Goal: Task Accomplishment & Management: Manage account settings

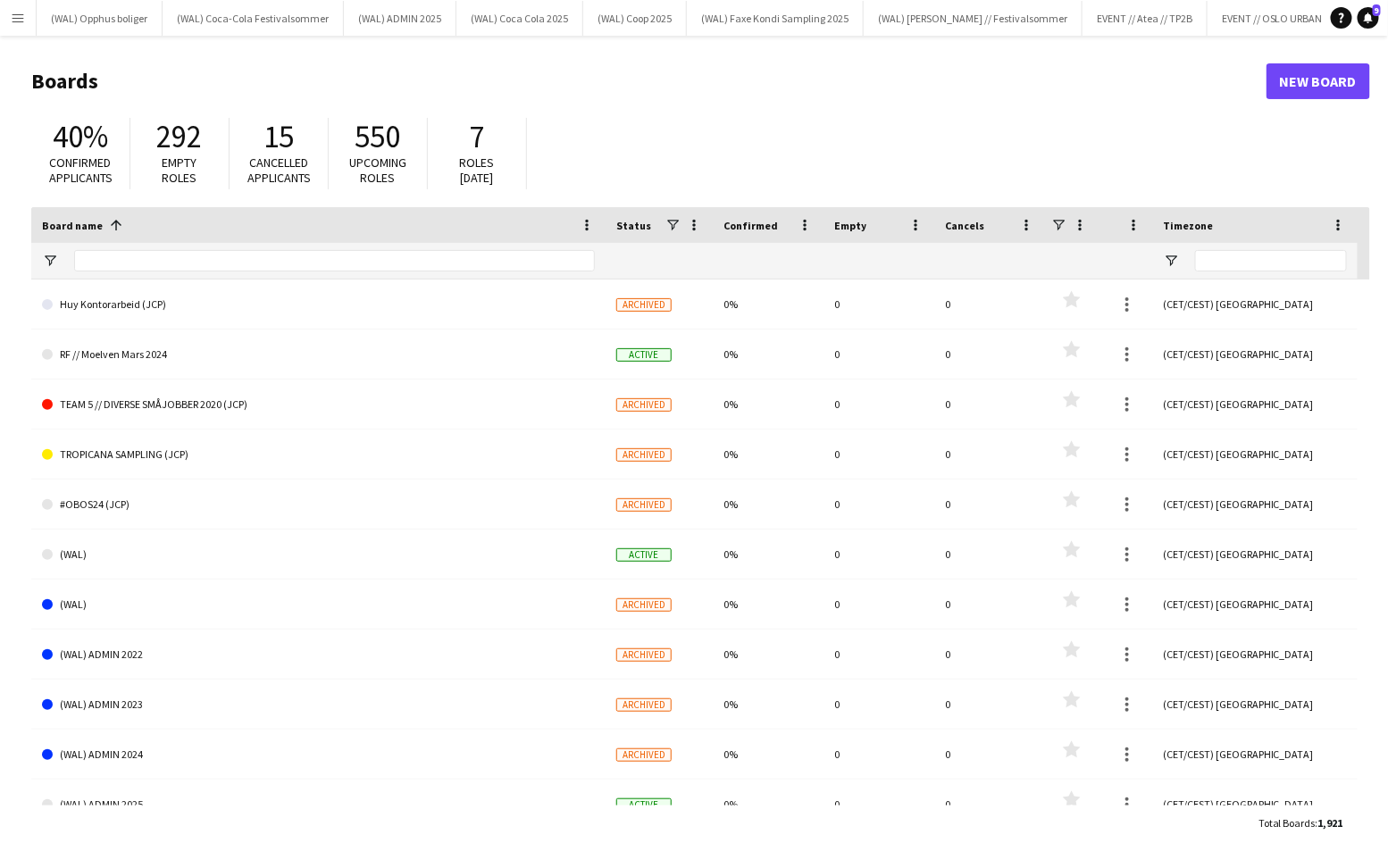
click at [21, 24] on app-icon "Menu" at bounding box center [18, 18] width 14 height 14
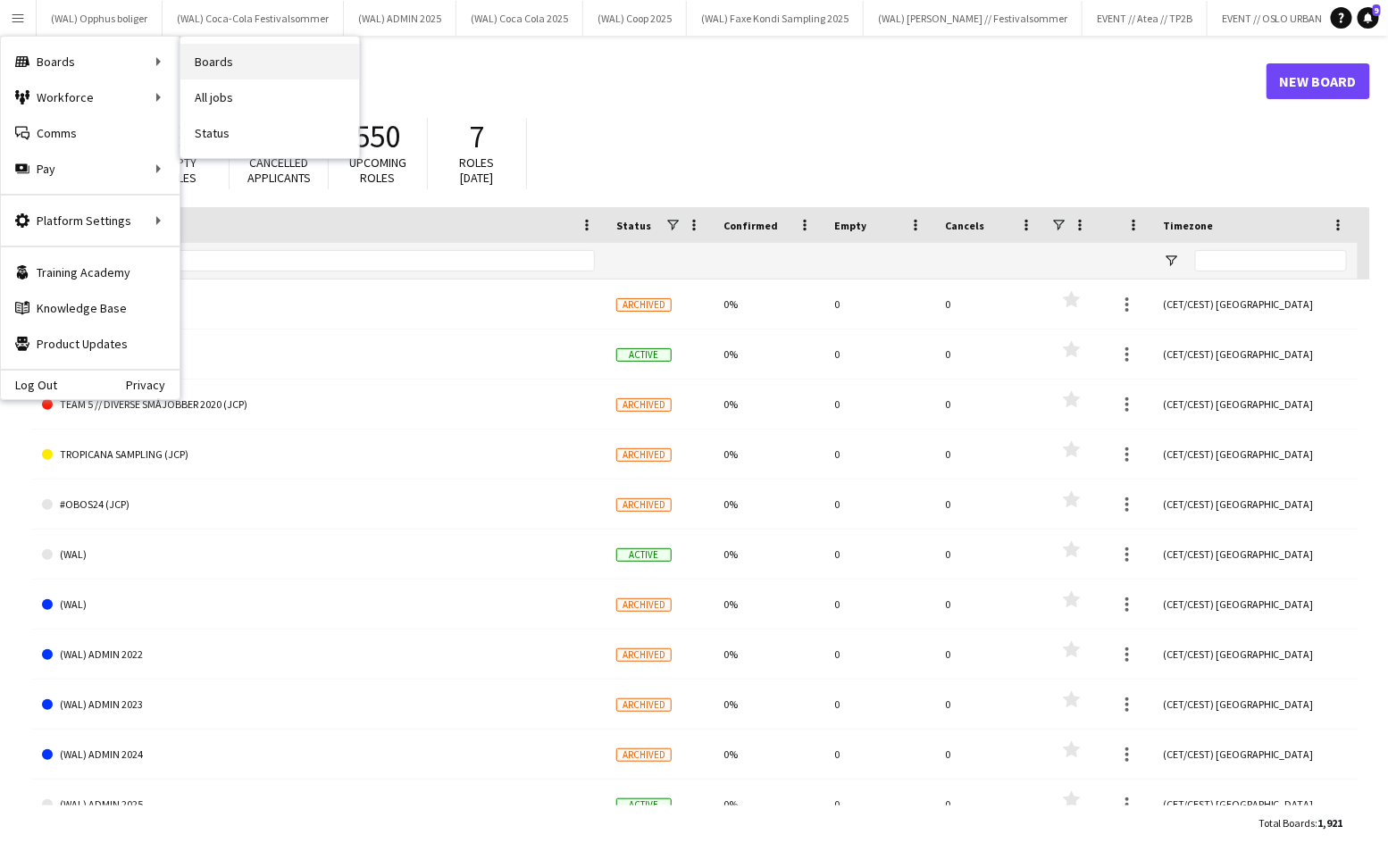
click at [211, 57] on link "Boards" at bounding box center [269, 61] width 178 height 36
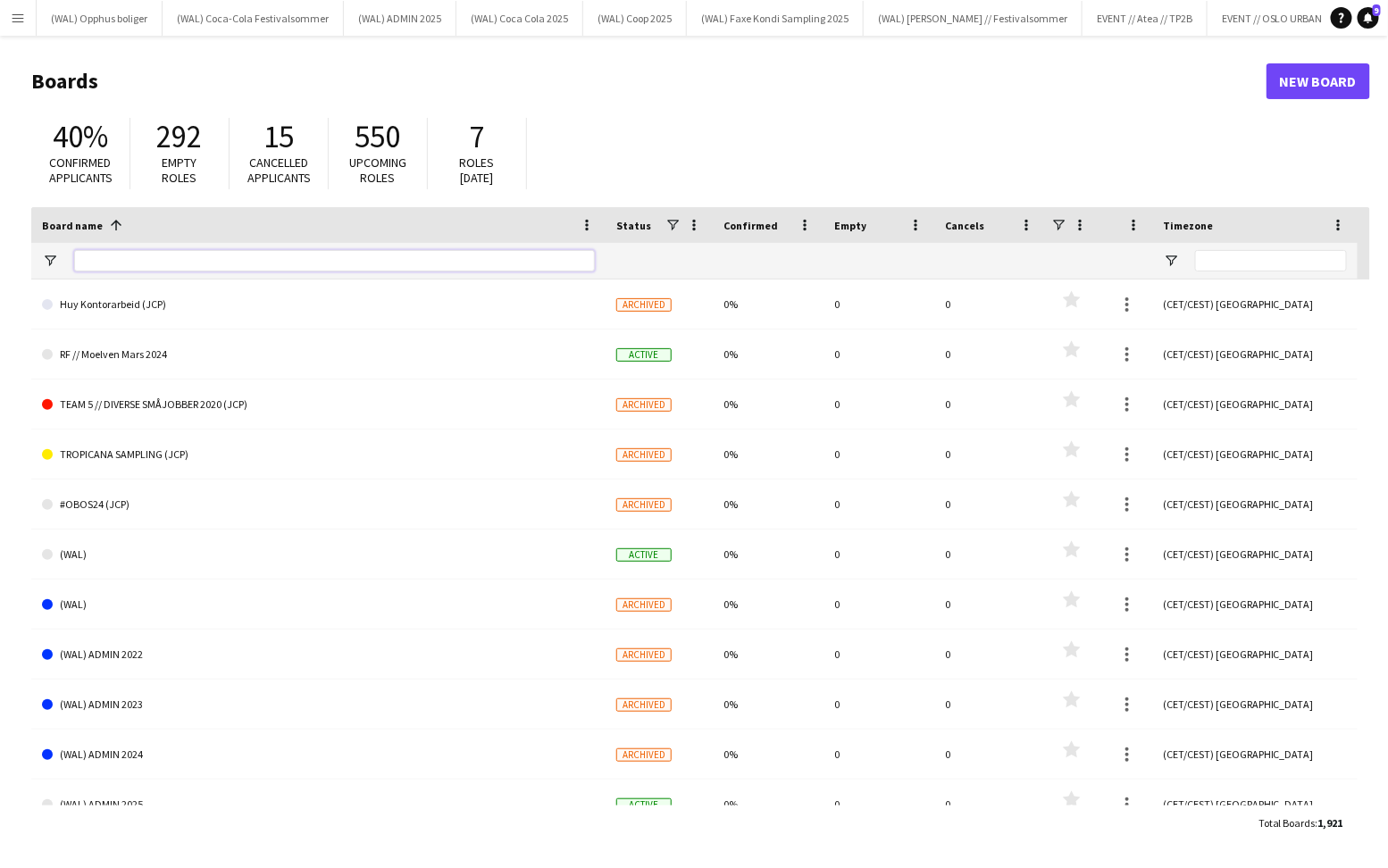
click at [185, 258] on input "Board name Filter Input" at bounding box center [334, 260] width 521 height 21
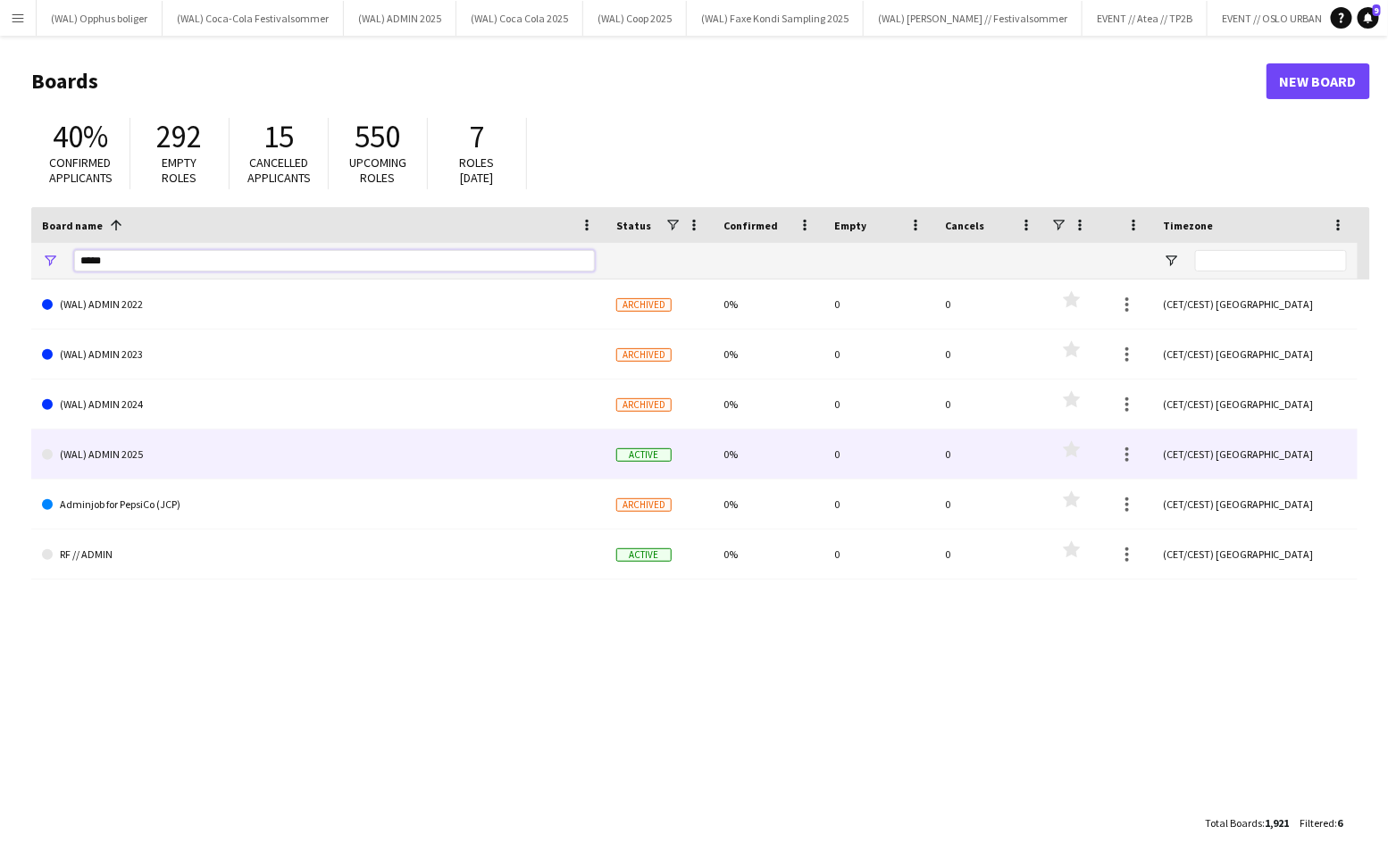
type input "*****"
click at [155, 441] on link "(WAL) ADMIN 2025" at bounding box center [318, 454] width 553 height 50
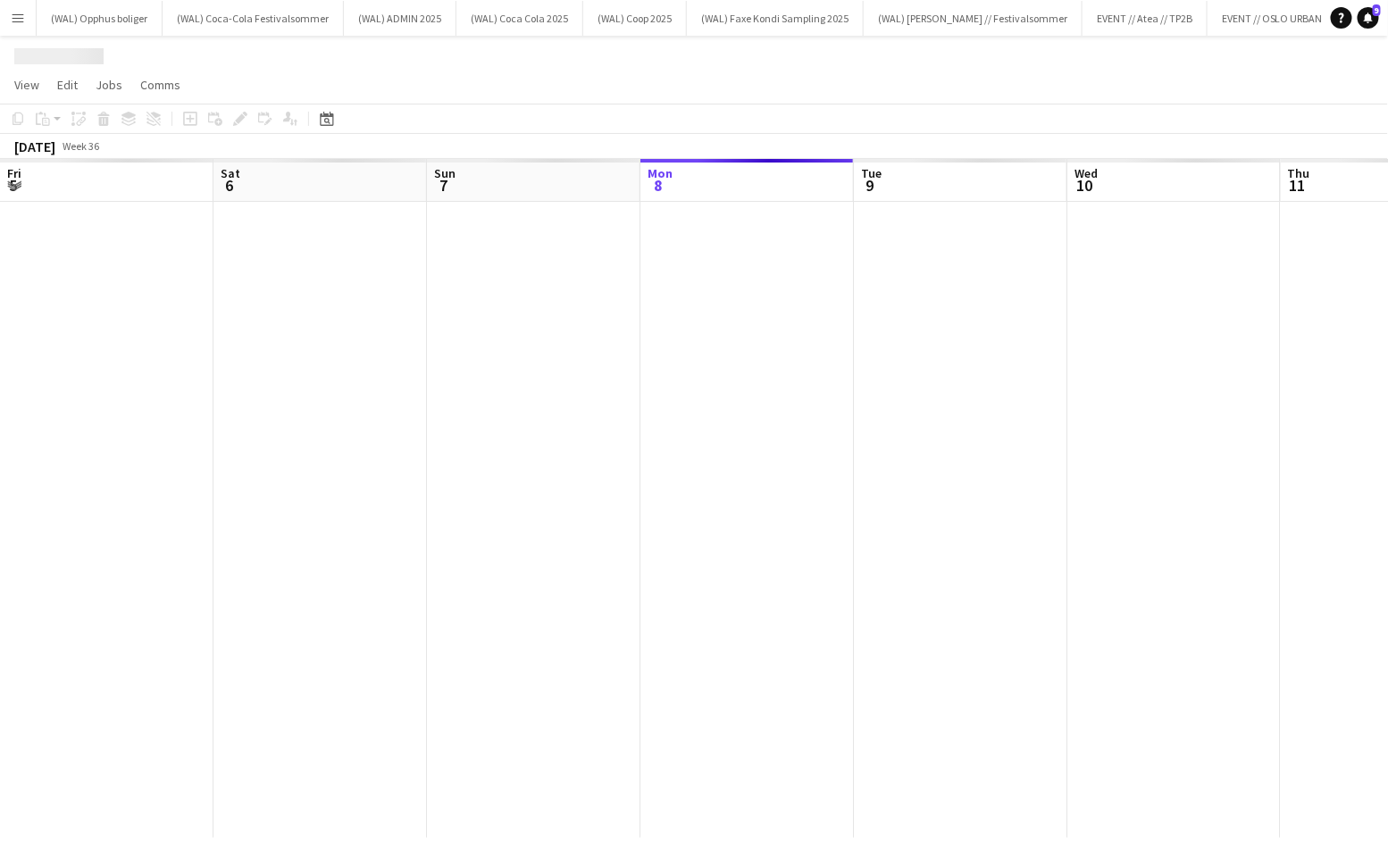
scroll to position [0, 427]
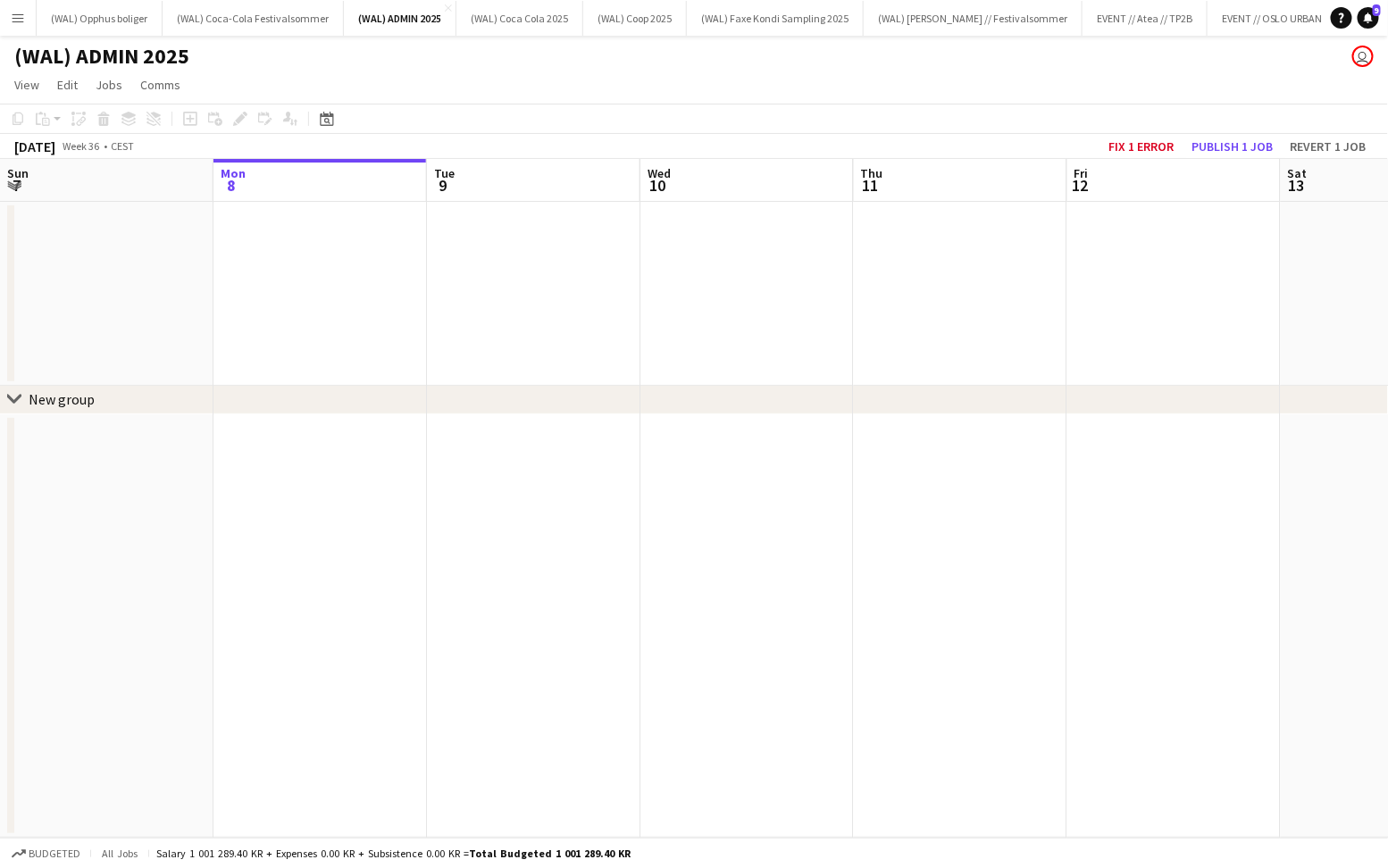
click at [287, 236] on app-date-cell at bounding box center [320, 294] width 213 height 184
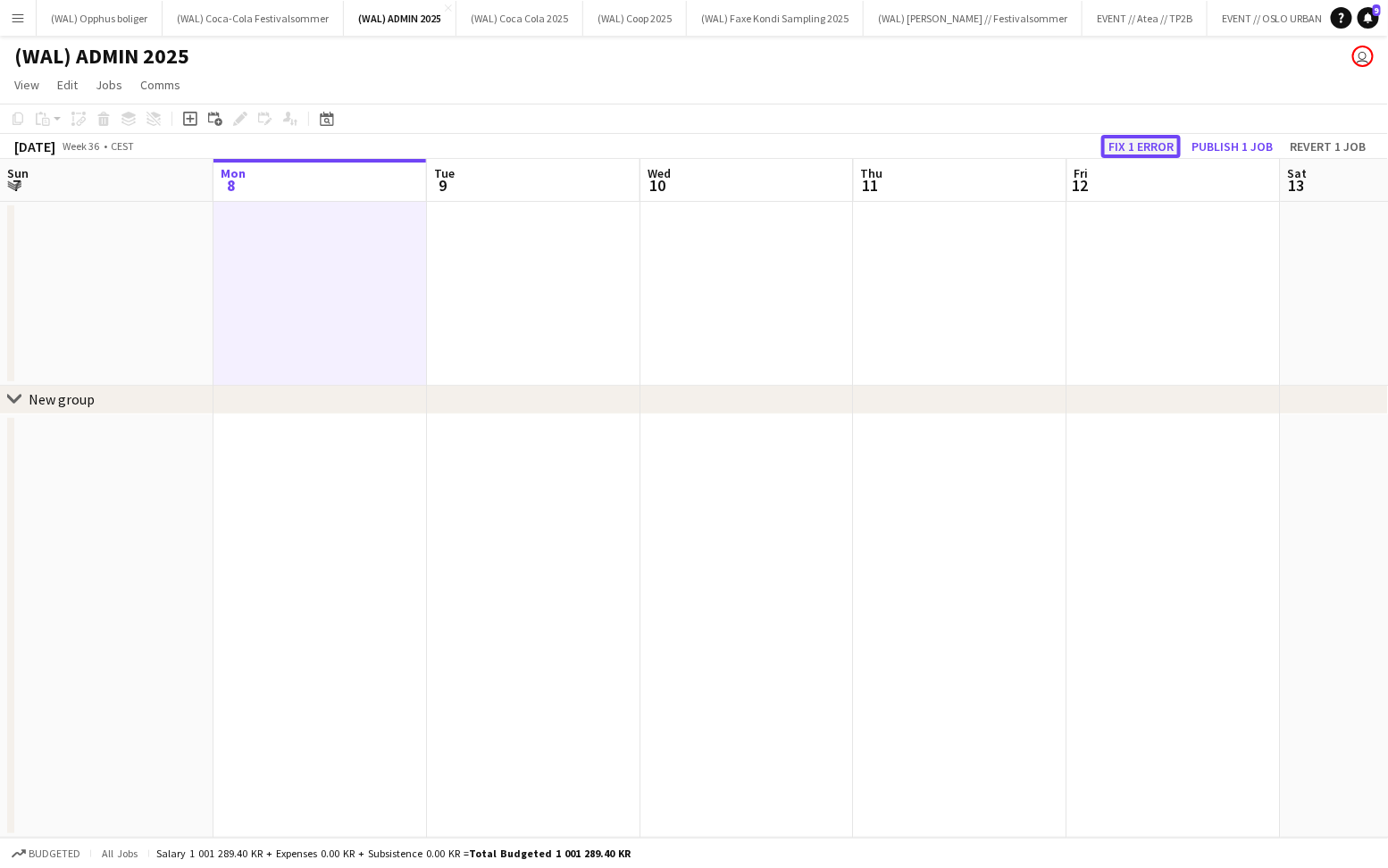
click at [1173, 146] on button "Fix 1 error" at bounding box center [1141, 146] width 79 height 23
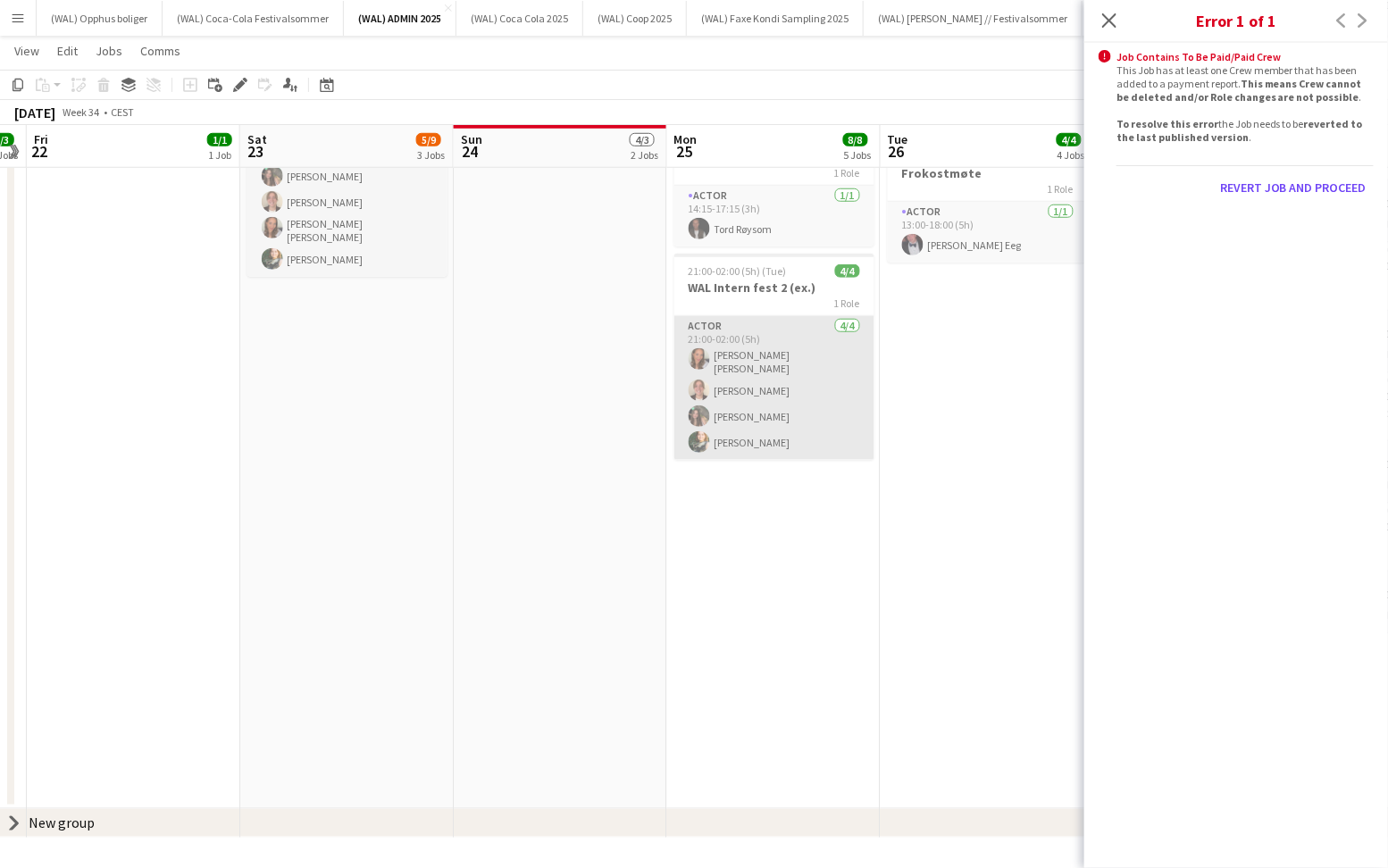
scroll to position [0, 0]
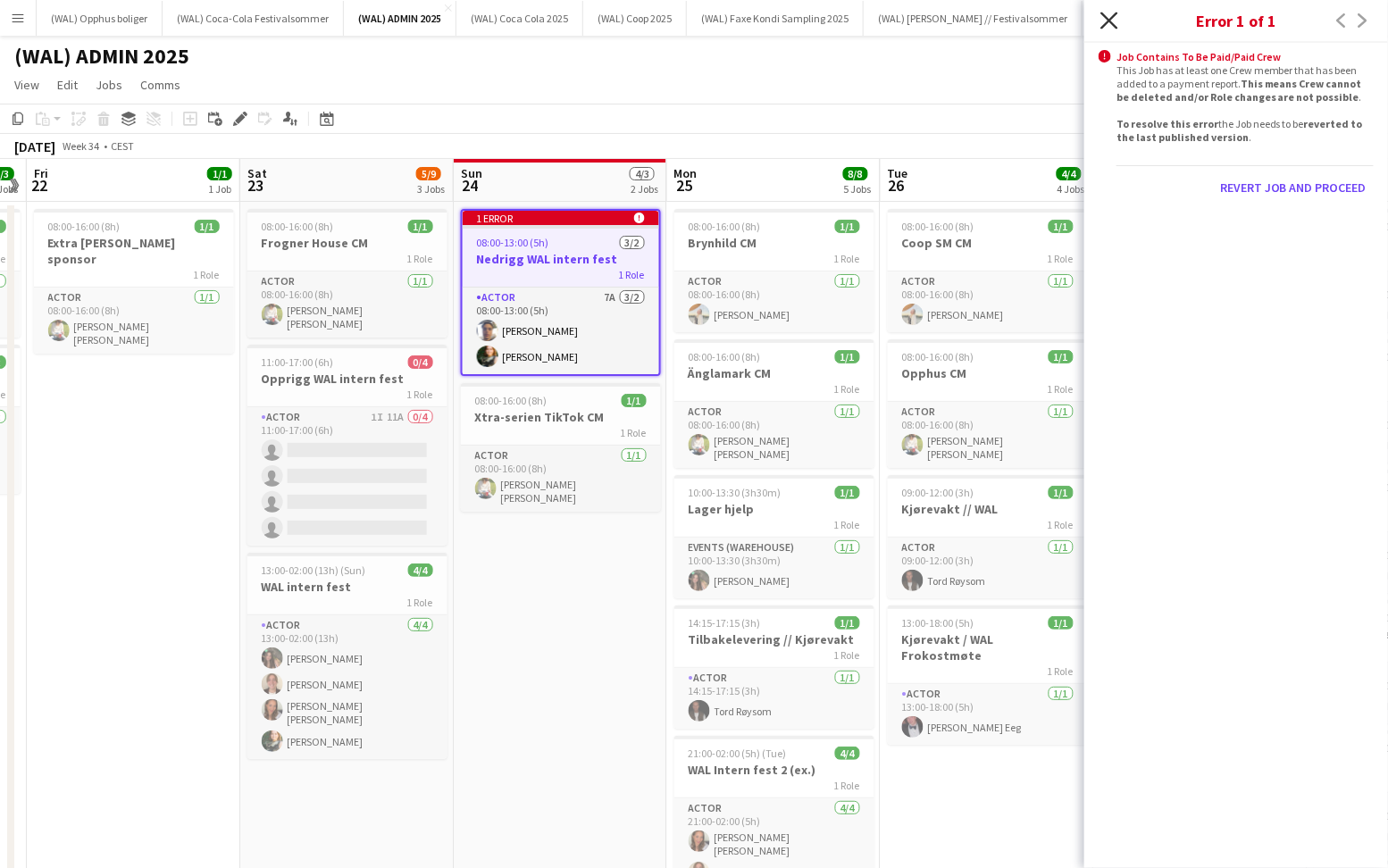
click at [1104, 15] on icon at bounding box center [1109, 20] width 17 height 17
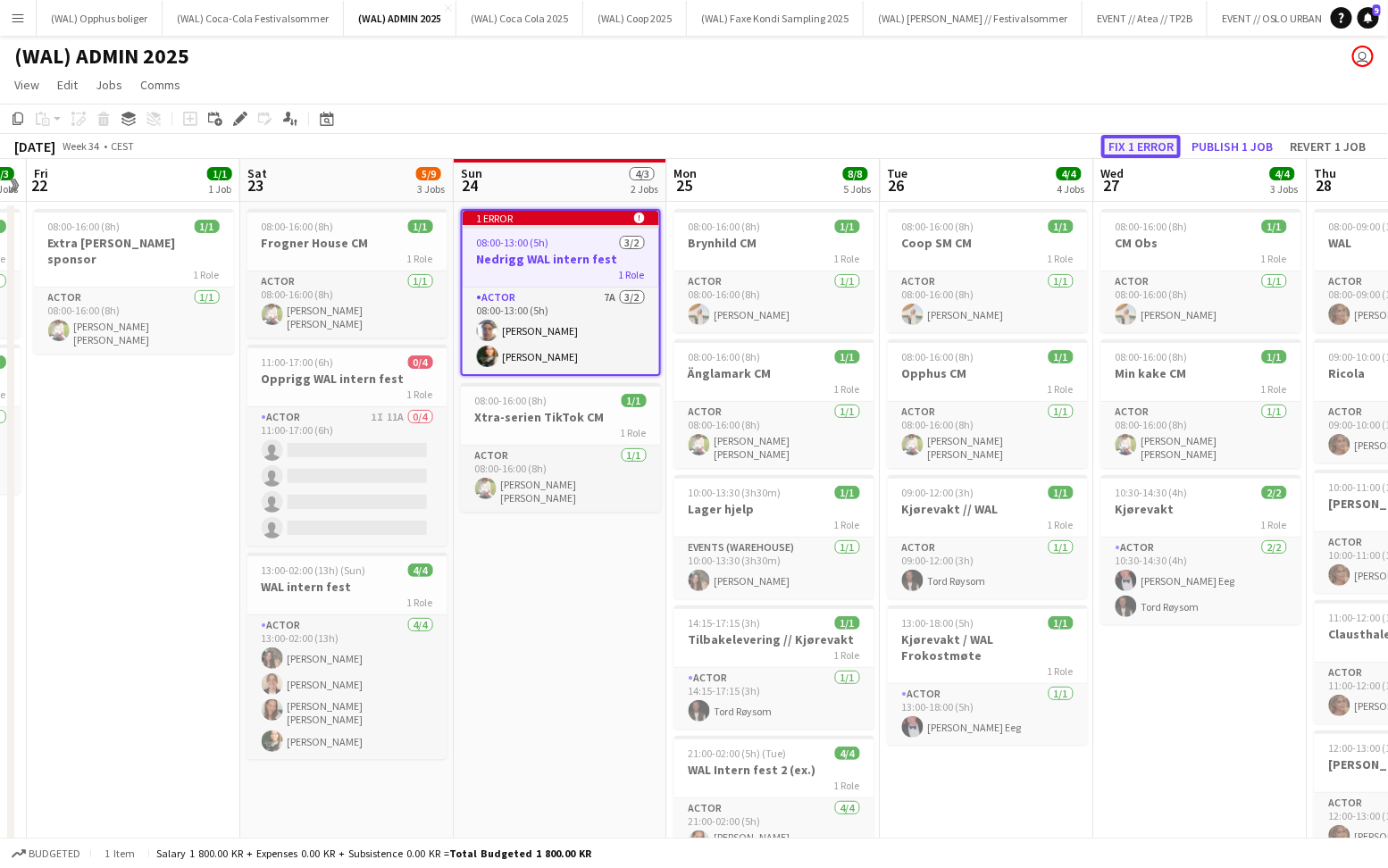
click at [1140, 149] on button "Fix 1 error" at bounding box center [1141, 146] width 79 height 23
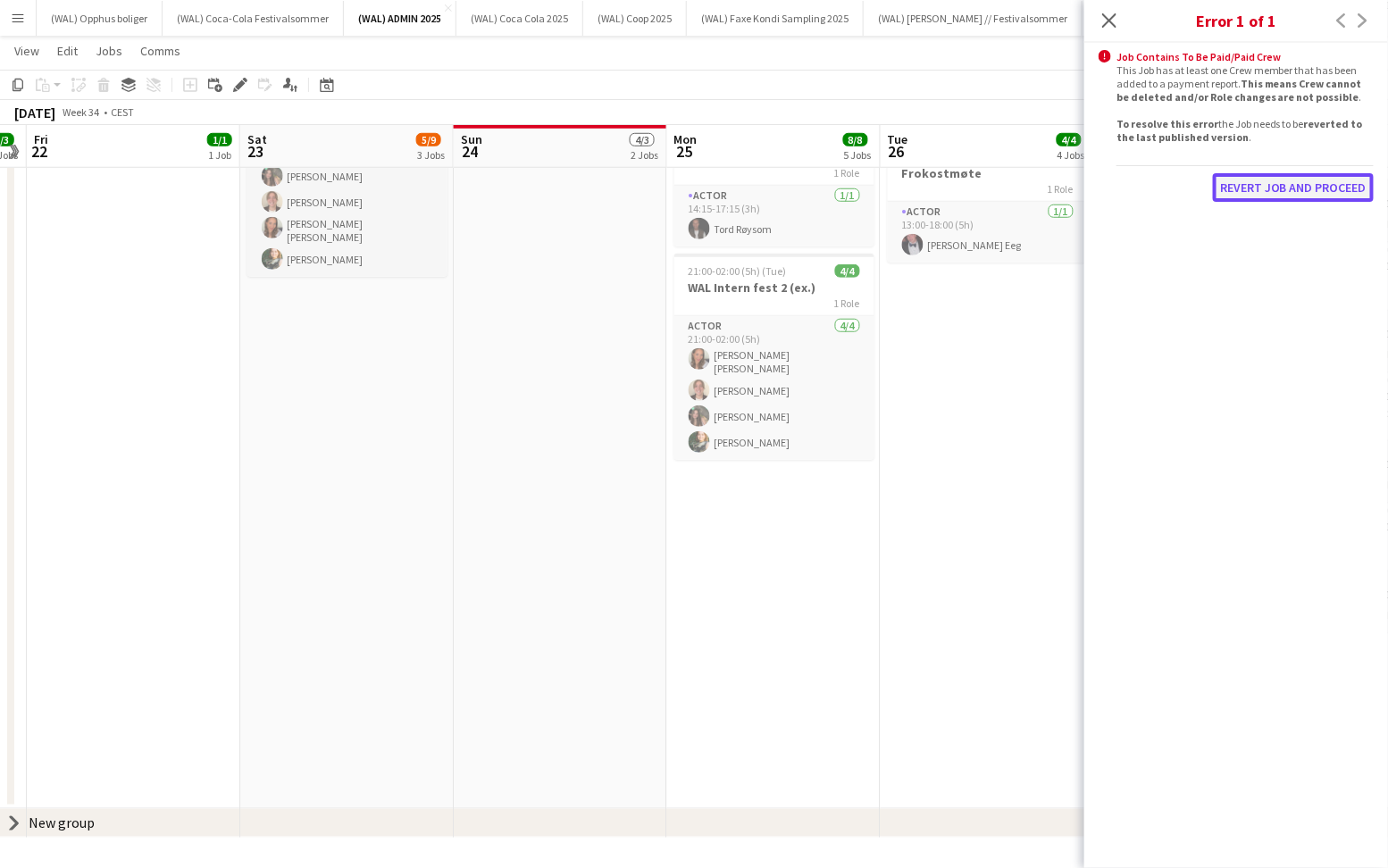
click at [1239, 181] on button "Revert Job and proceed" at bounding box center [1293, 187] width 161 height 29
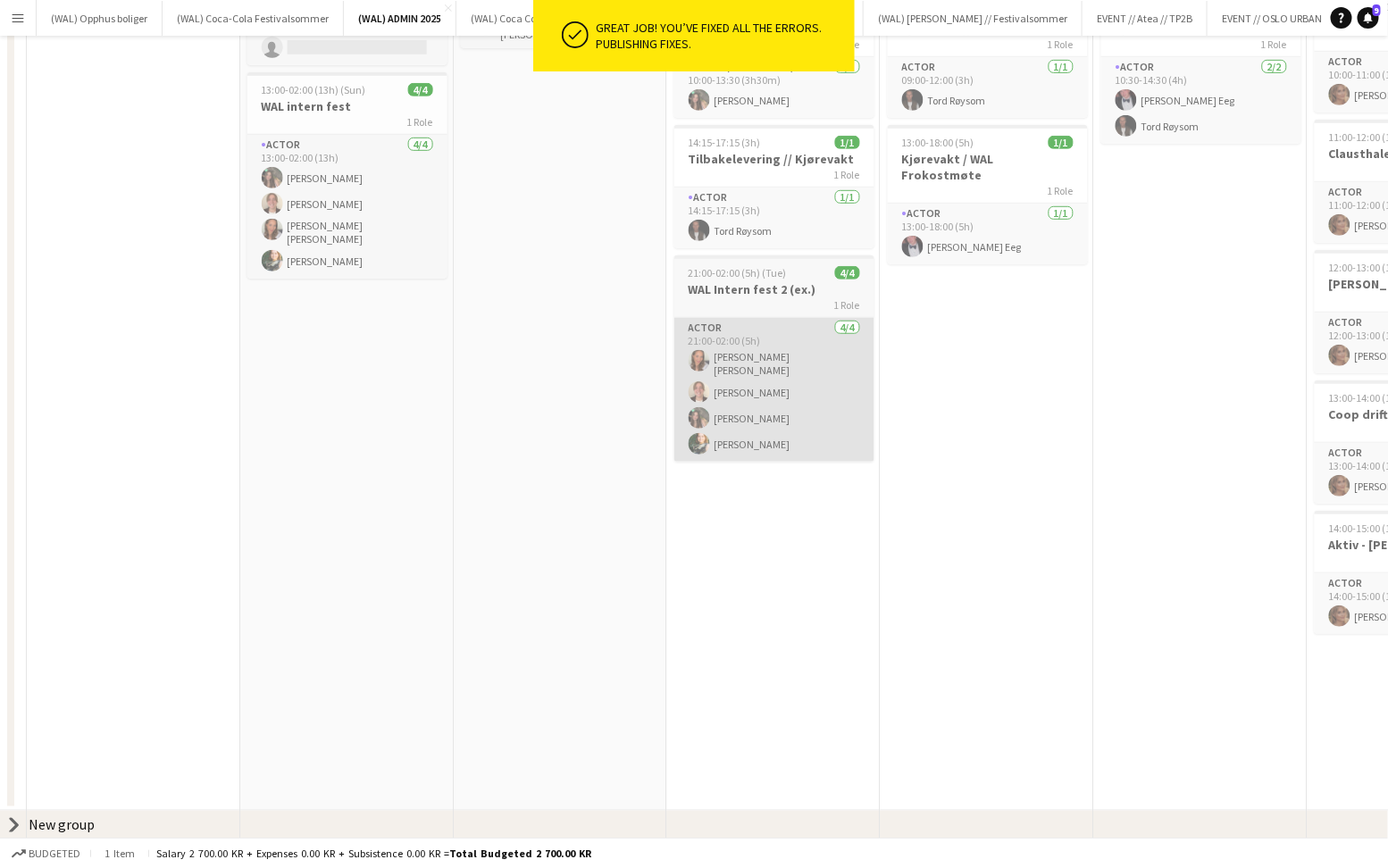
scroll to position [0, 0]
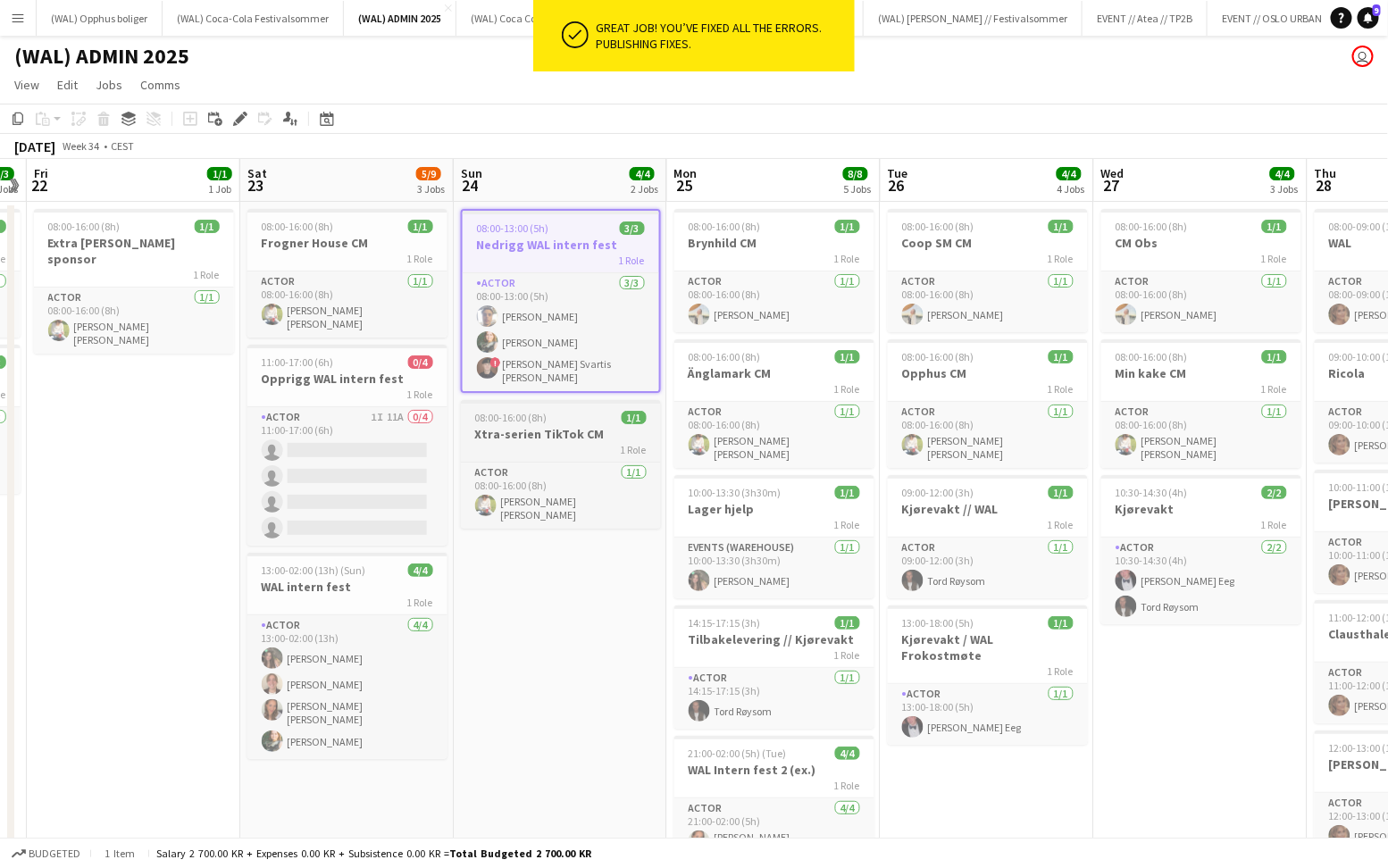
click at [564, 419] on app-job-card "08:00-16:00 (8h) 1/1 Xtra-serien TikTok CM 1 Role Actor [DATE] 08:00-16:00 (8h)…" at bounding box center [561, 464] width 200 height 128
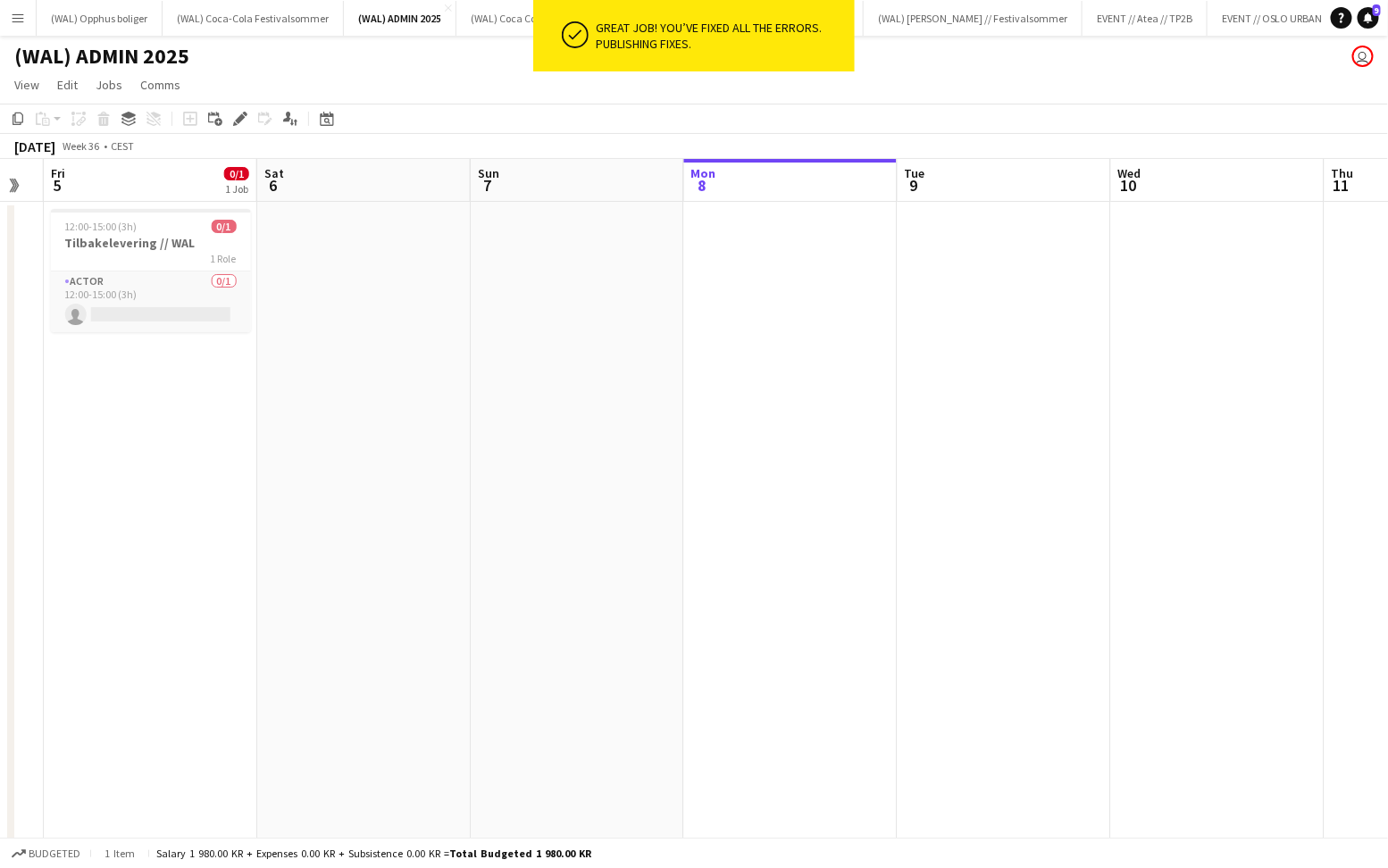
scroll to position [0, 380]
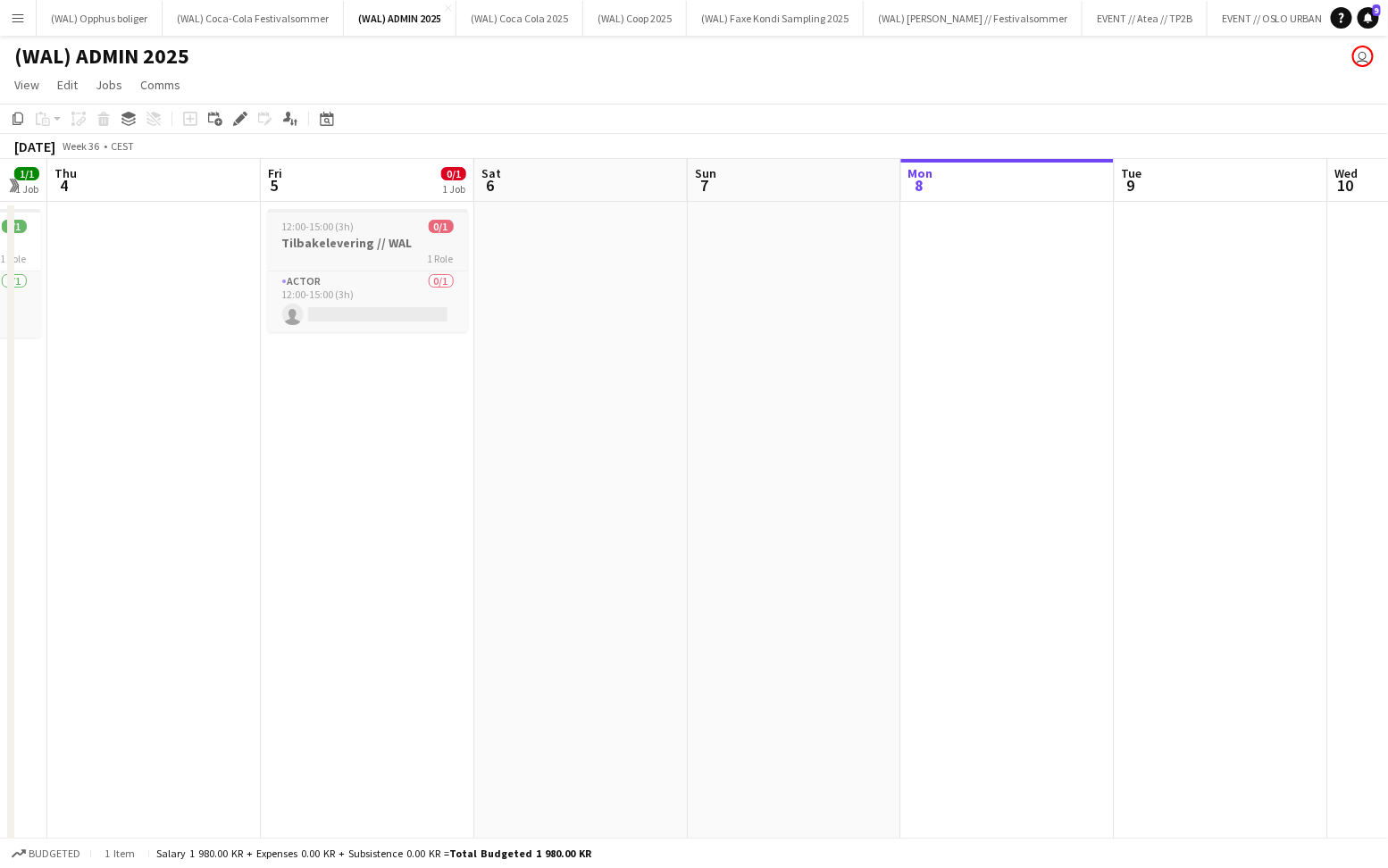
click at [343, 238] on h3 "Tilbakelevering // WAL" at bounding box center [368, 242] width 200 height 16
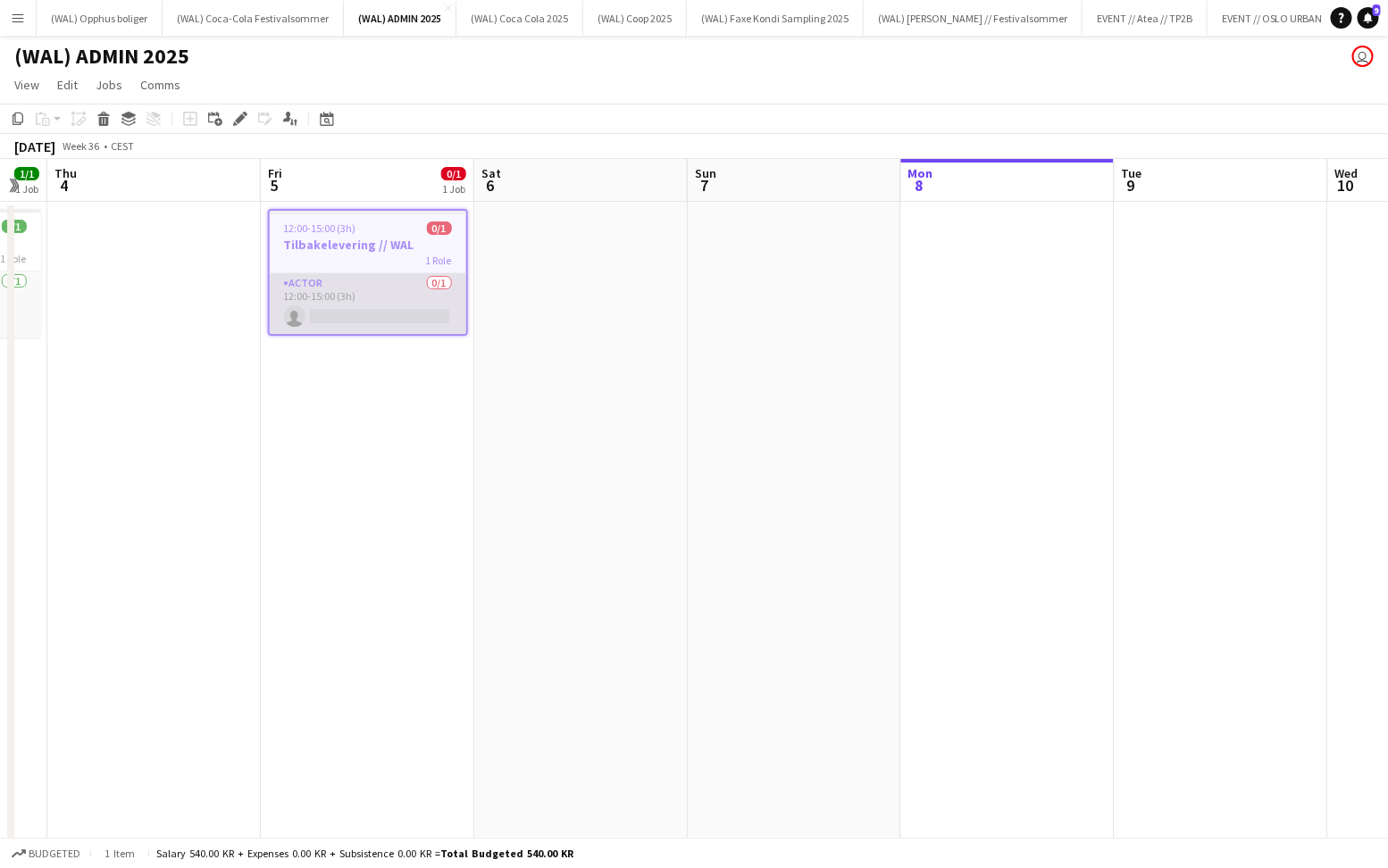
click at [359, 294] on app-card-role "Actor 0/1 12:00-15:00 (3h) single-neutral-actions" at bounding box center [368, 304] width 197 height 61
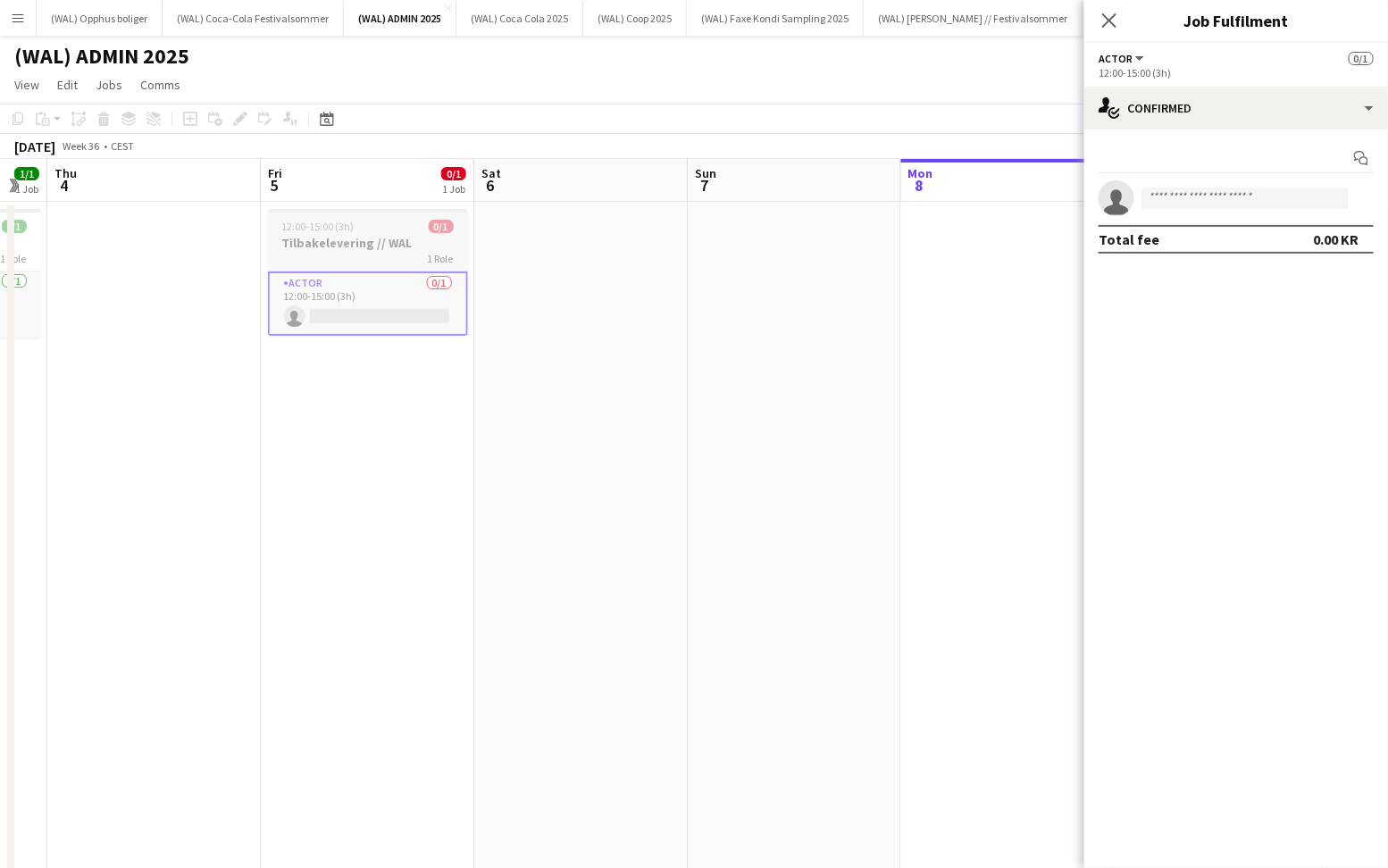
click at [356, 240] on h3 "Tilbakelevering // WAL" at bounding box center [368, 242] width 200 height 16
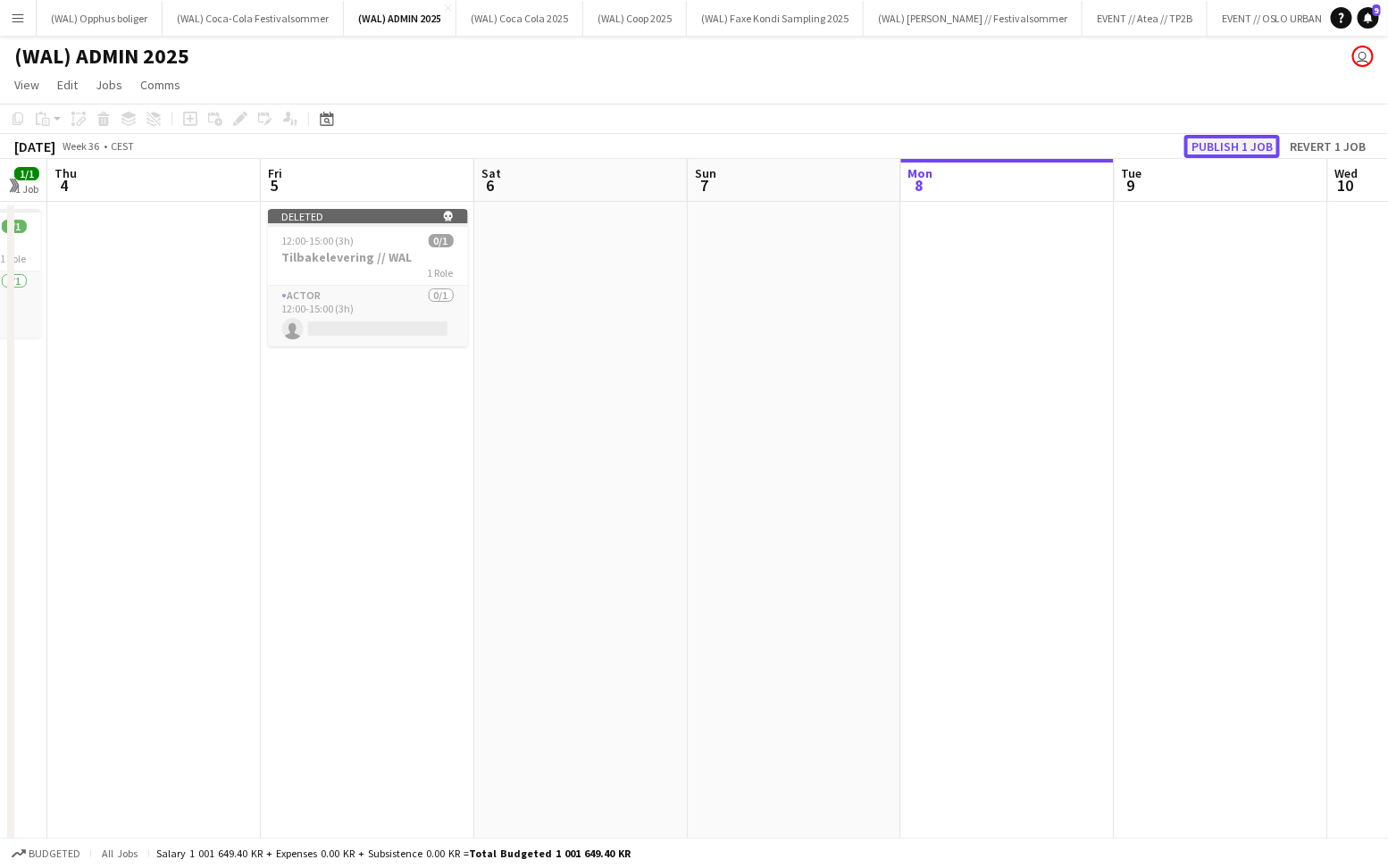
click at [1225, 139] on button "Publish 1 job" at bounding box center [1232, 146] width 95 height 23
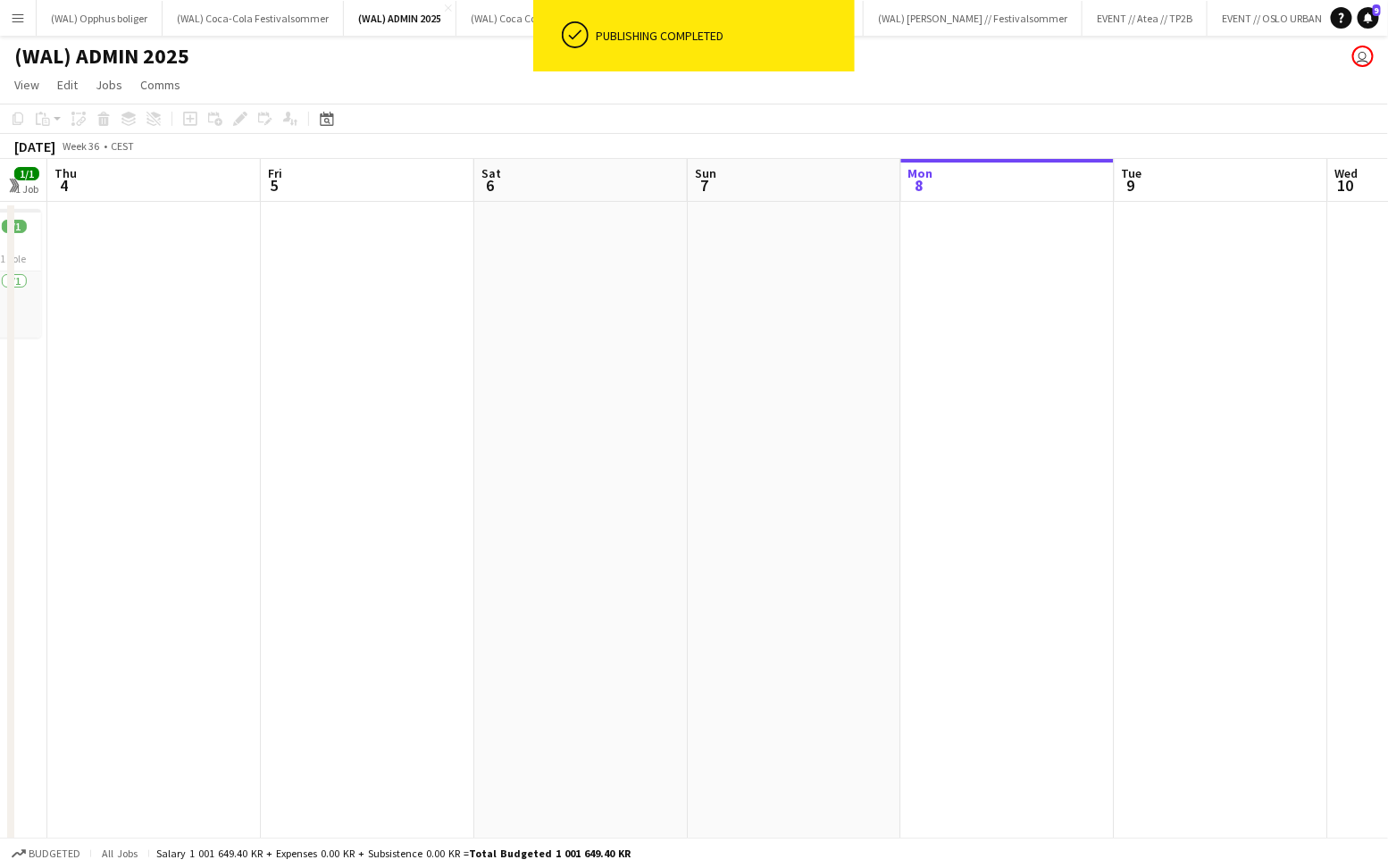
click at [947, 287] on app-date-cell at bounding box center [1008, 747] width 213 height 1090
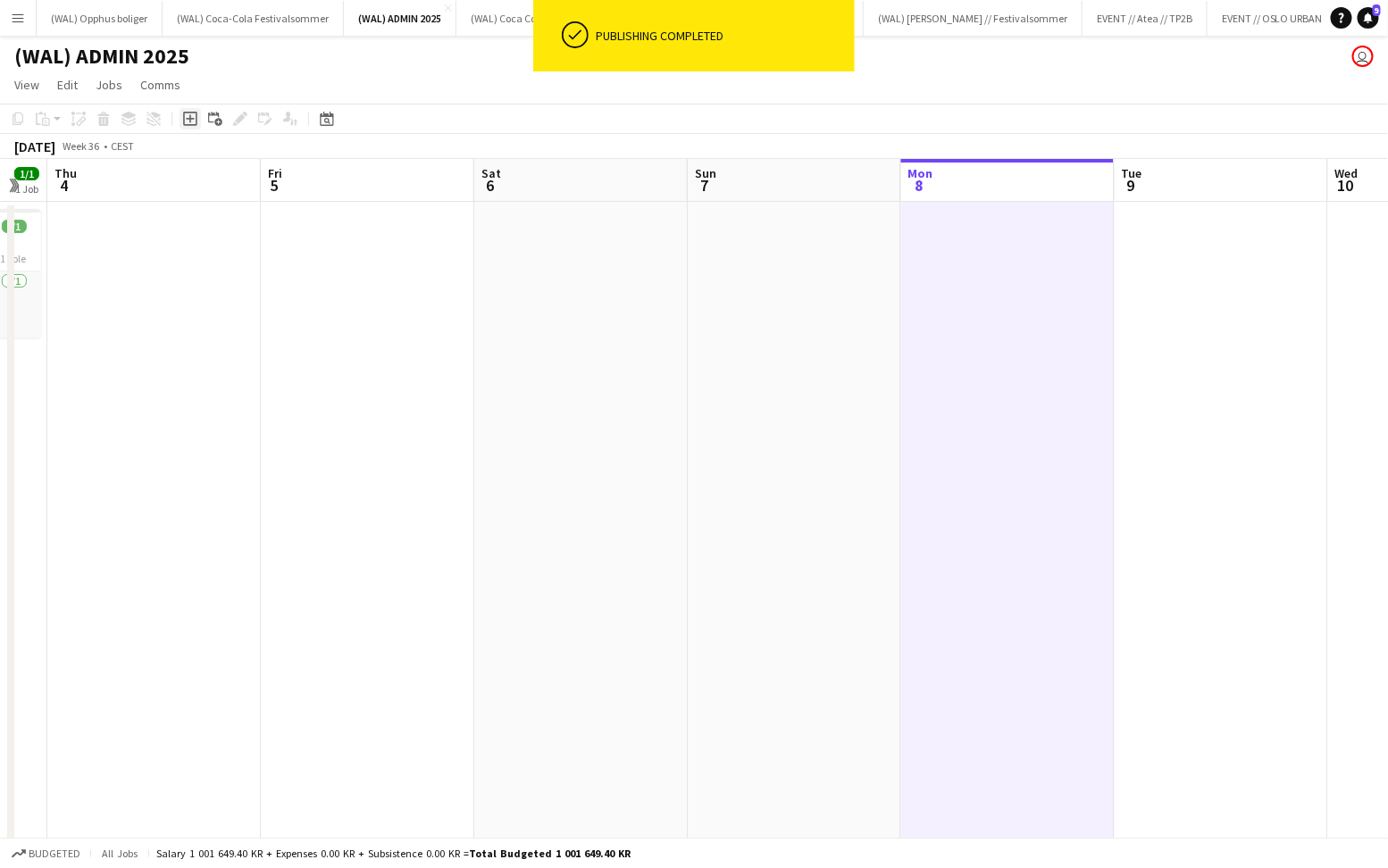
click at [187, 115] on icon "Add job" at bounding box center [189, 118] width 14 height 14
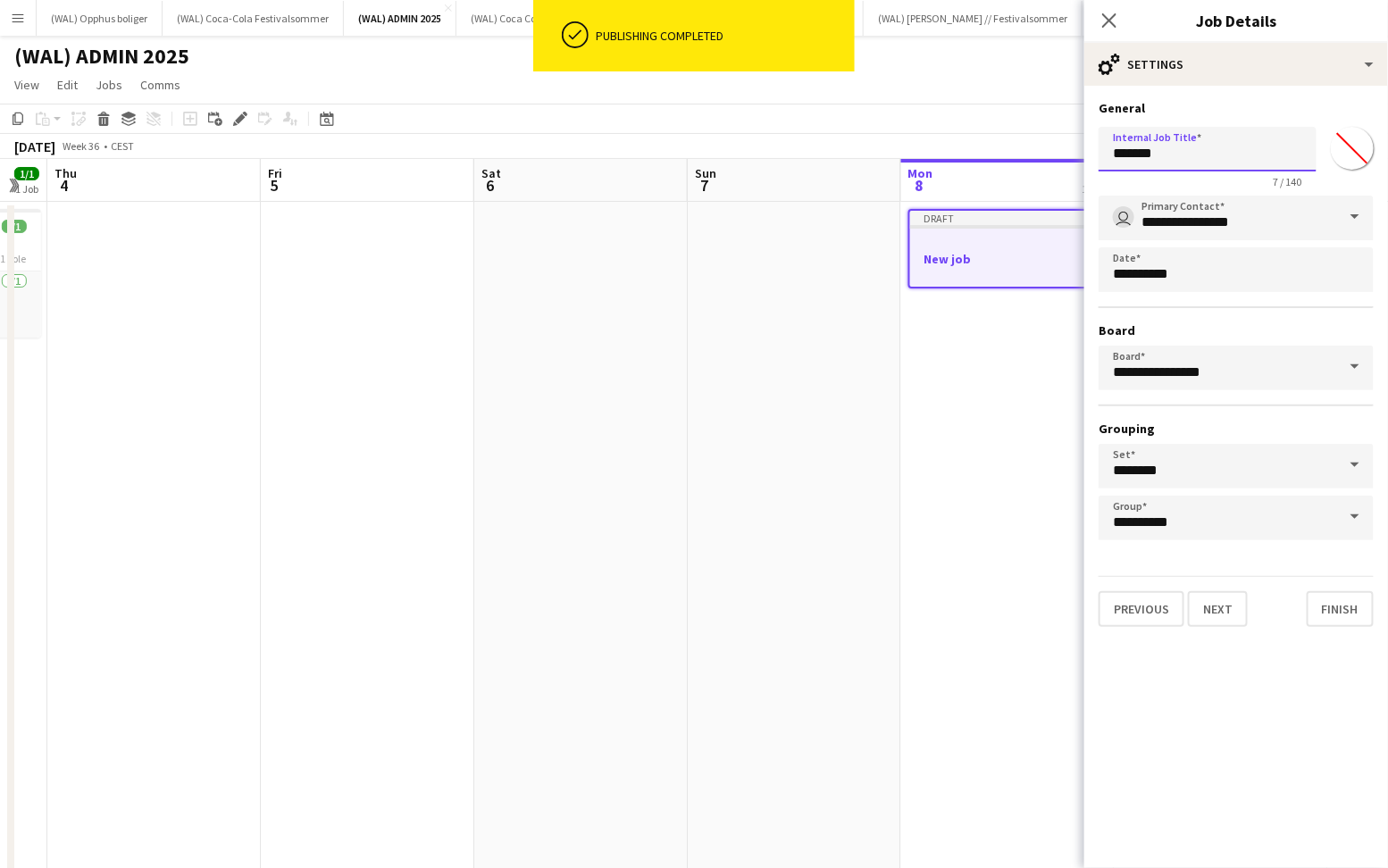
drag, startPoint x: 1179, startPoint y: 159, endPoint x: 1082, endPoint y: 151, distance: 97.3
click at [1082, 151] on body "ok-circled Publishing completed Menu Boards Boards Boards All jobs Status Workf…" at bounding box center [694, 675] width 1388 height 1350
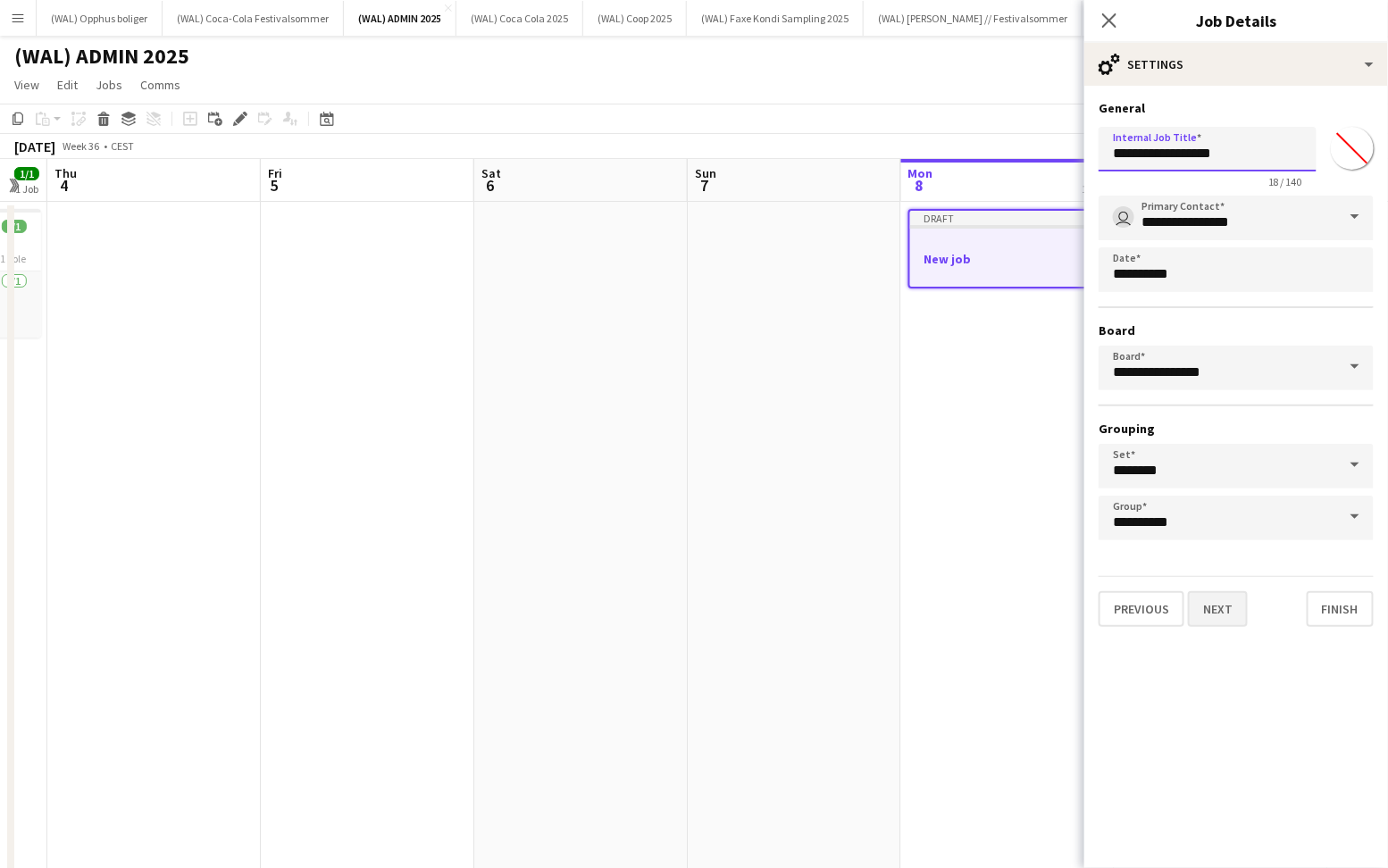
type input "**********"
click at [1217, 623] on button "Next" at bounding box center [1217, 609] width 60 height 36
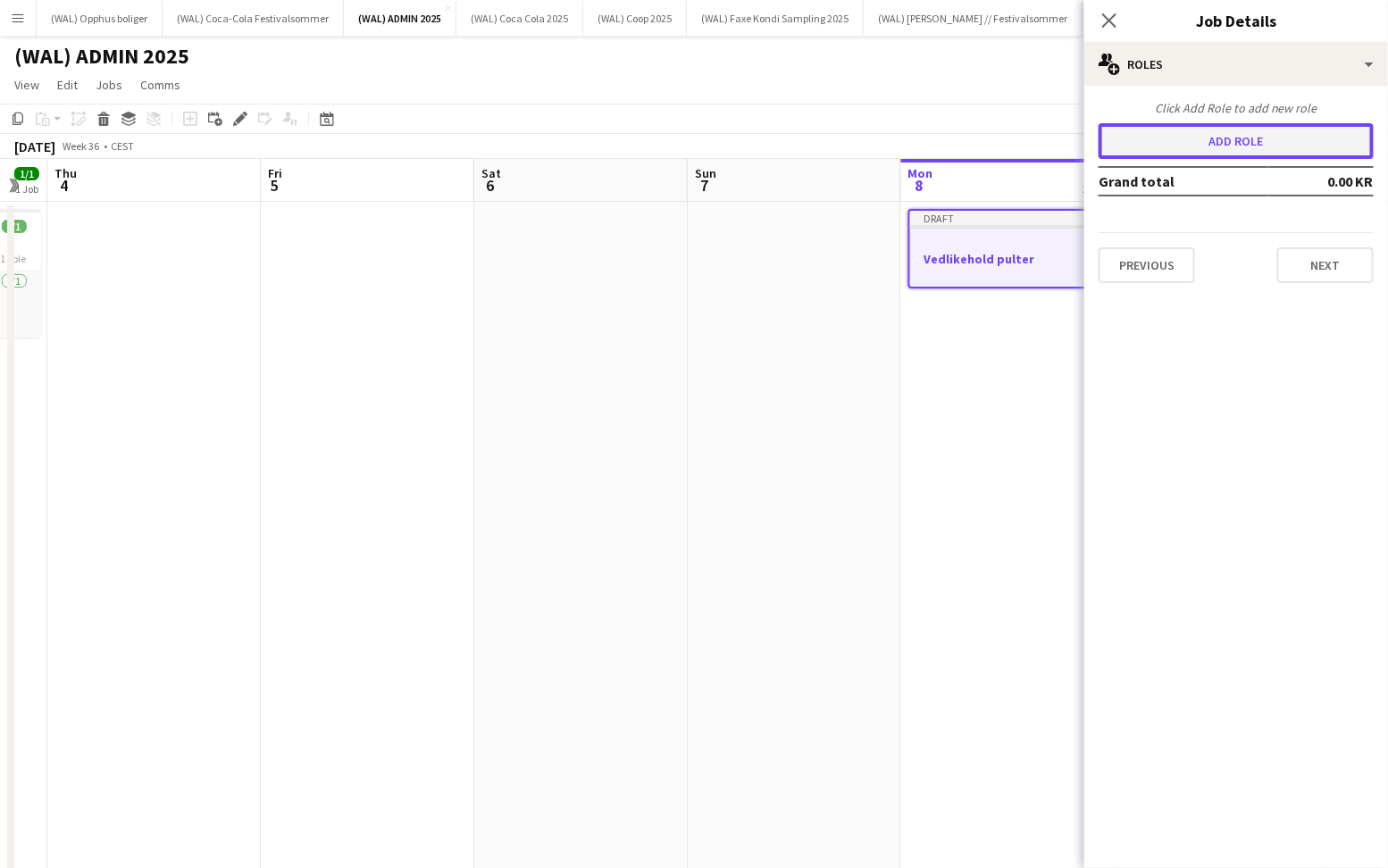
click at [1164, 150] on button "Add role" at bounding box center [1237, 140] width 275 height 36
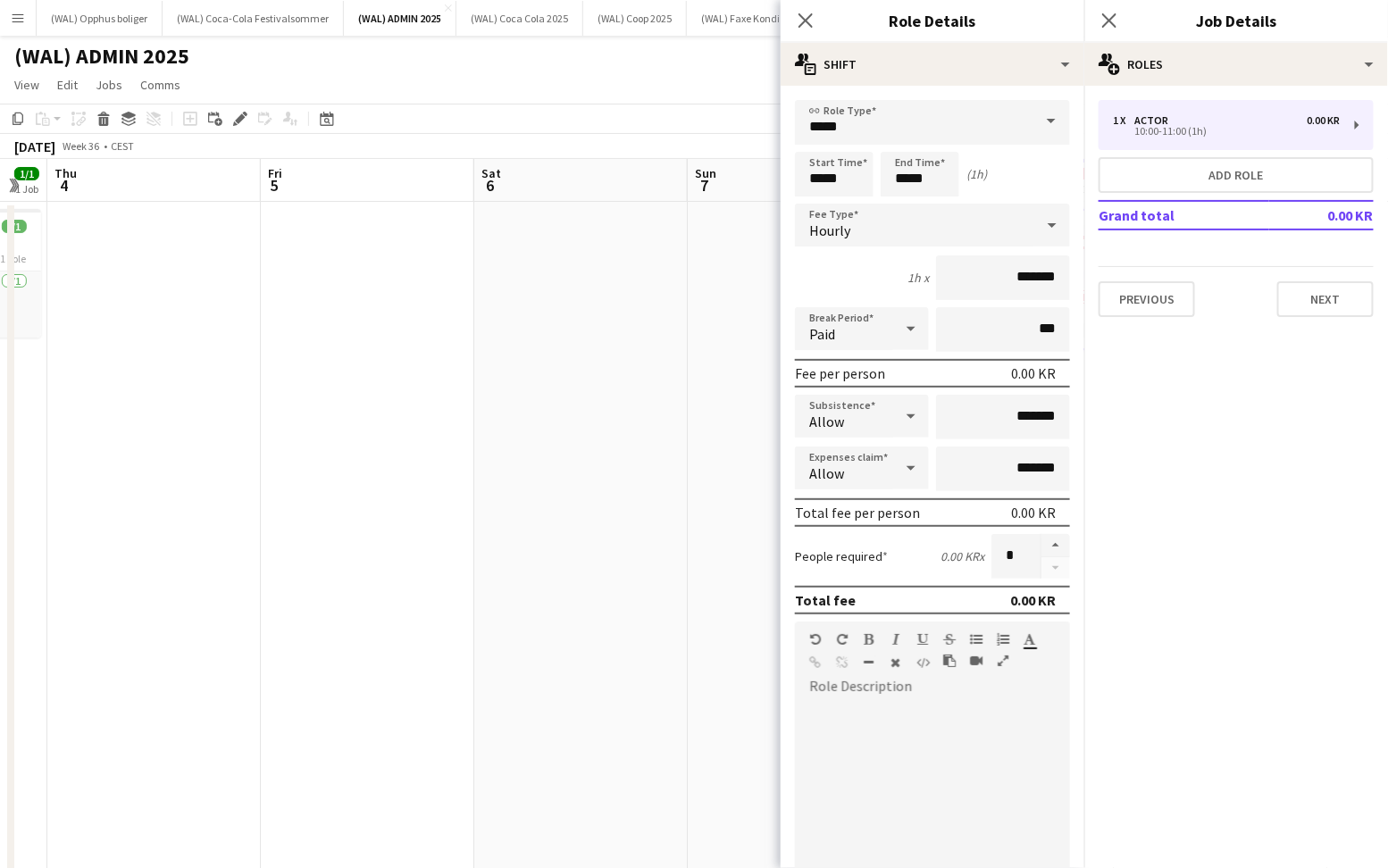
click at [915, 150] on form "link Role Type ***** Start Time ***** End Time ***** (1h) Fee Type Hourly 1h x …" at bounding box center [932, 609] width 304 height 1019
click at [912, 157] on input "*****" at bounding box center [920, 174] width 78 height 44
type input "*****"
click at [911, 148] on div at bounding box center [902, 142] width 36 height 18
drag, startPoint x: 1001, startPoint y: 285, endPoint x: 1166, endPoint y: 285, distance: 165.0
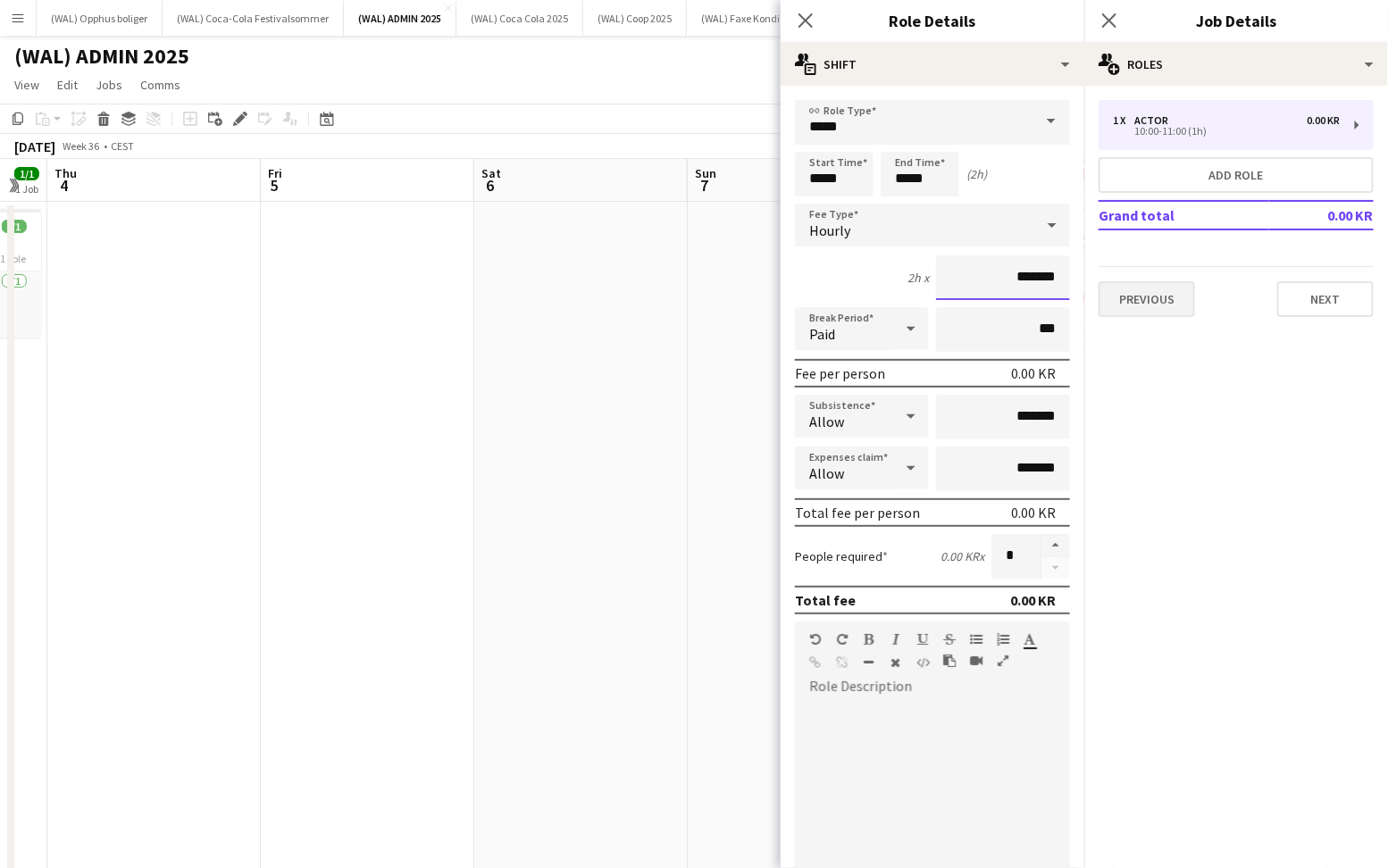
click at [1128, 285] on body "Menu Boards Boards Boards All jobs Status Workforce Workforce My Workforce Recr…" at bounding box center [694, 675] width 1388 height 1350
drag, startPoint x: 1053, startPoint y: 275, endPoint x: 953, endPoint y: 276, distance: 100.0
click at [953, 275] on input "*******" at bounding box center [1003, 278] width 134 height 44
type input "******"
click at [1308, 300] on button "Next" at bounding box center [1325, 299] width 96 height 36
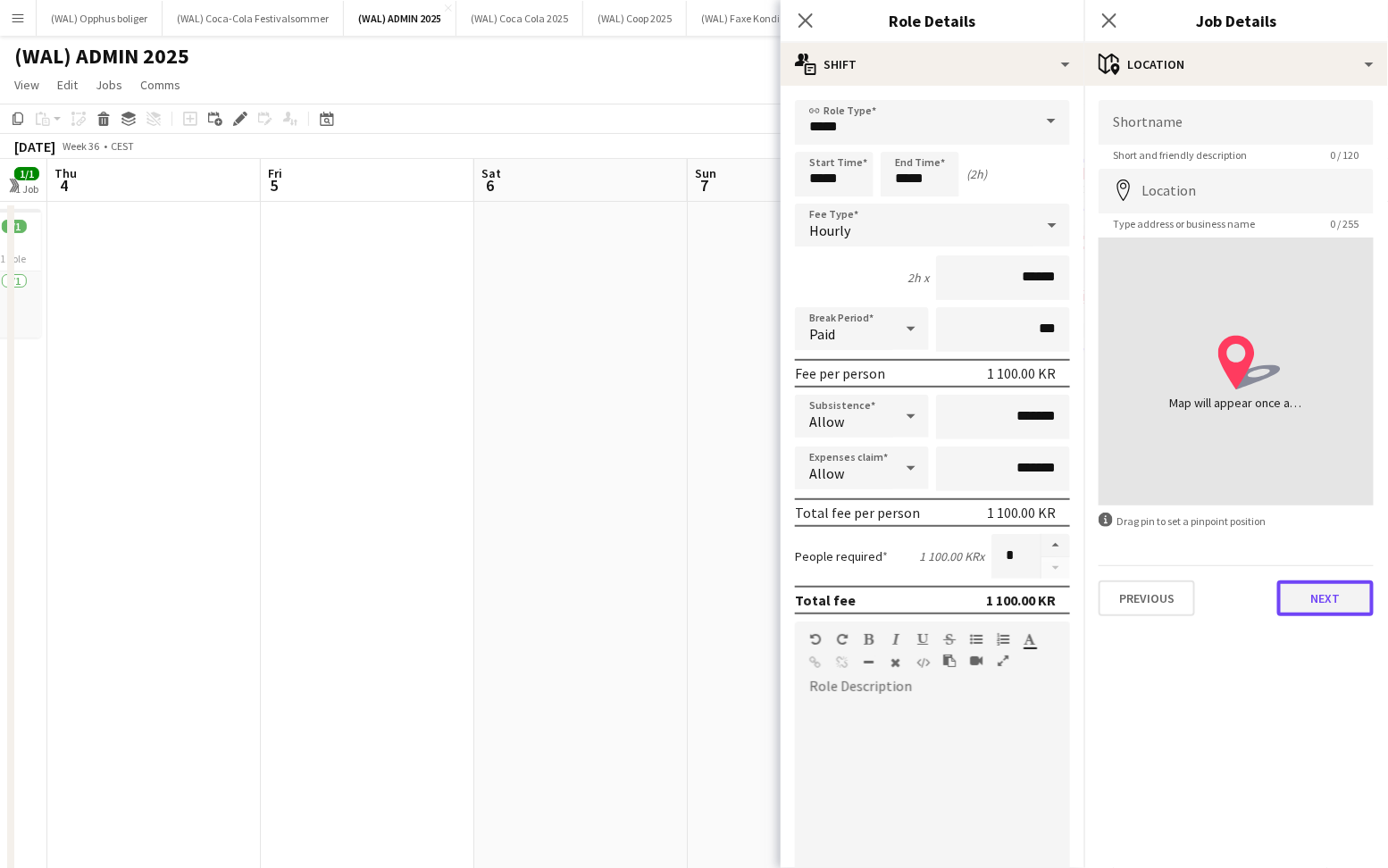
click at [1302, 586] on button "Next" at bounding box center [1325, 598] width 96 height 36
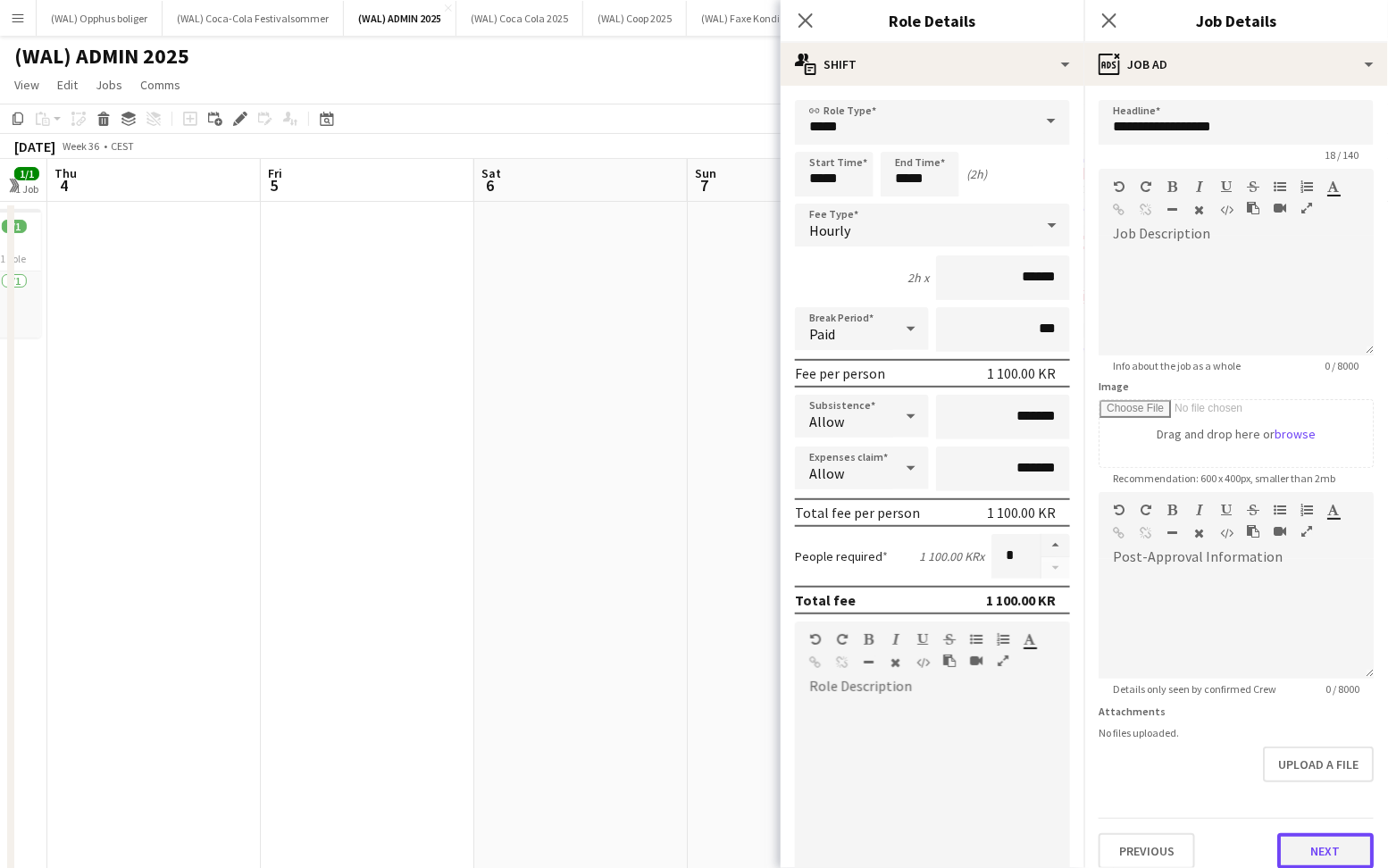
click at [1298, 837] on button "Next" at bounding box center [1325, 850] width 96 height 36
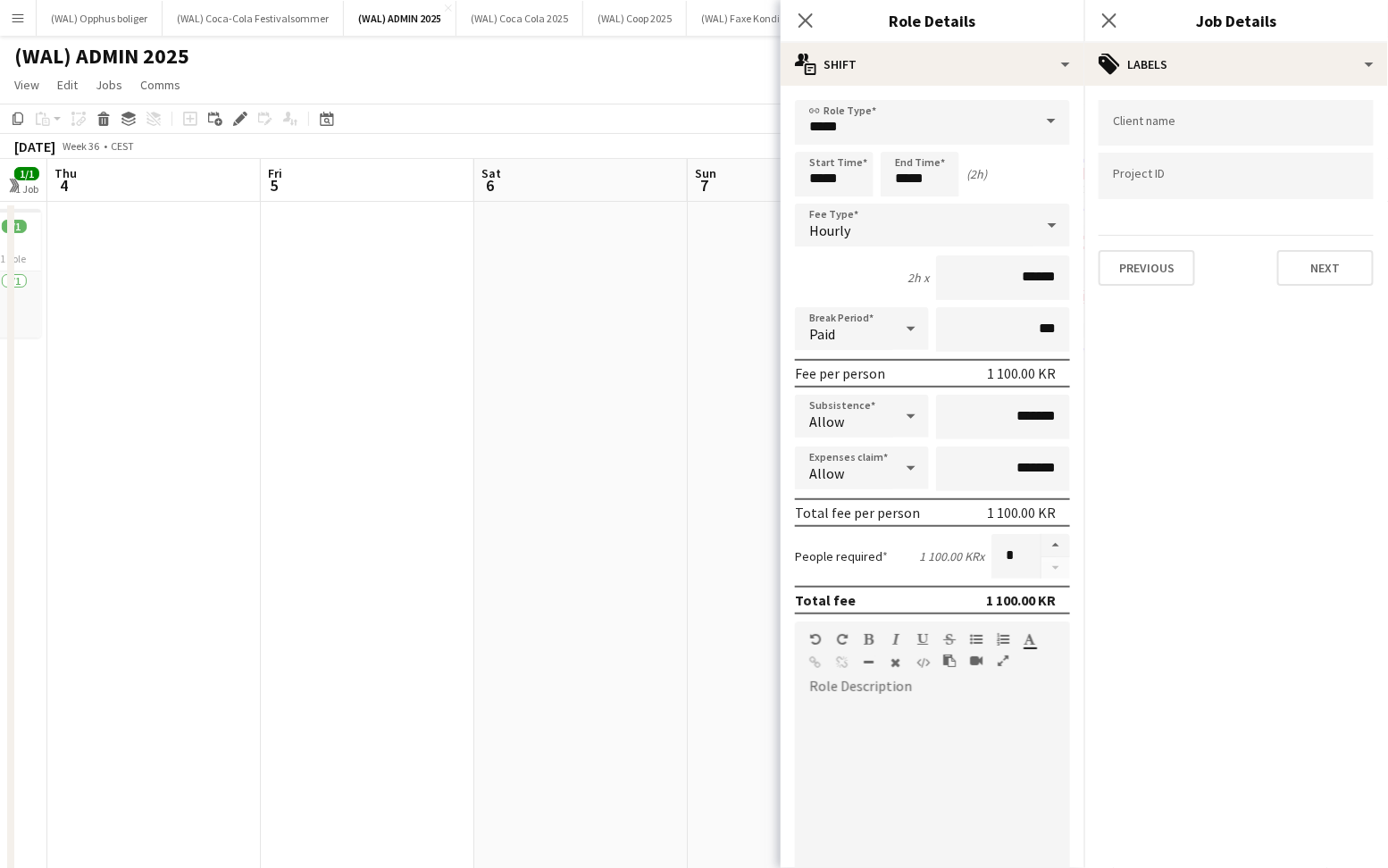
click at [1208, 167] on div at bounding box center [1237, 175] width 275 height 45
type input "*"
click at [1370, 269] on button "Next" at bounding box center [1325, 268] width 96 height 36
type input "*******"
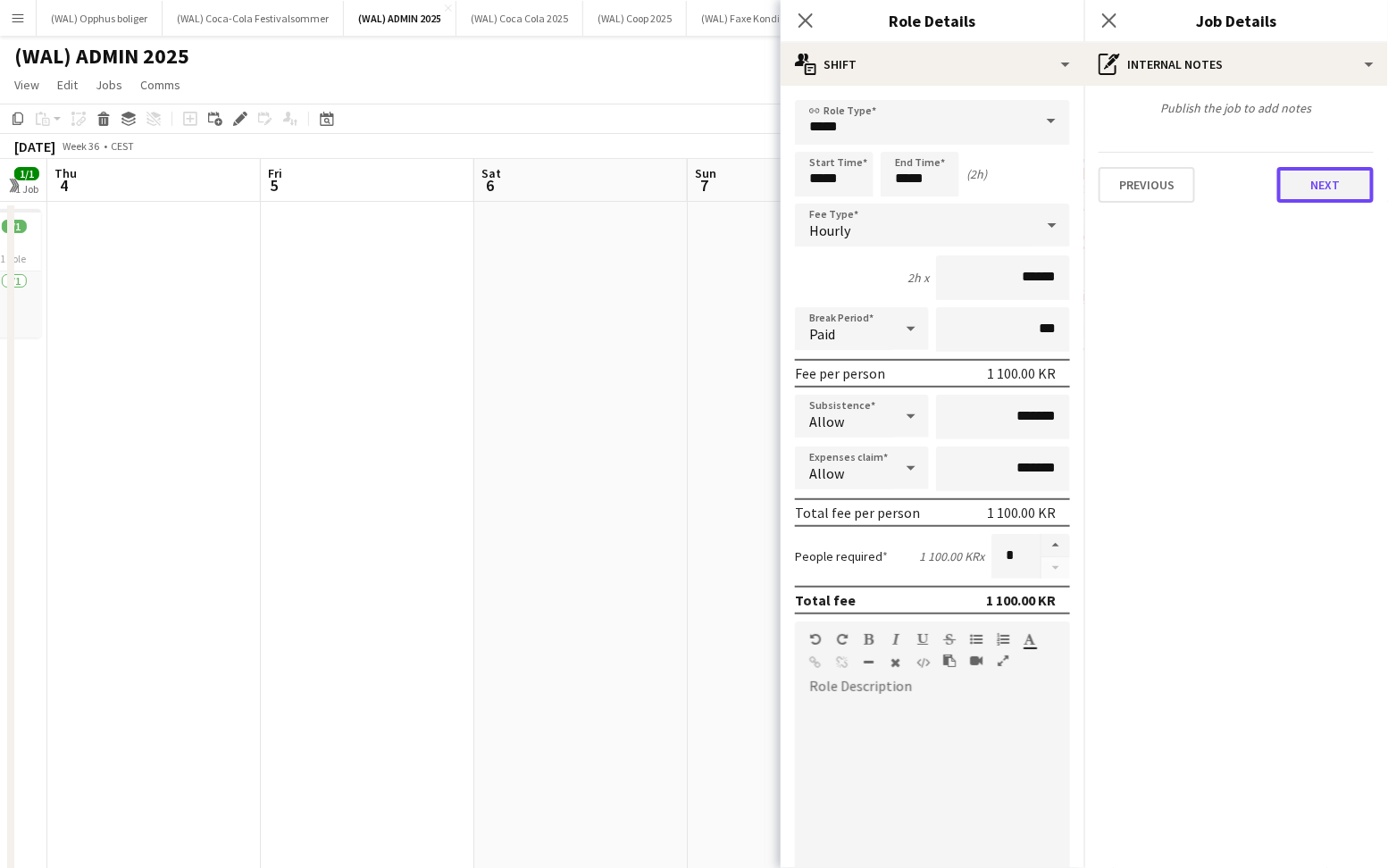
click at [1311, 199] on button "Next" at bounding box center [1325, 185] width 96 height 36
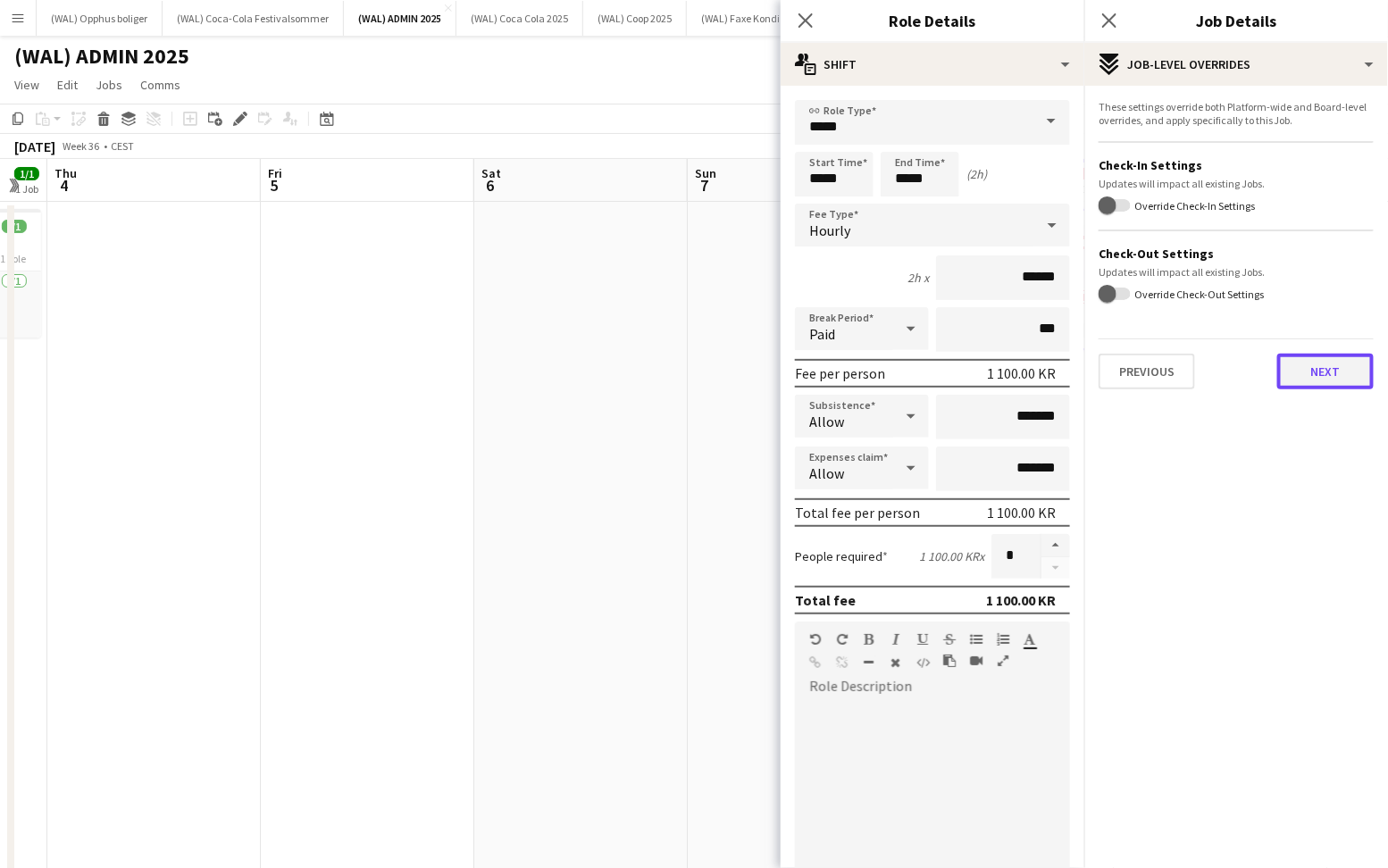
click at [1309, 376] on button "Next" at bounding box center [1325, 371] width 96 height 36
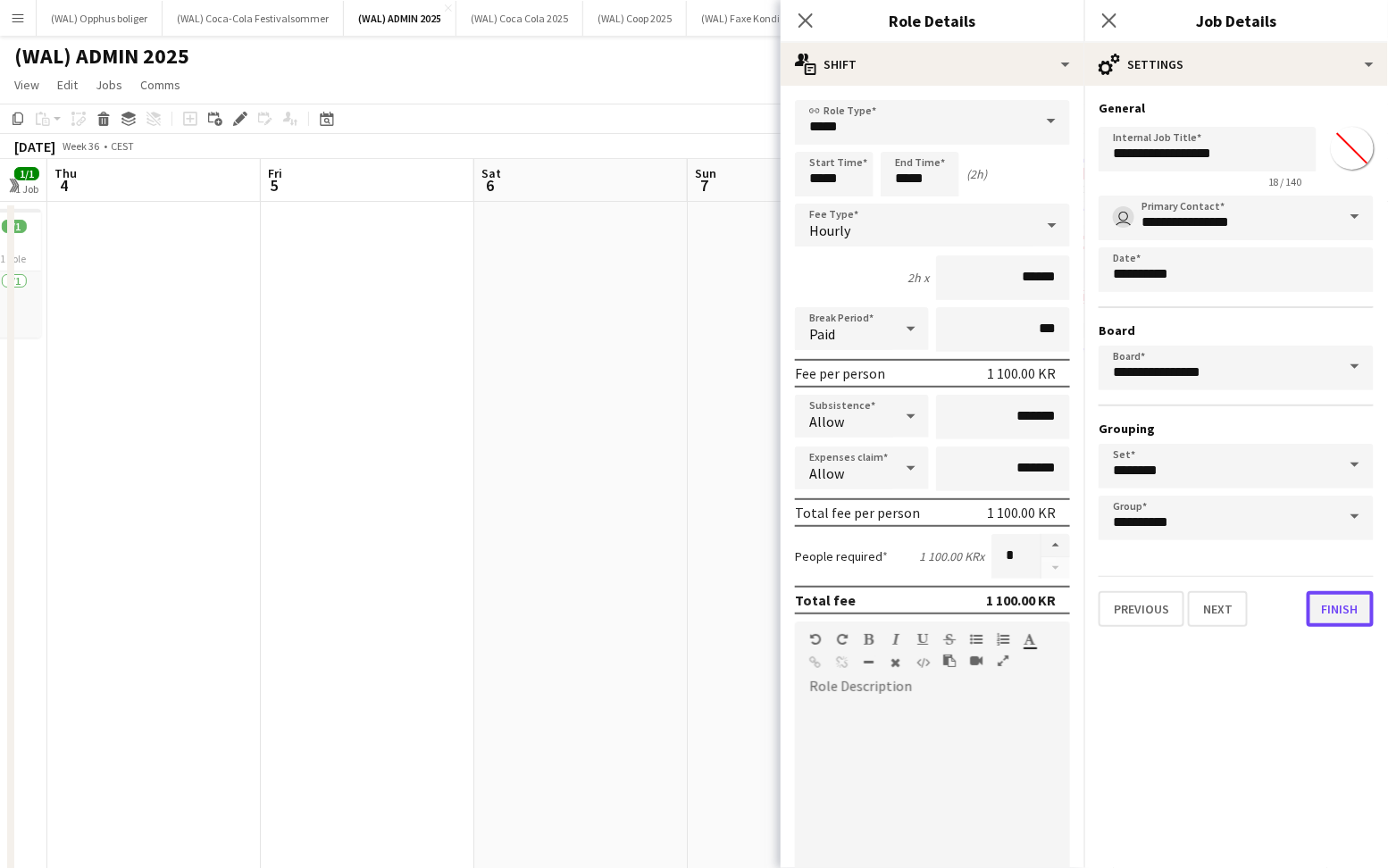
click at [1324, 608] on button "Finish" at bounding box center [1340, 609] width 67 height 36
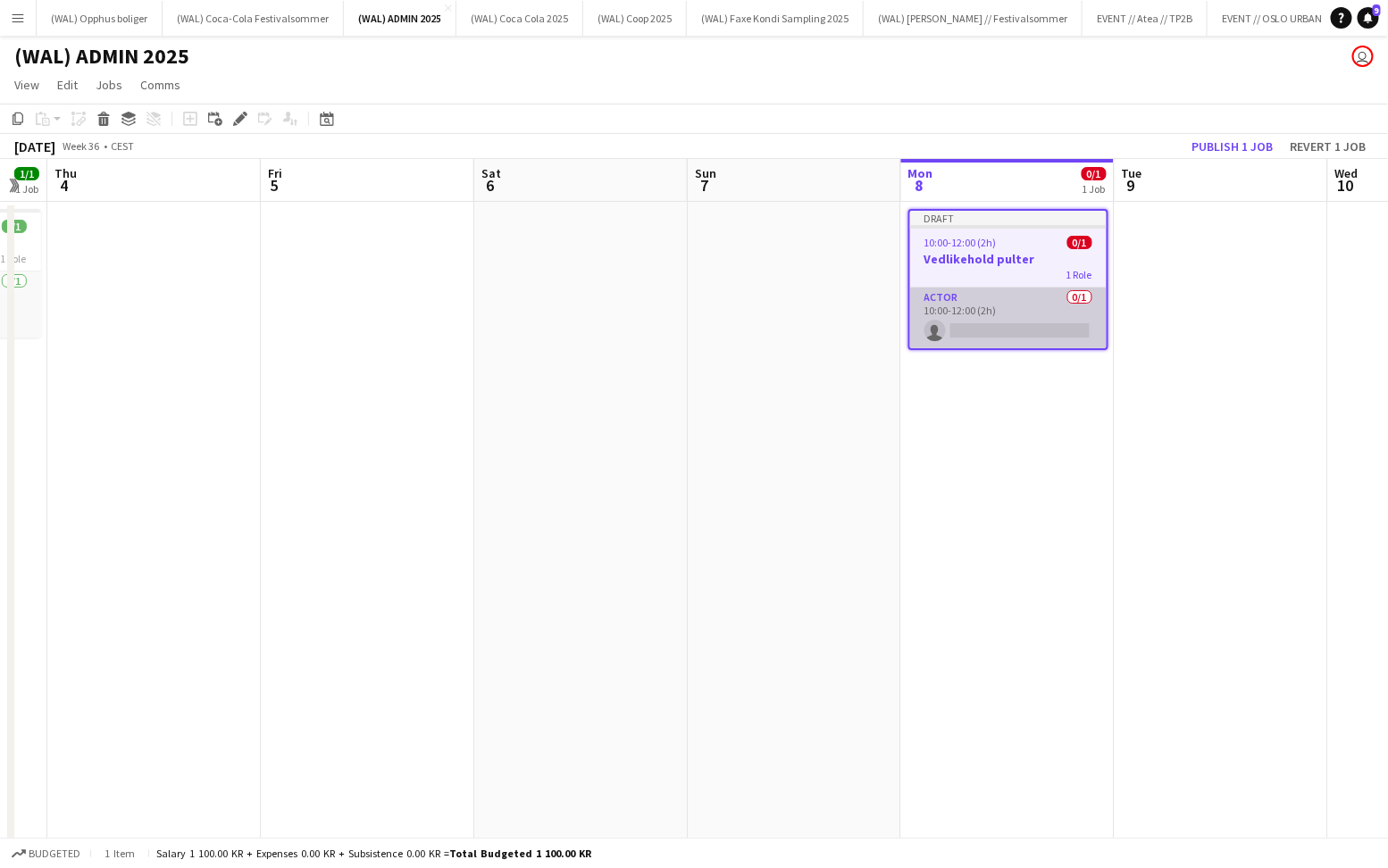
click at [942, 320] on app-card-role "Actor 0/1 10:00-12:00 (2h) single-neutral-actions" at bounding box center [1008, 318] width 197 height 61
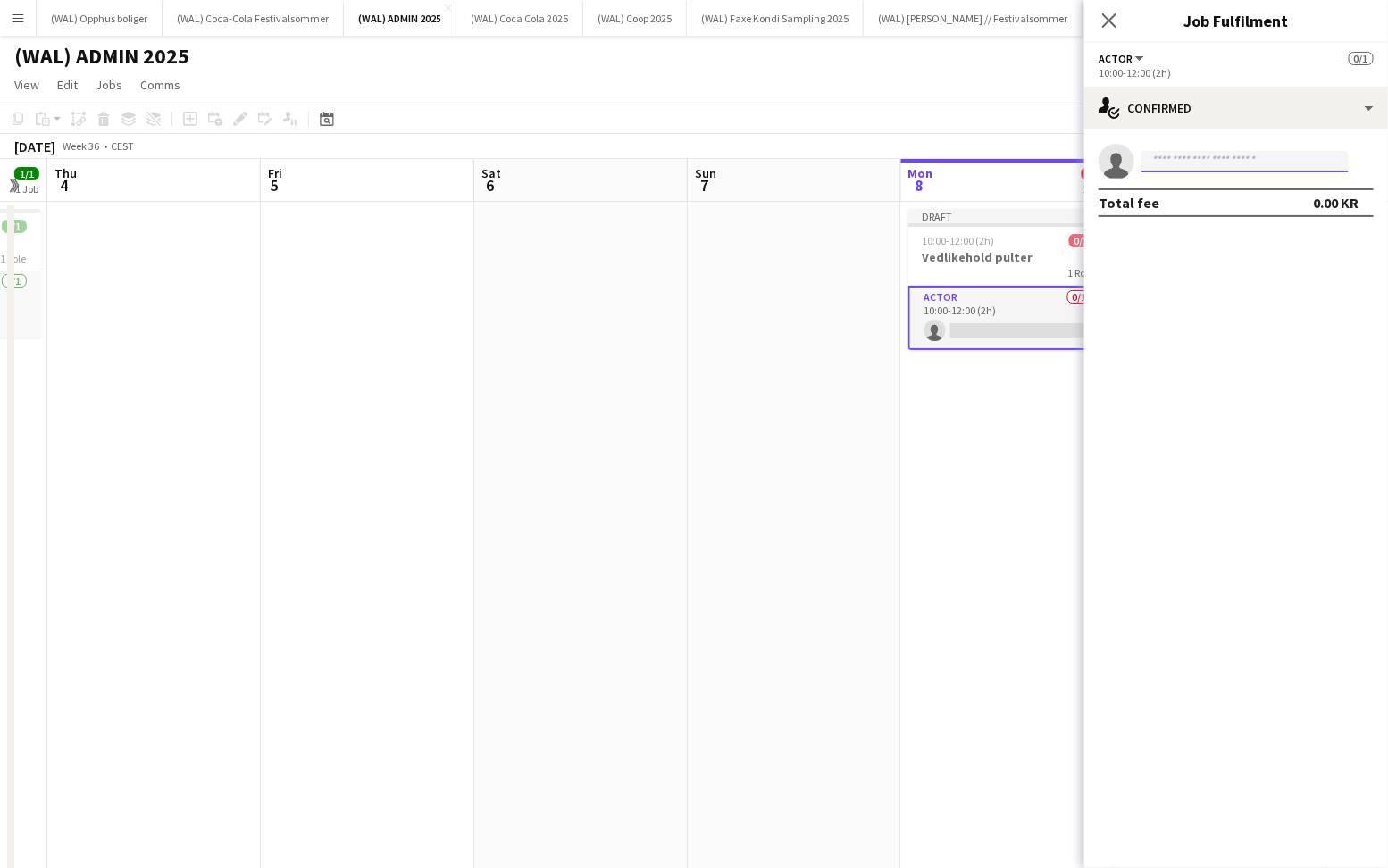
click at [1191, 168] on input at bounding box center [1245, 161] width 207 height 21
type input "********"
click at [1213, 203] on span "[EMAIL_ADDRESS][PERSON_NAME][DOMAIN_NAME]" at bounding box center [1246, 201] width 178 height 14
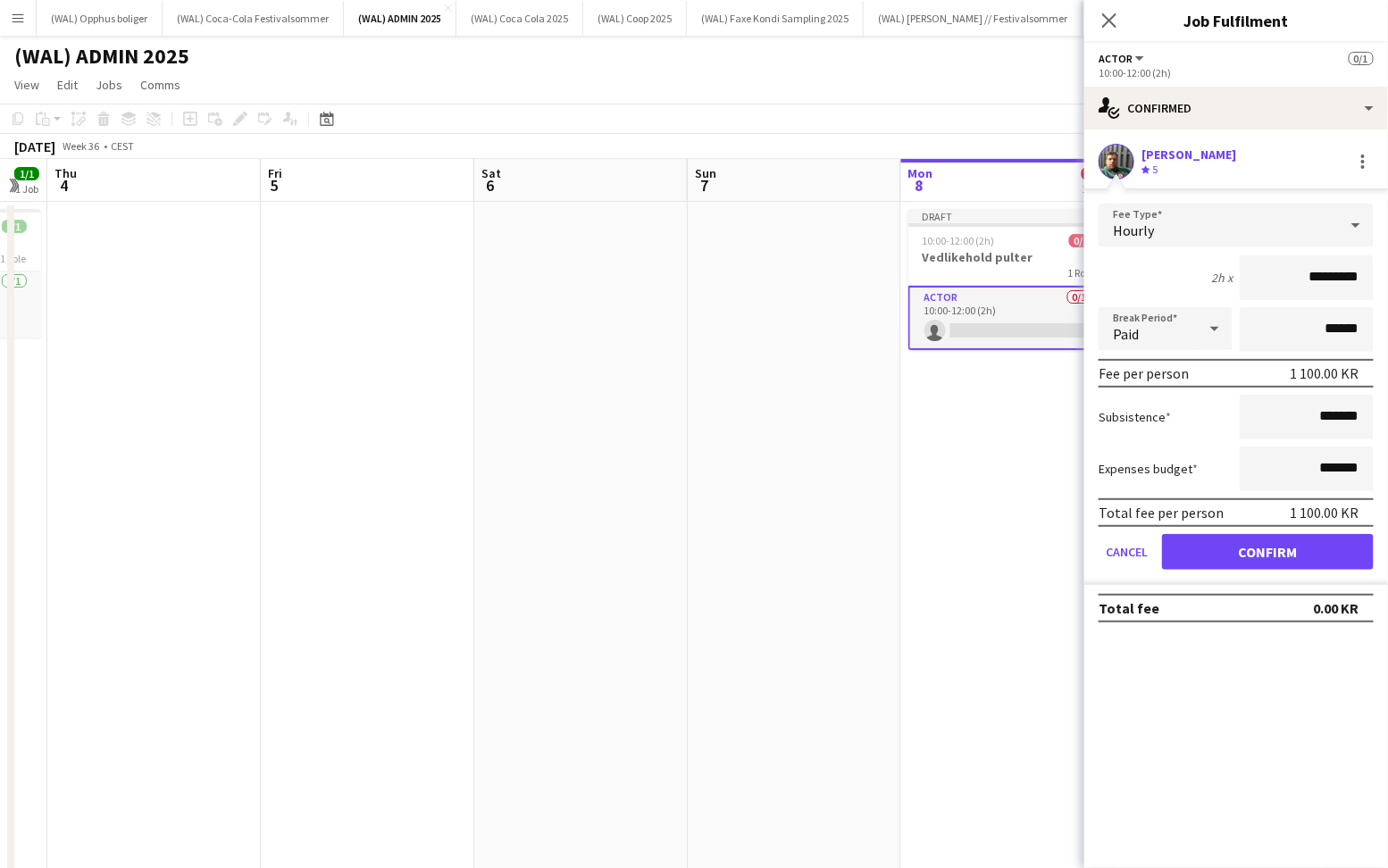
click at [1185, 156] on div "[PERSON_NAME]" at bounding box center [1189, 154] width 95 height 16
click at [1098, 152] on div "[PERSON_NAME] Crew rating 5" at bounding box center [1236, 162] width 304 height 36
click at [1123, 163] on app-user-avatar at bounding box center [1116, 162] width 36 height 36
click at [1151, 151] on div "[PERSON_NAME]" at bounding box center [1189, 154] width 95 height 16
click at [1245, 573] on form "Fee Type Hourly 2h x ********* Break Period Paid ****** Fee per person 1 100.00…" at bounding box center [1236, 394] width 304 height 381
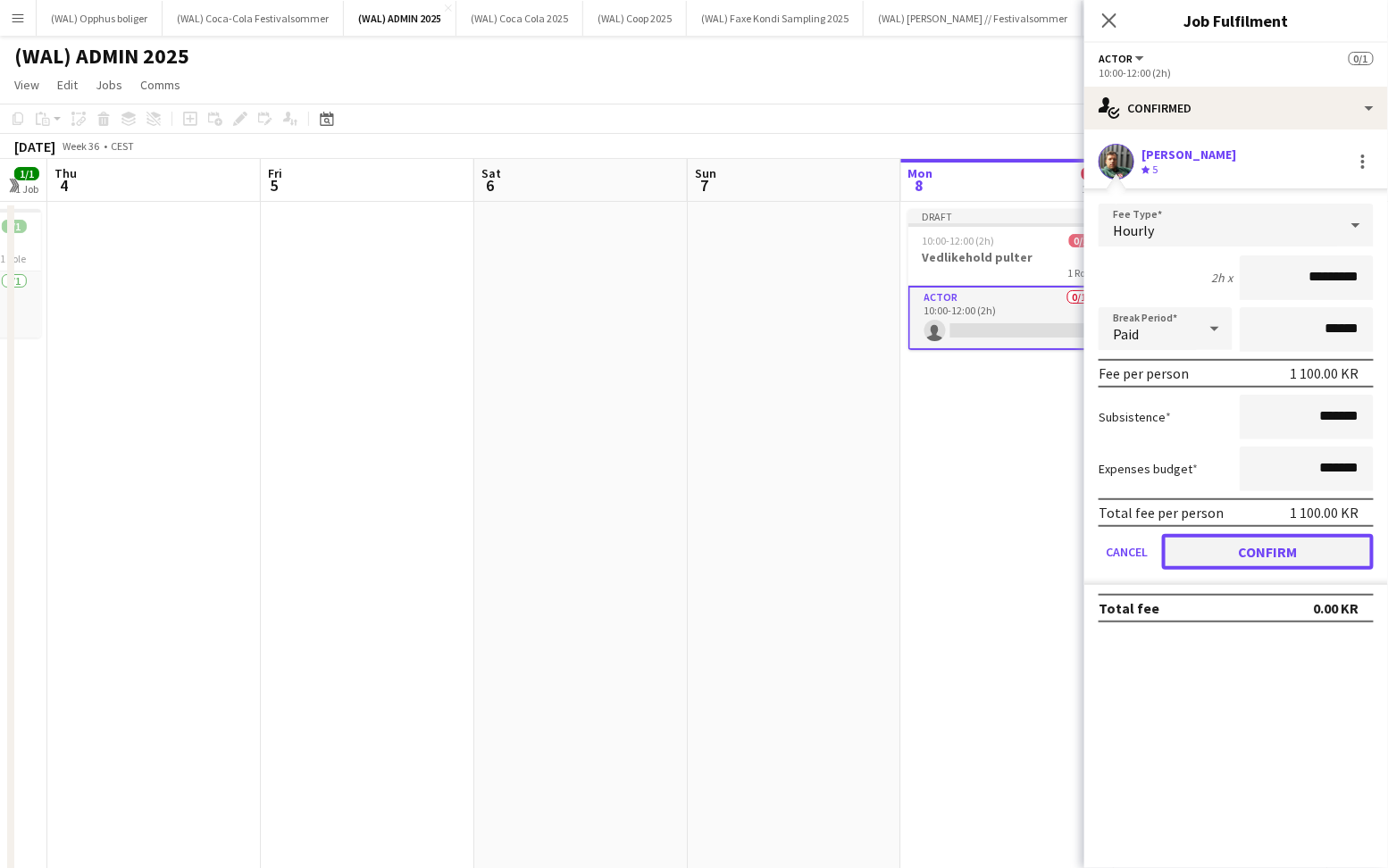
click at [1243, 559] on button "Confirm" at bounding box center [1267, 551] width 211 height 36
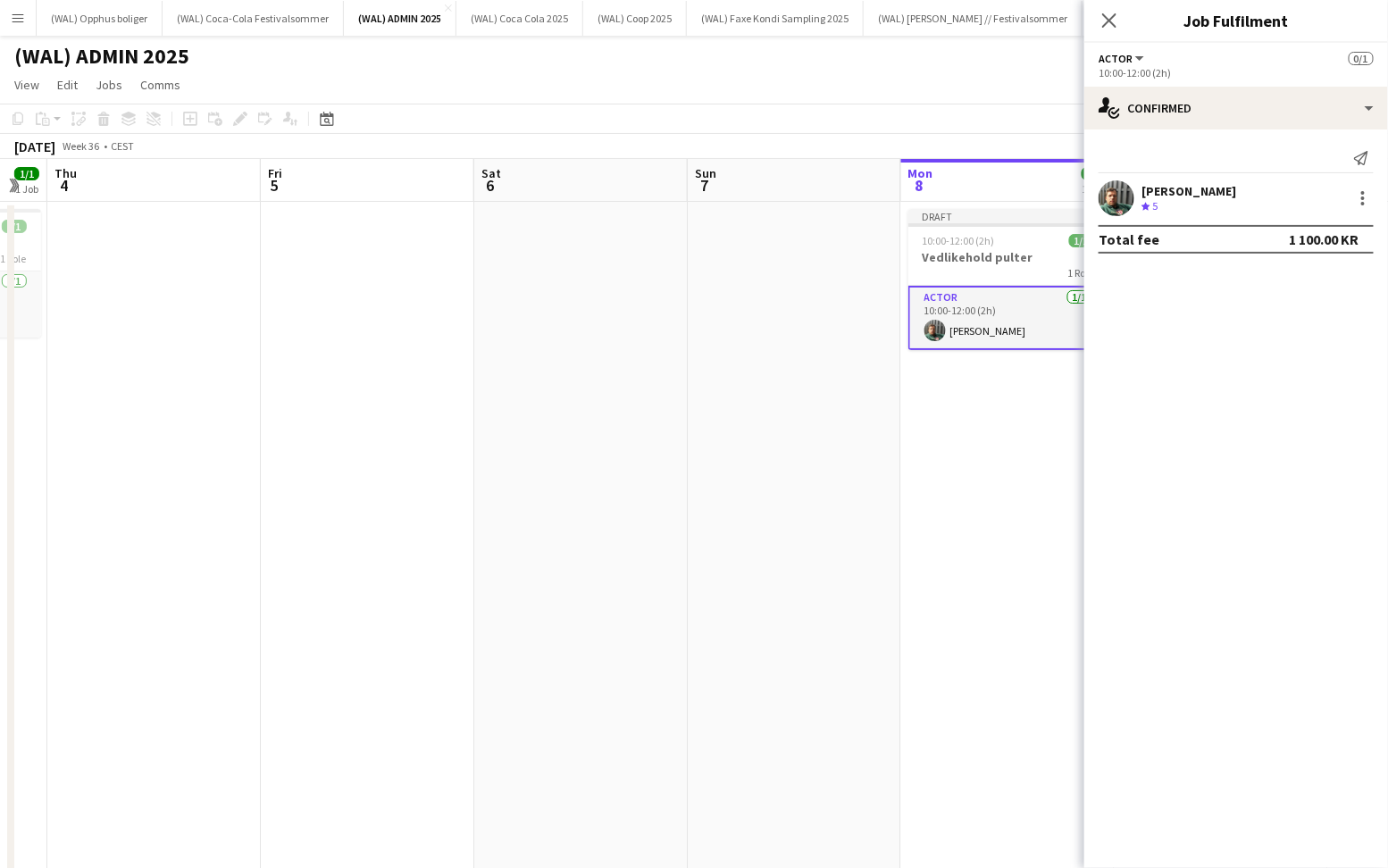
click at [1117, 188] on app-user-avatar at bounding box center [1116, 198] width 36 height 36
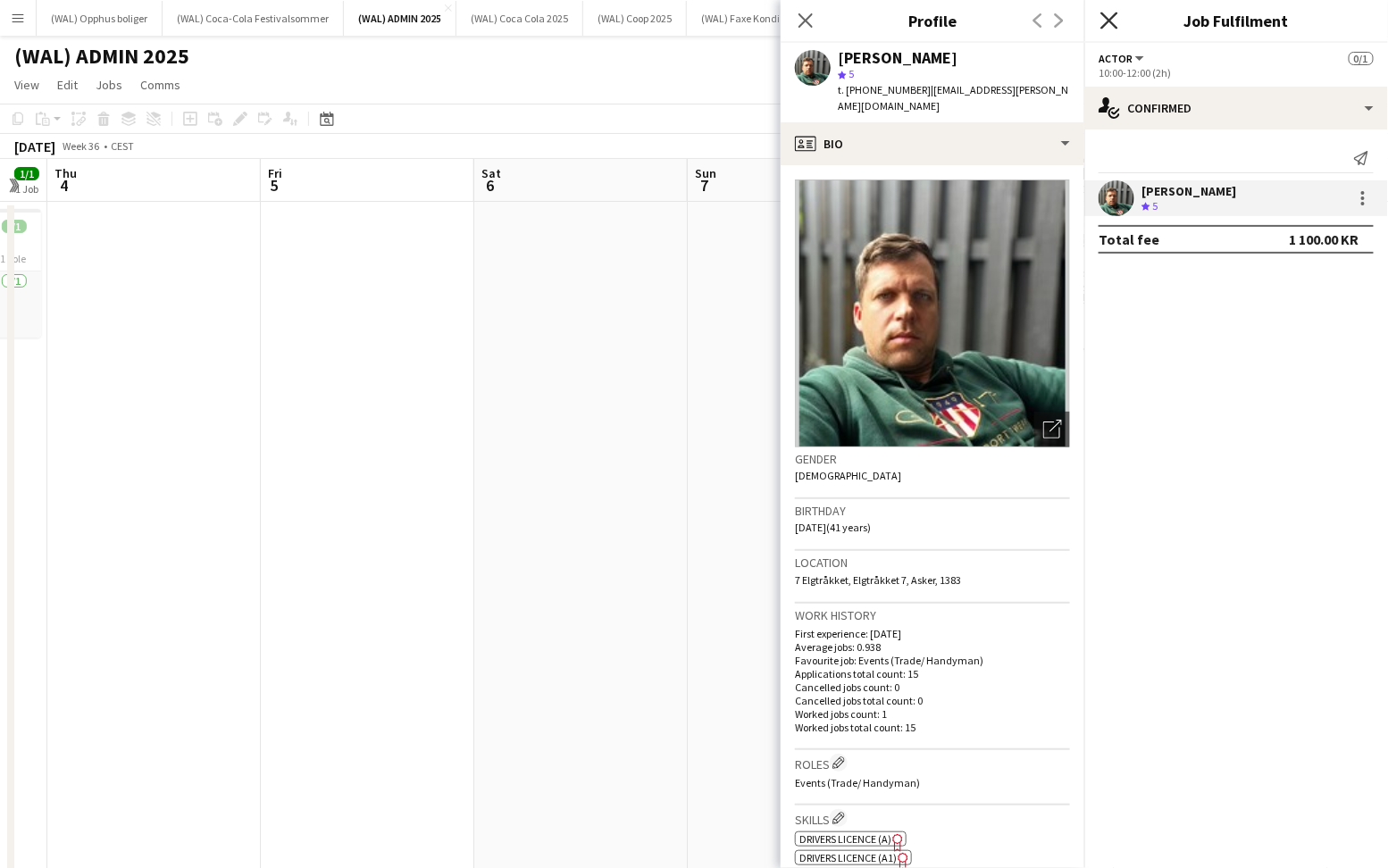
click at [1114, 22] on icon "Close pop-in" at bounding box center [1109, 20] width 17 height 17
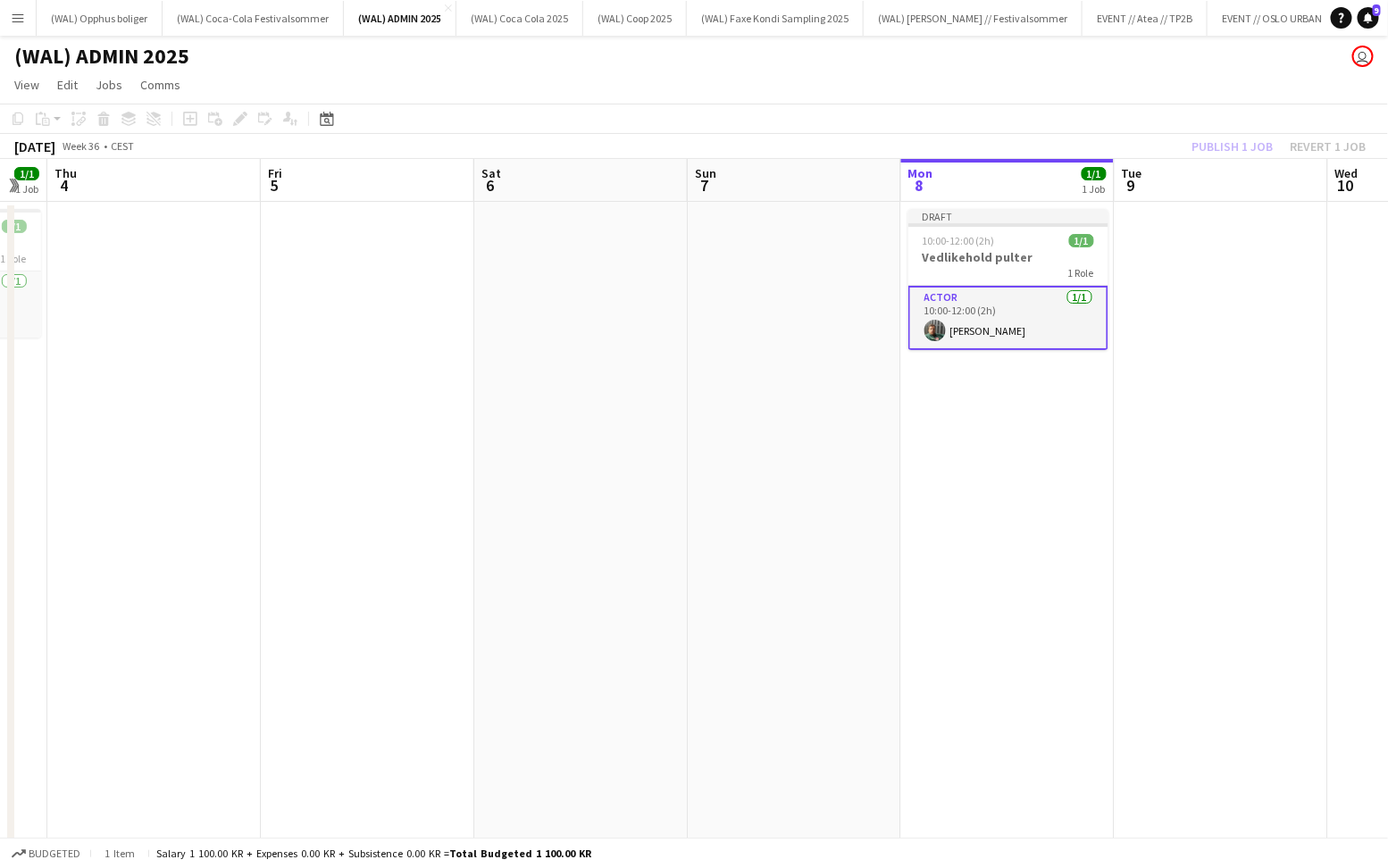
click at [1209, 144] on div "Publish 1 job Revert 1 job" at bounding box center [1279, 146] width 218 height 23
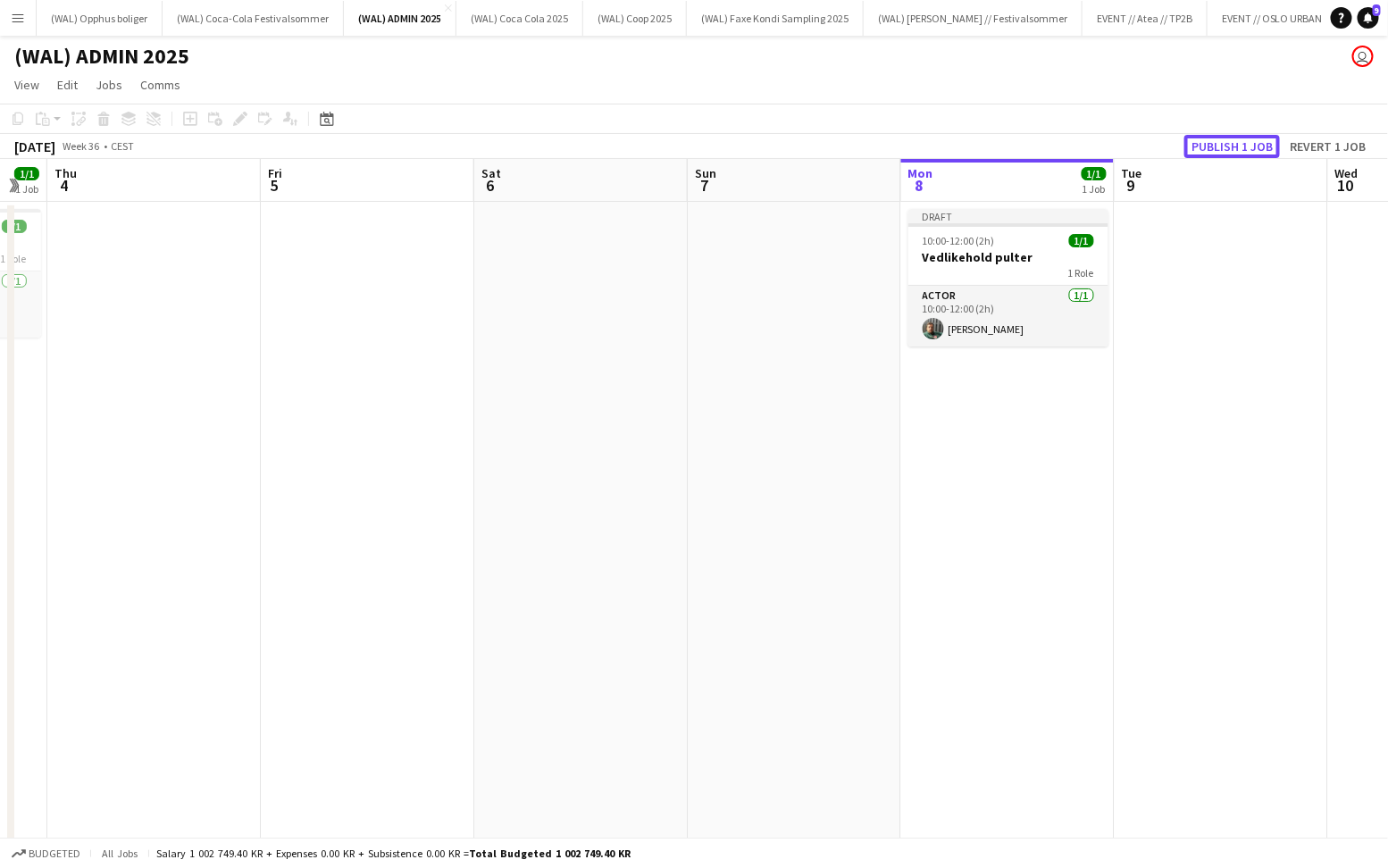
click at [1209, 144] on button "Publish 1 job" at bounding box center [1232, 146] width 95 height 23
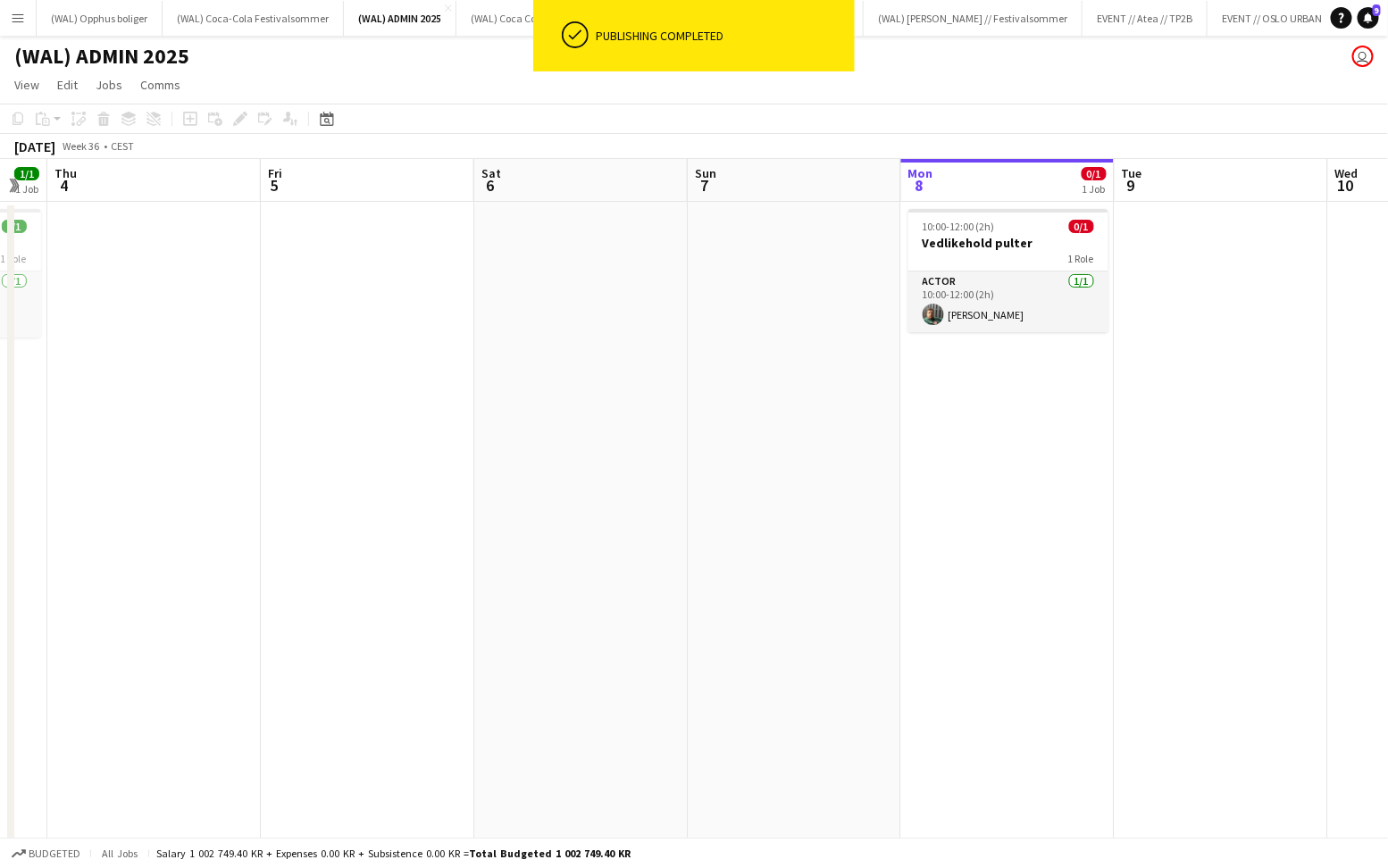
click at [1040, 322] on app-job-card "10:00-12:00 (2h) 0/1 Vedlikehold pulter 1 Role Actor [DATE] 10:00-12:00 (2h) [P…" at bounding box center [1008, 270] width 200 height 123
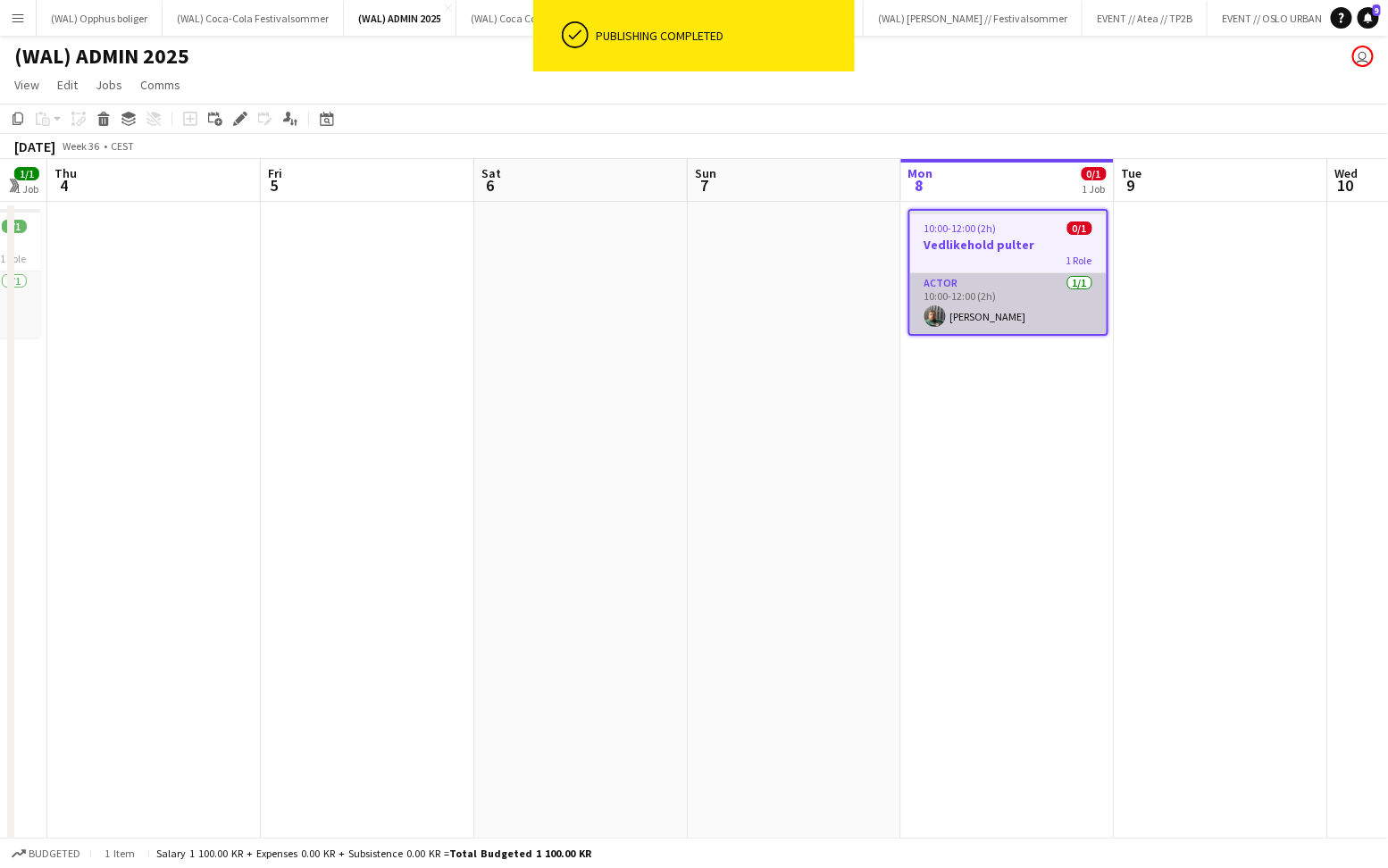
click at [1004, 302] on app-card-role "Actor [DATE] 10:00-12:00 (2h) [PERSON_NAME]" at bounding box center [1008, 304] width 197 height 61
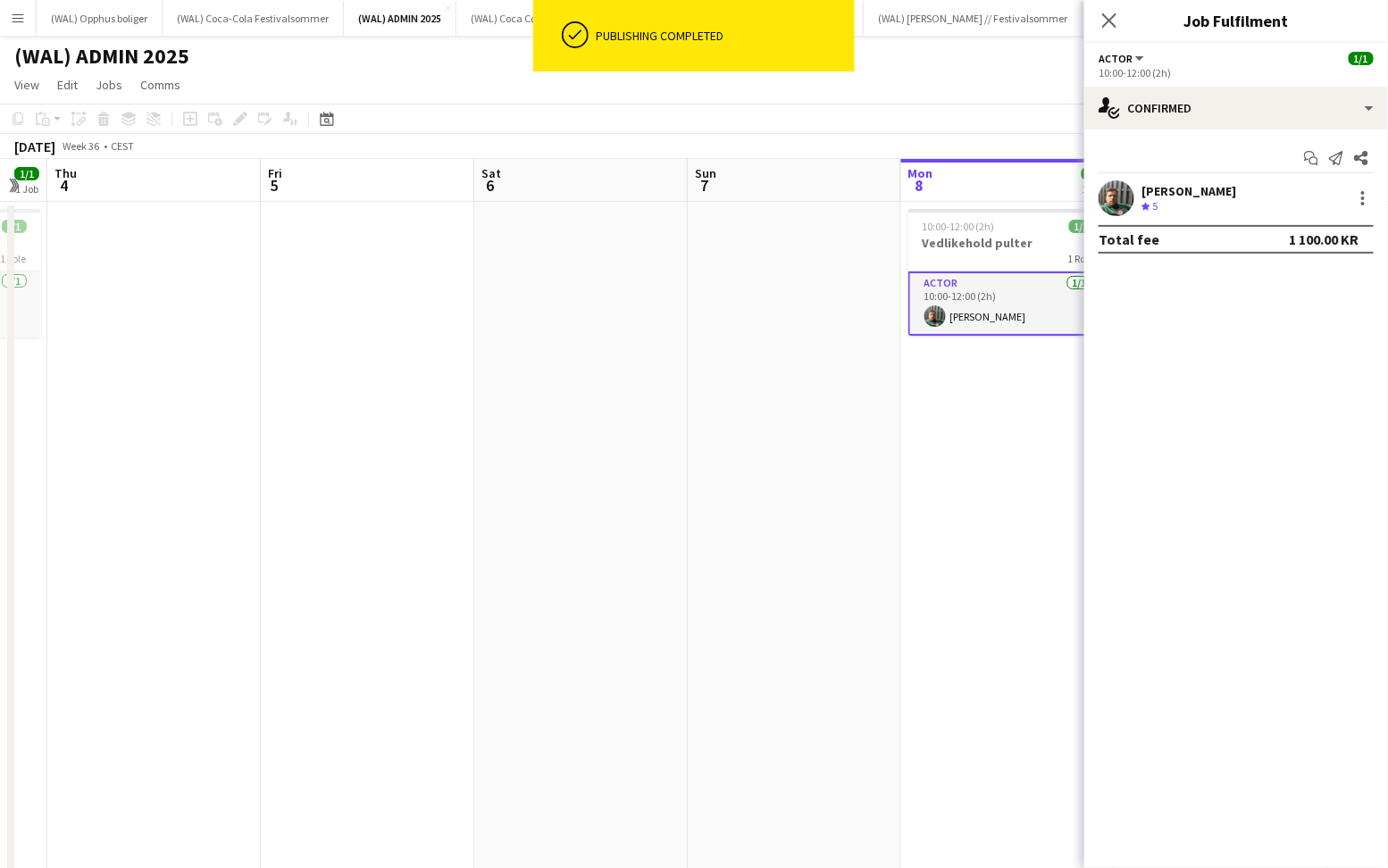
click at [1184, 179] on div "Start chat Send notification Share [PERSON_NAME] Crew rating 5 Total fee 1 100.…" at bounding box center [1236, 199] width 304 height 139
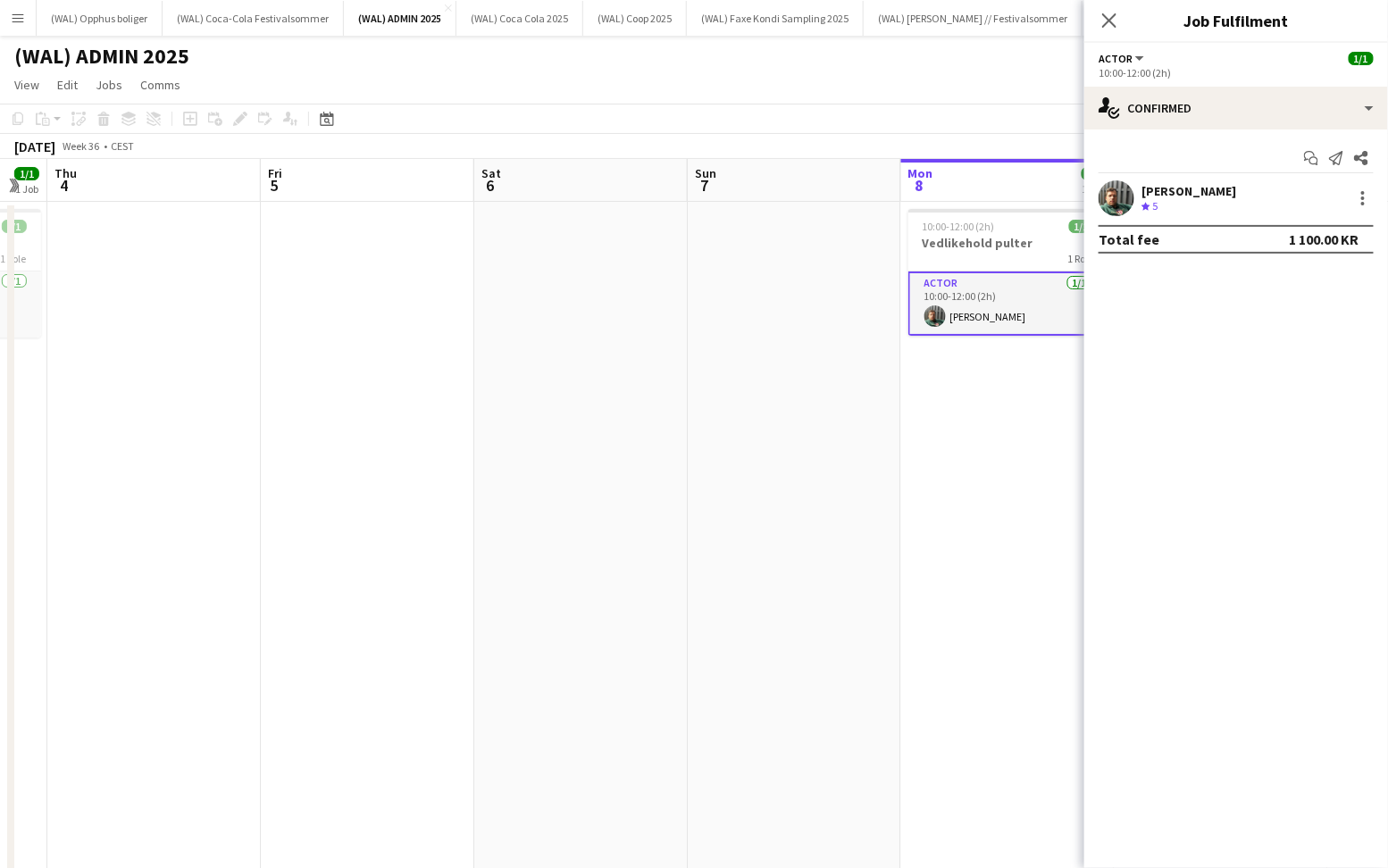
click at [1139, 187] on div "[PERSON_NAME] Crew rating 5" at bounding box center [1236, 198] width 304 height 36
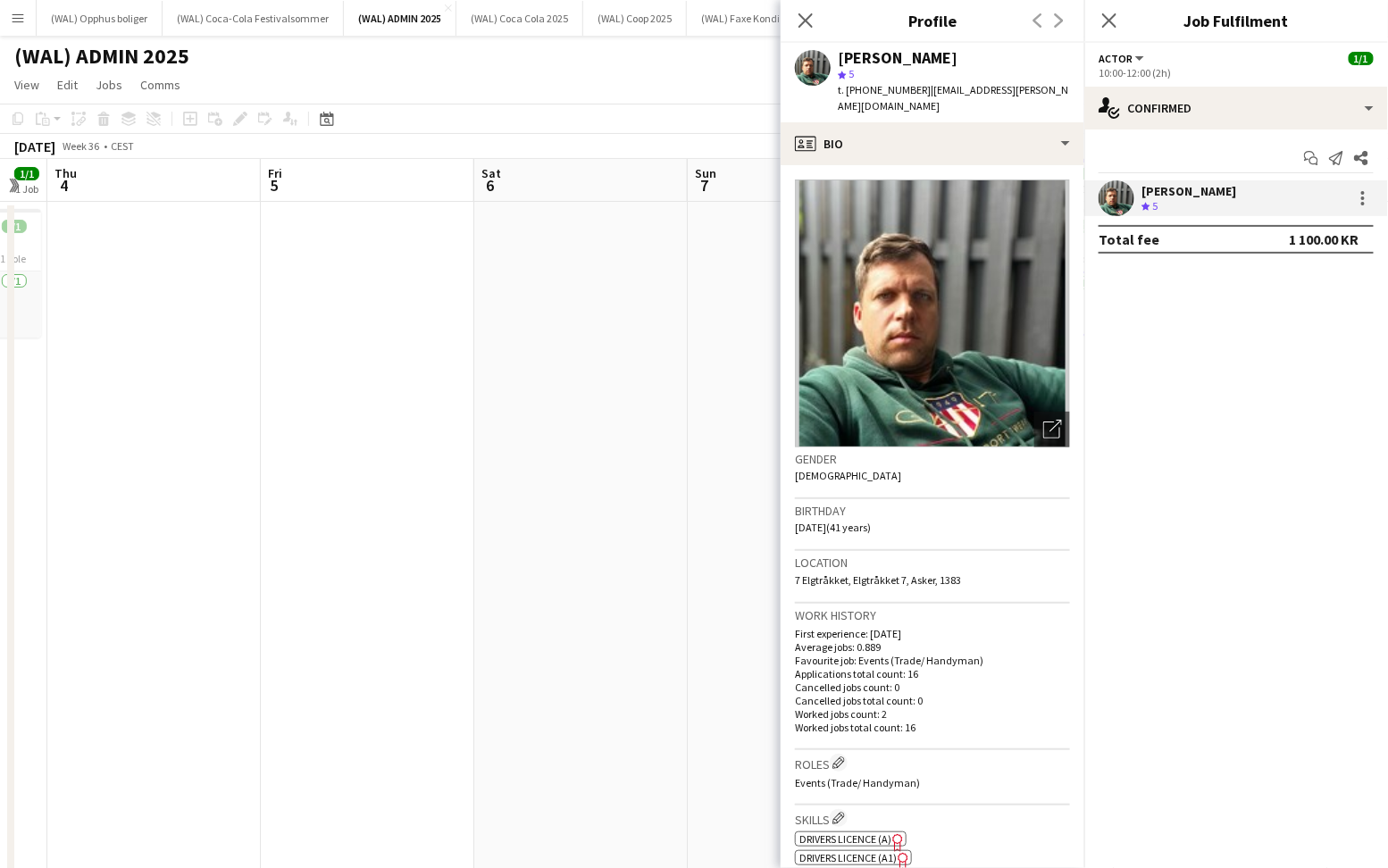
click at [899, 89] on span "t. [PHONE_NUMBER]" at bounding box center [884, 90] width 93 height 14
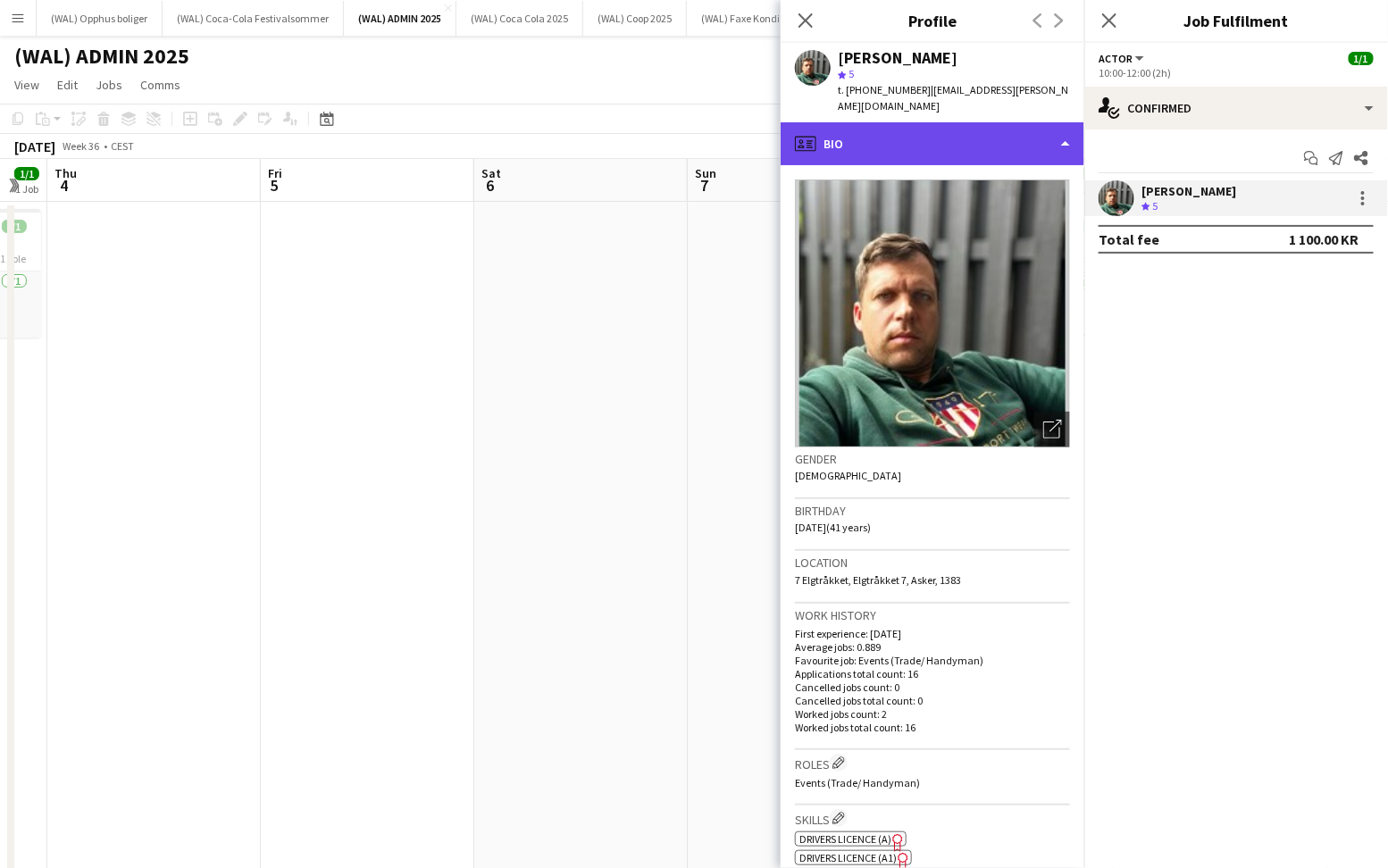
click at [899, 136] on div "profile Bio" at bounding box center [932, 144] width 304 height 42
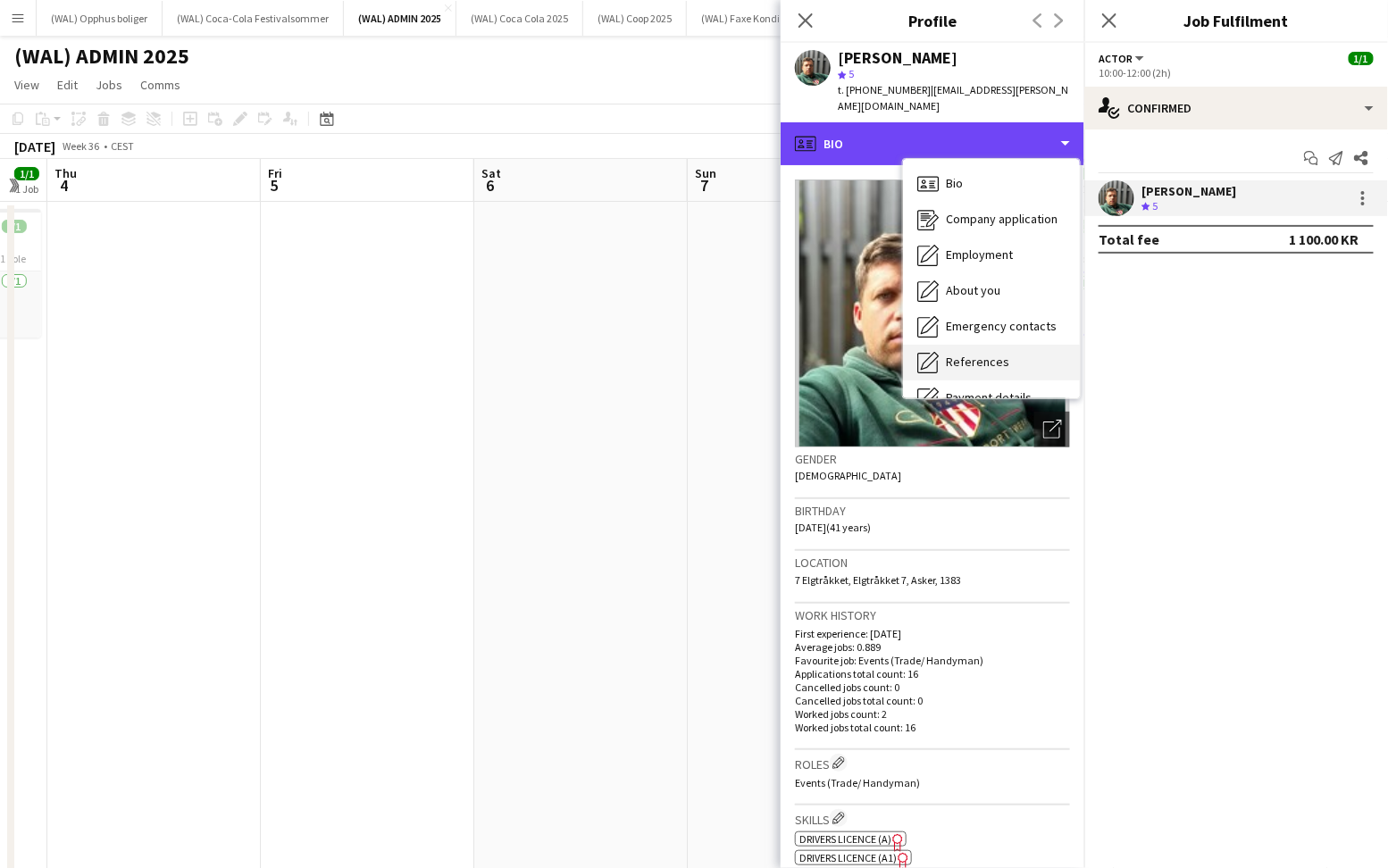
scroll to position [167, 0]
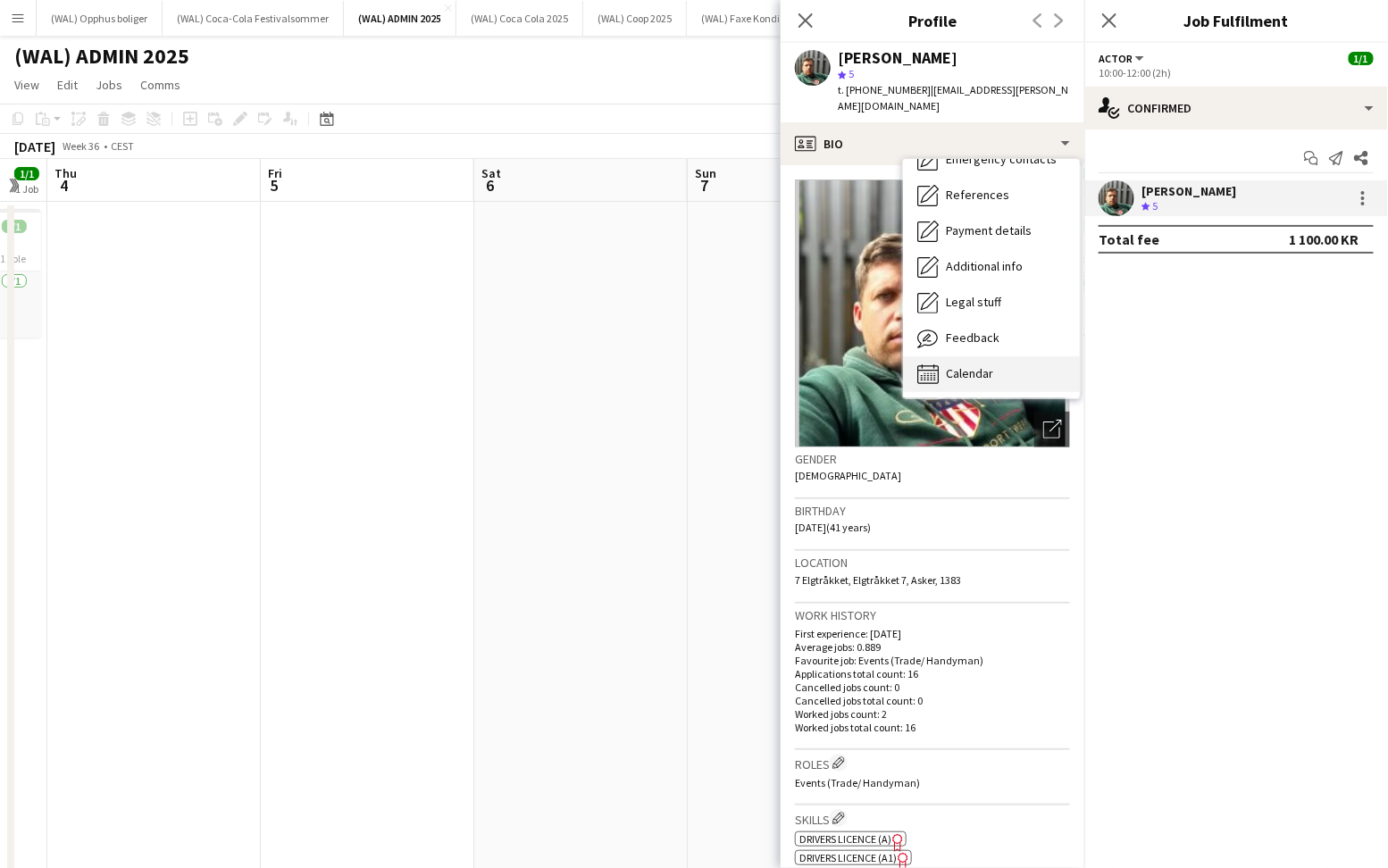
click at [985, 370] on div "Calendar Calendar" at bounding box center [992, 374] width 177 height 36
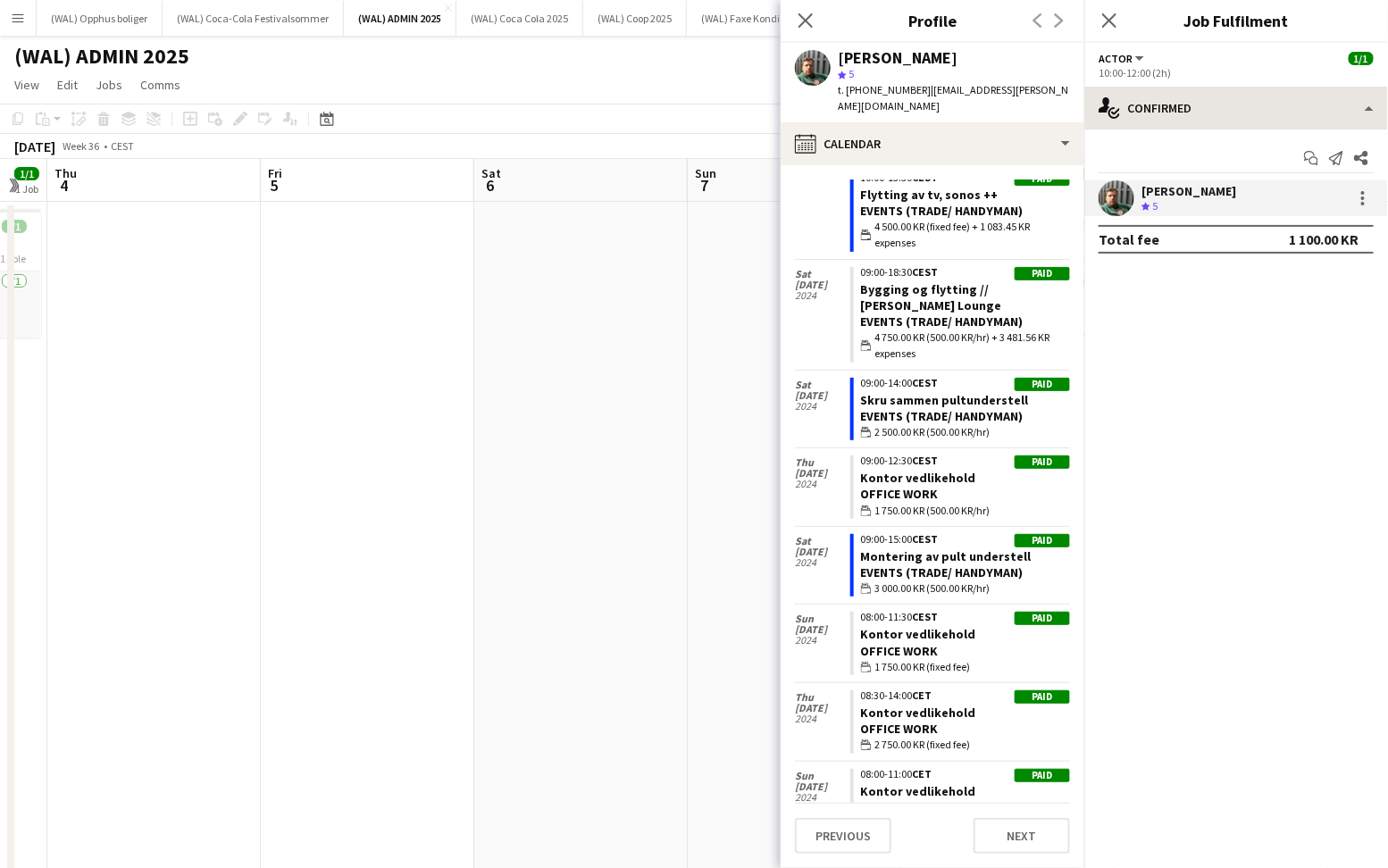
scroll to position [0, 0]
click at [1117, 18] on icon "Close pop-in" at bounding box center [1109, 20] width 17 height 17
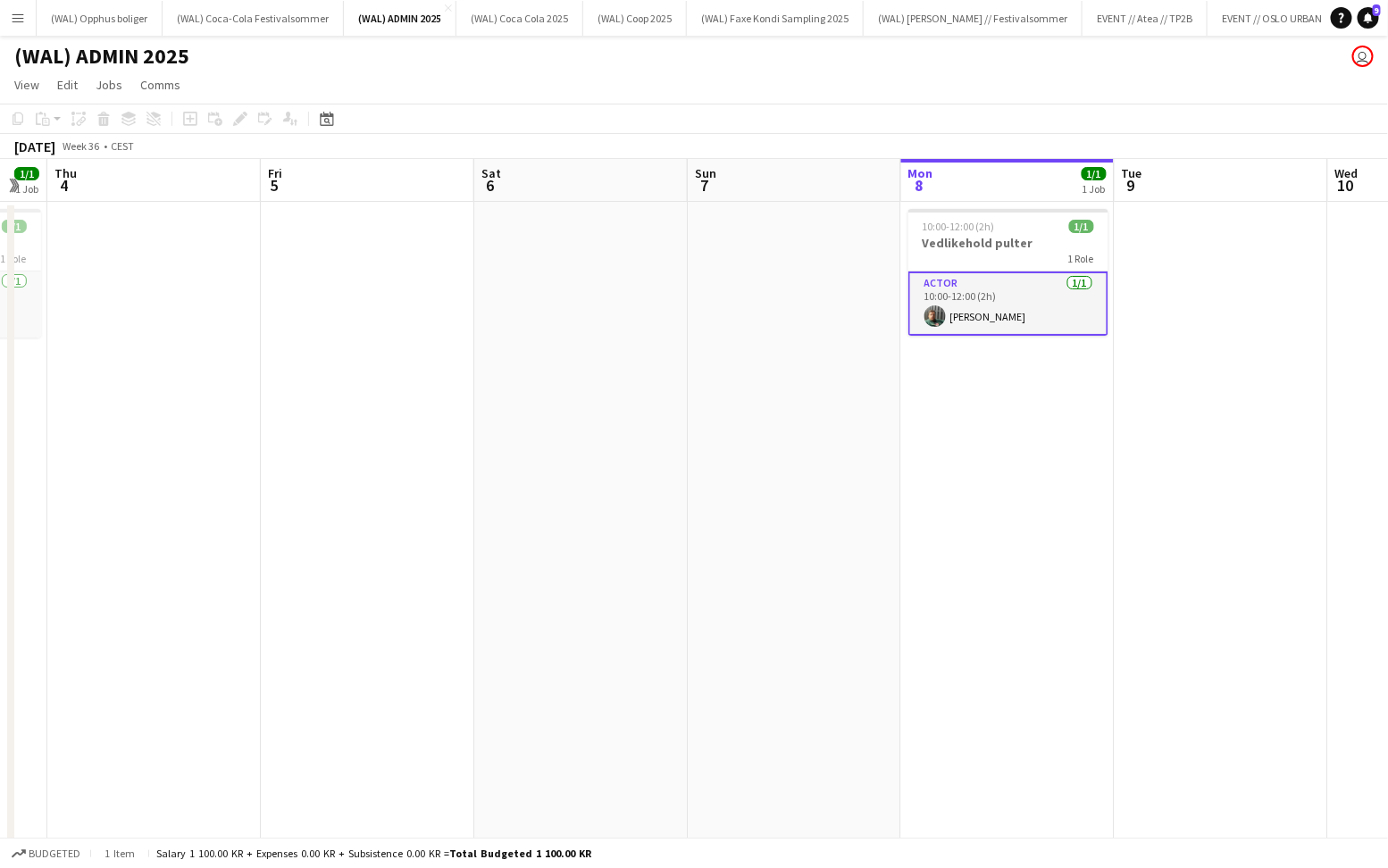
click at [1031, 286] on app-card-role "Actor [DATE] 10:00-12:00 (2h) [PERSON_NAME]" at bounding box center [1008, 304] width 200 height 65
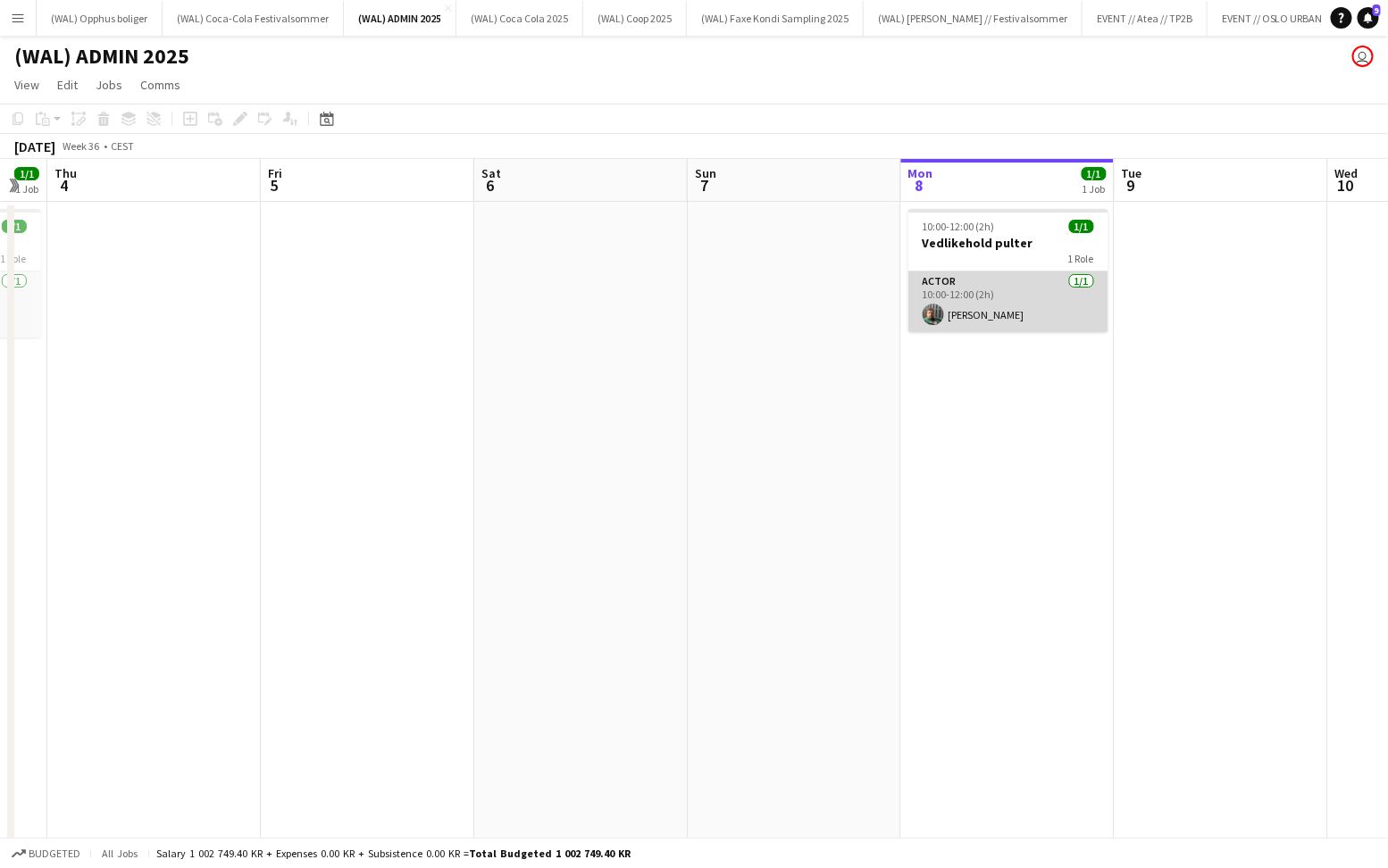
click at [1031, 286] on app-card-role "Actor [DATE] 10:00-12:00 (2h) [PERSON_NAME]" at bounding box center [1008, 302] width 200 height 61
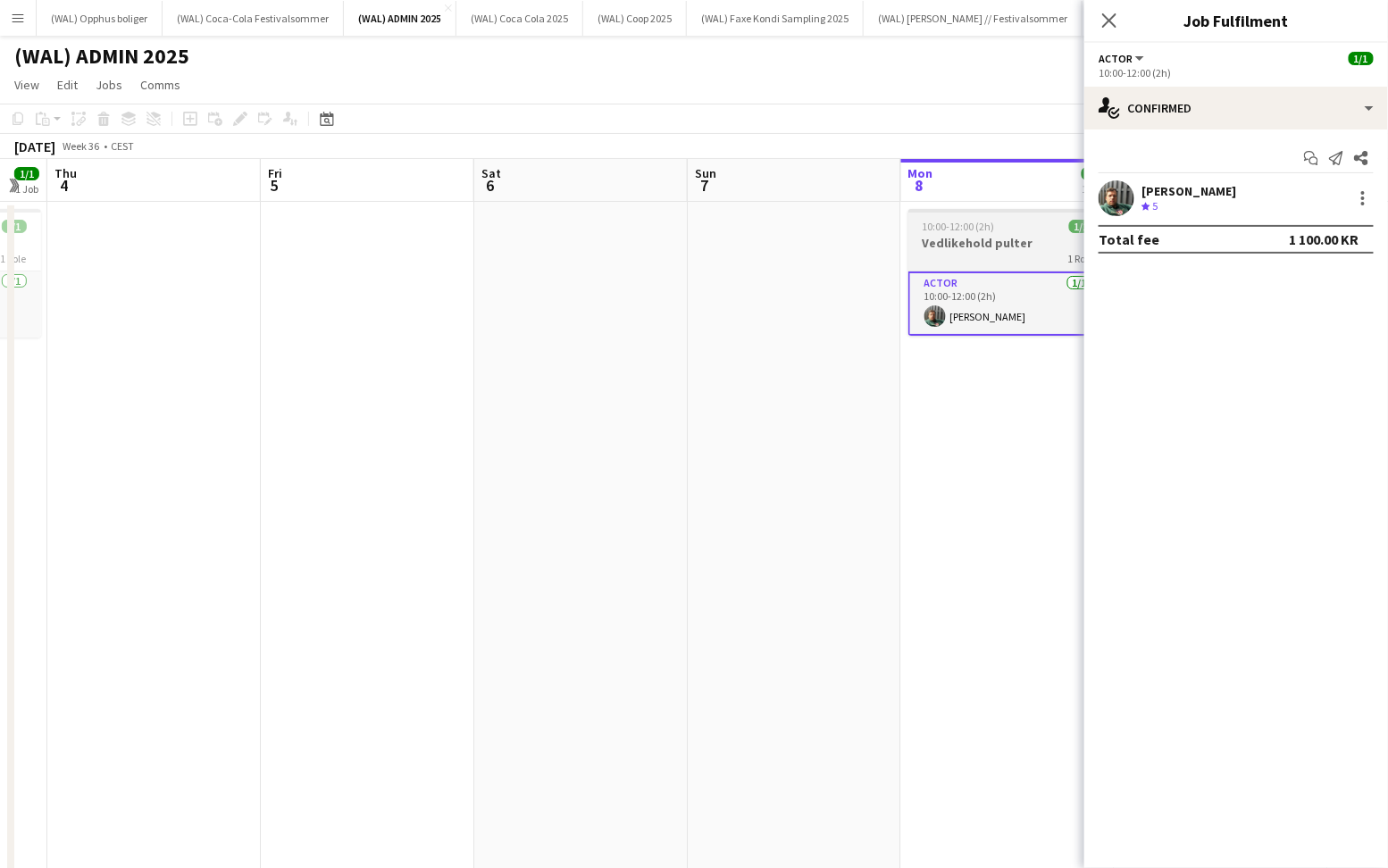
click at [1060, 246] on h3 "Vedlikehold pulter" at bounding box center [1008, 242] width 200 height 16
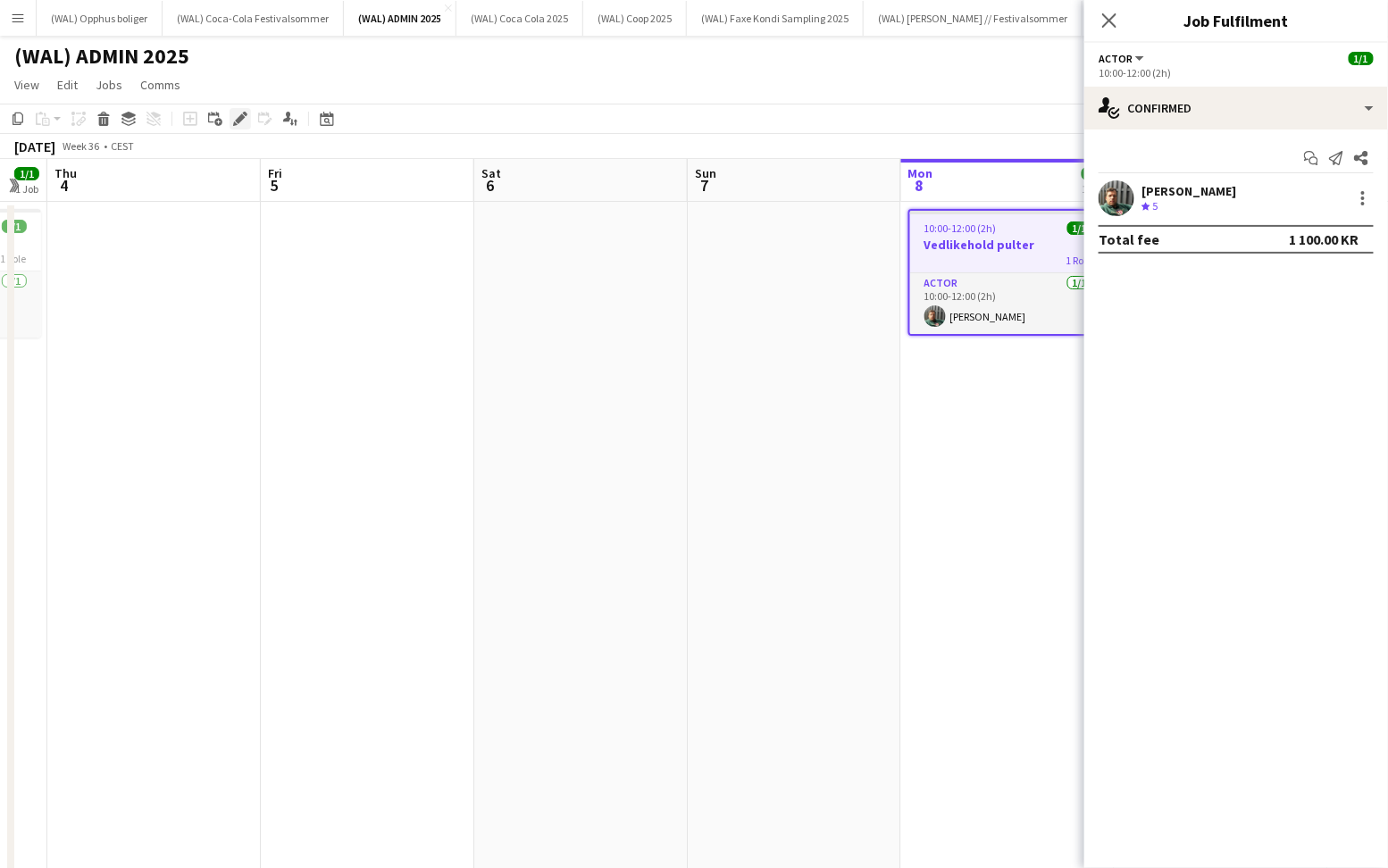
click at [237, 117] on icon at bounding box center [239, 119] width 10 height 10
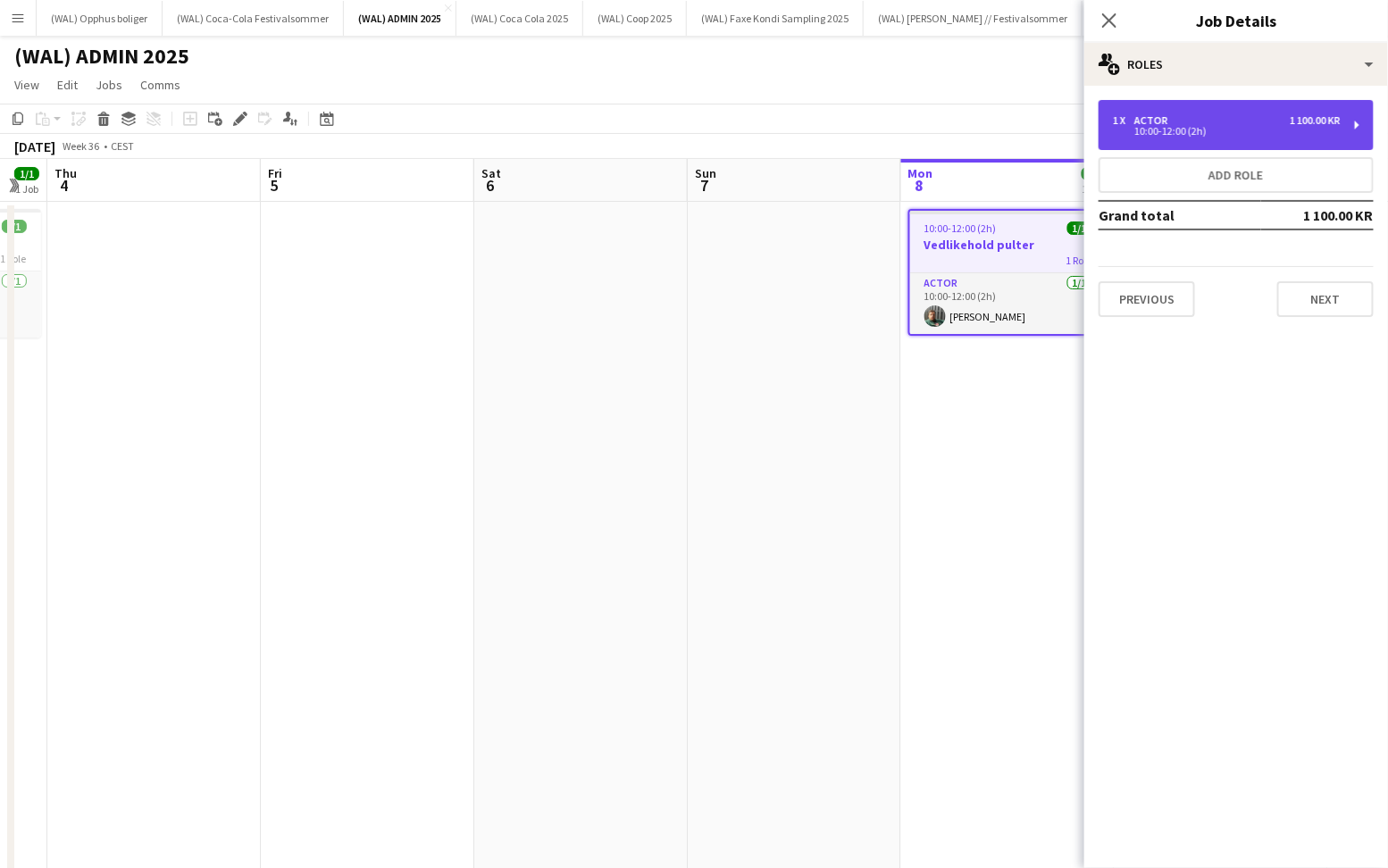
click at [1303, 133] on div "10:00-12:00 (2h)" at bounding box center [1226, 131] width 228 height 9
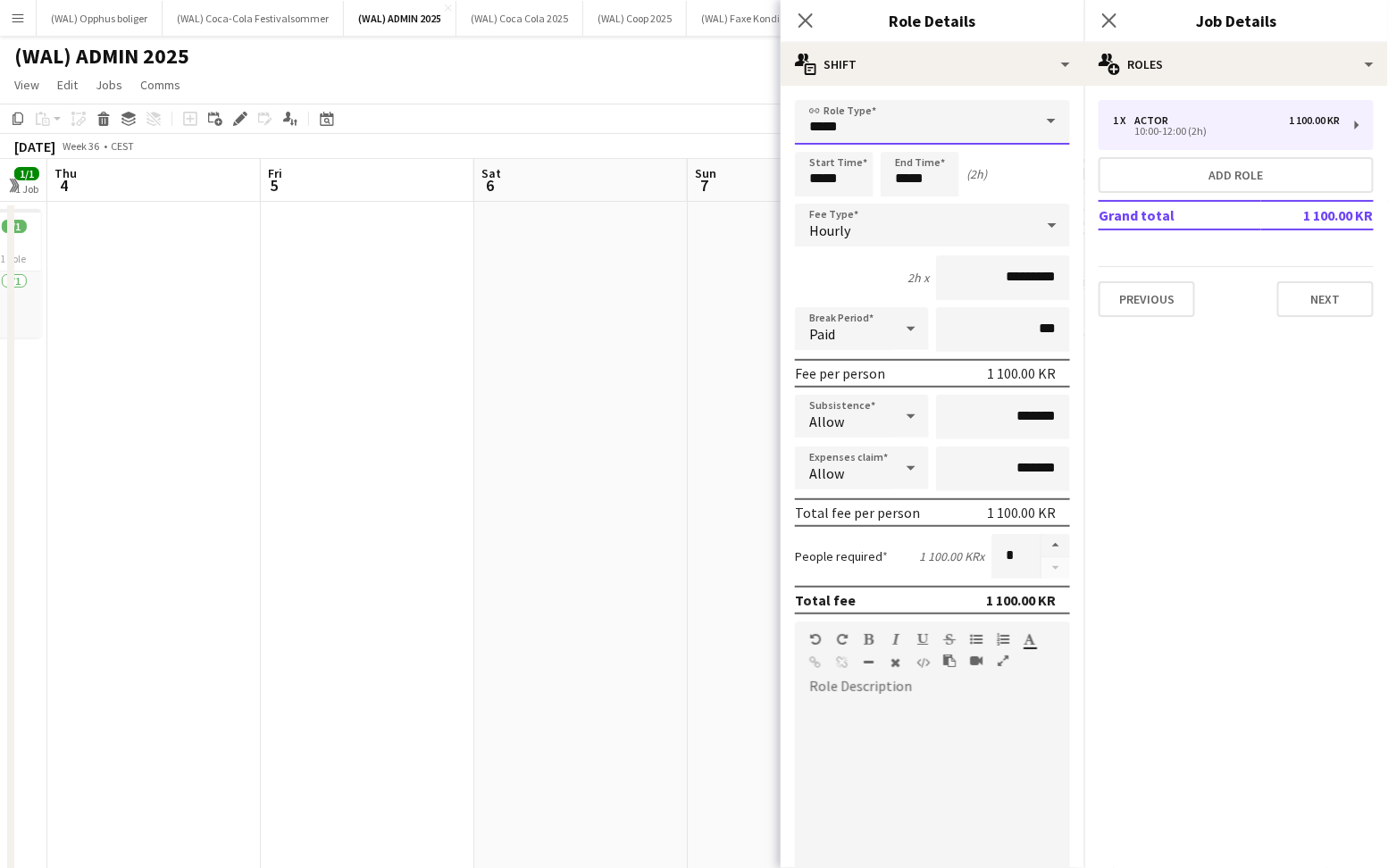
click at [902, 120] on input "*****" at bounding box center [933, 122] width 275 height 44
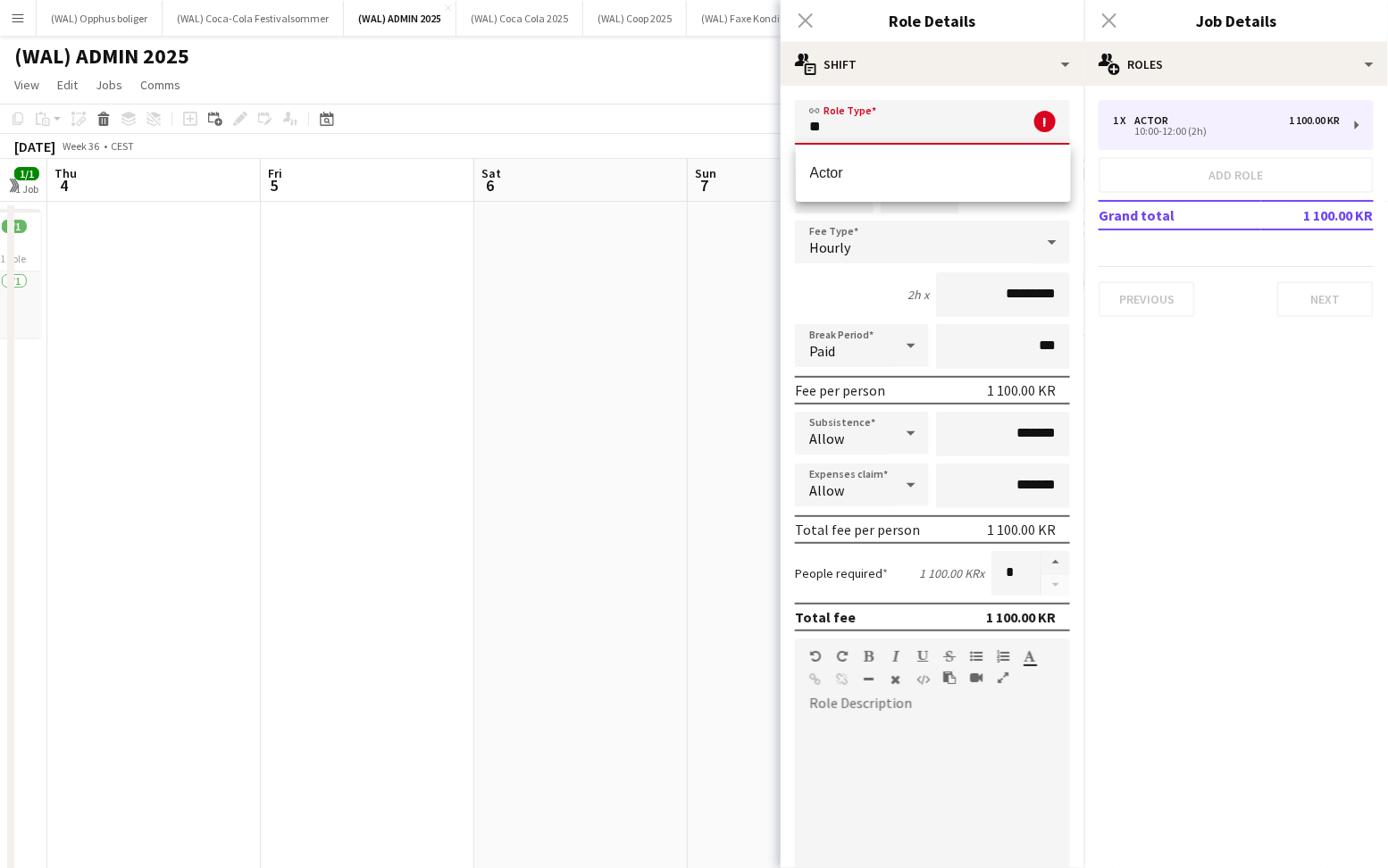
type input "*"
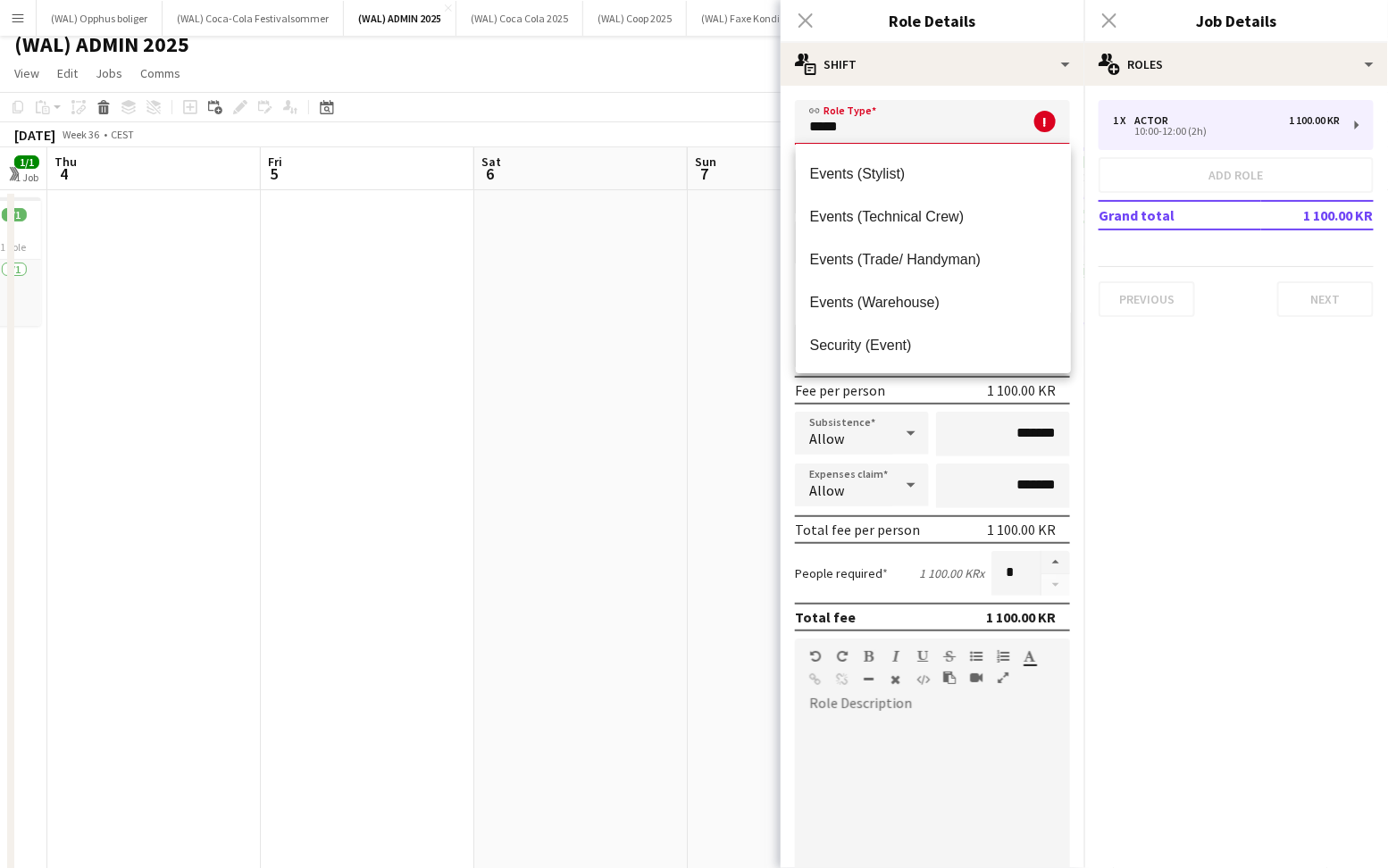
scroll to position [14, 0]
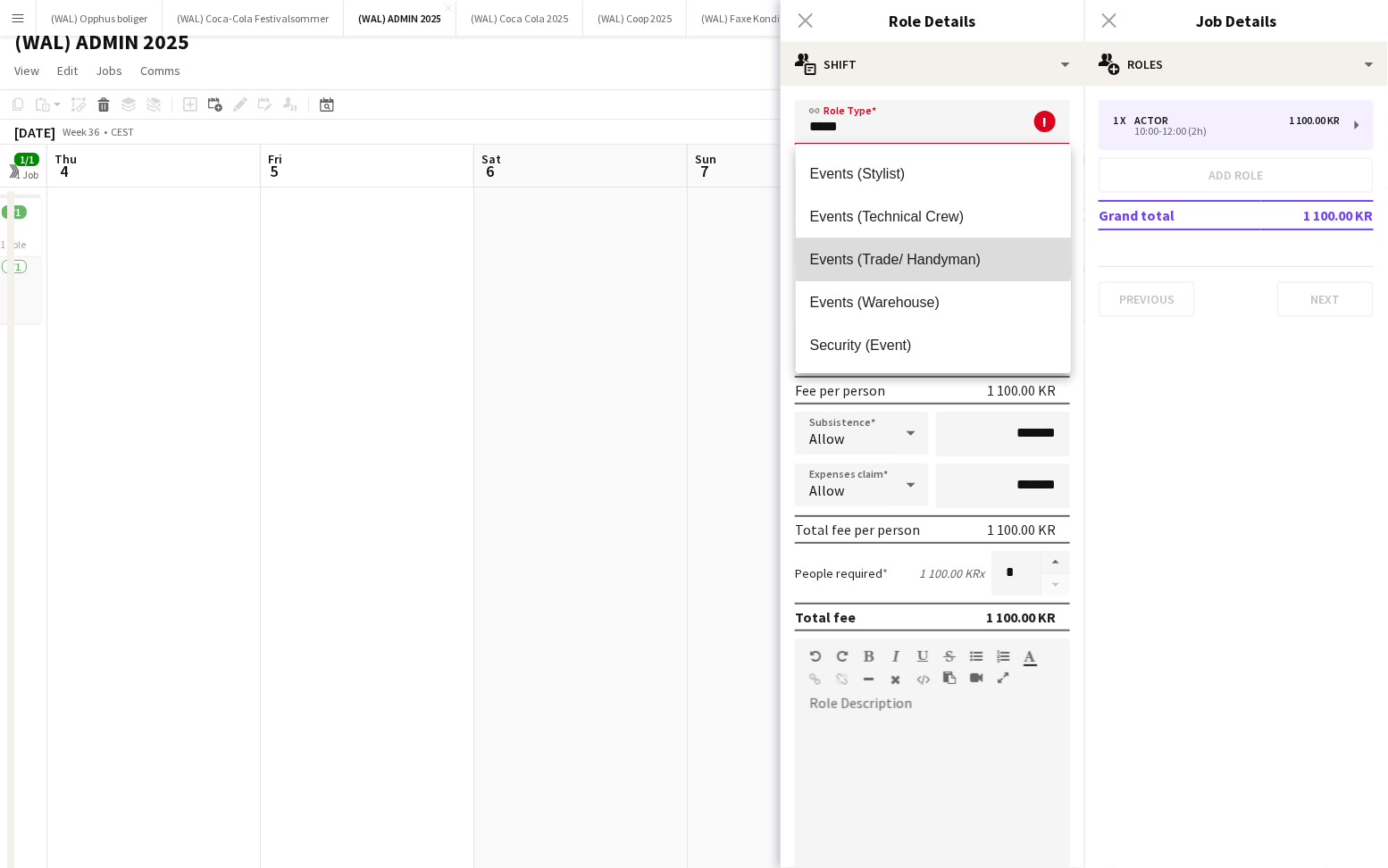
click at [909, 252] on span "Events (Trade/ Handyman)" at bounding box center [933, 259] width 247 height 17
type input "**********"
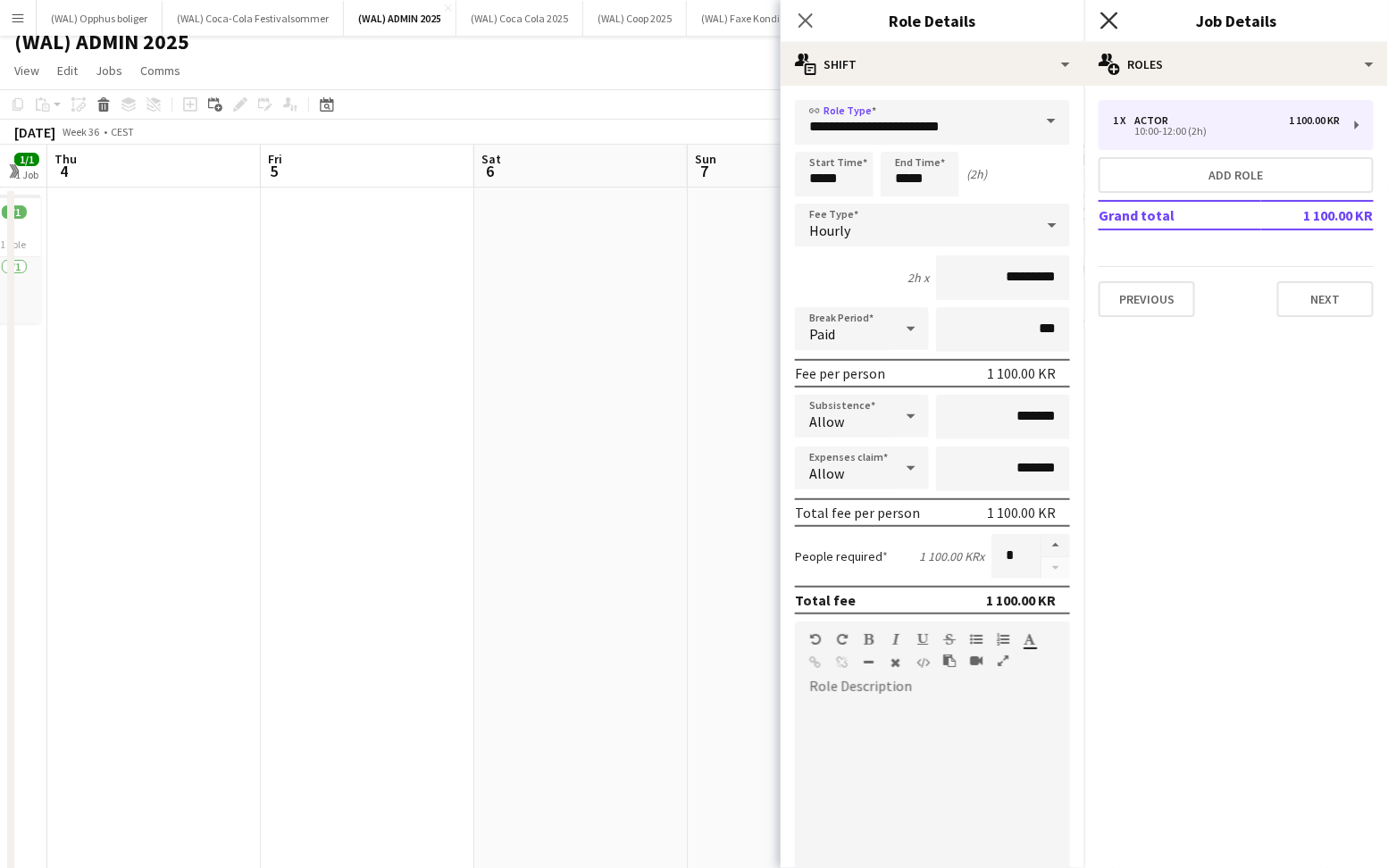
click at [1104, 16] on icon "Close pop-in" at bounding box center [1109, 20] width 17 height 17
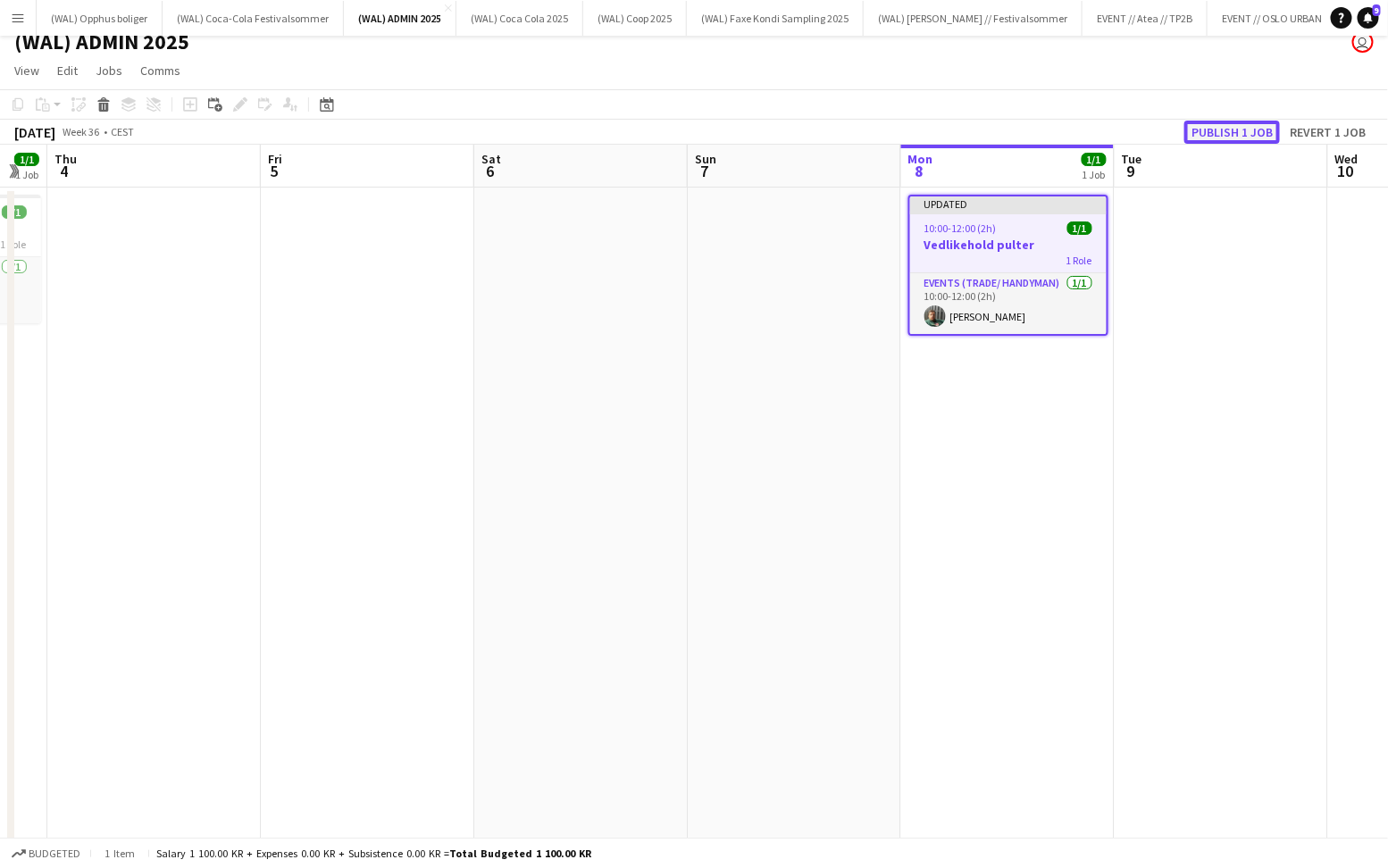
click at [1237, 125] on button "Publish 1 job" at bounding box center [1232, 132] width 95 height 23
